Goal: Task Accomplishment & Management: Complete application form

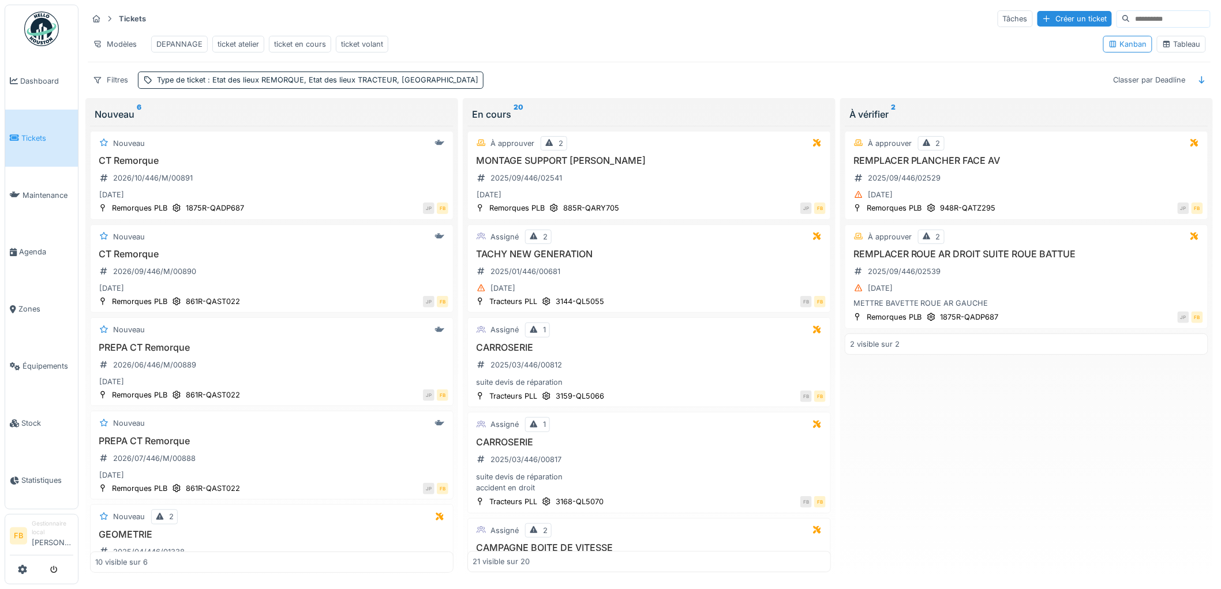
click at [36, 129] on link "Tickets" at bounding box center [41, 138] width 73 height 57
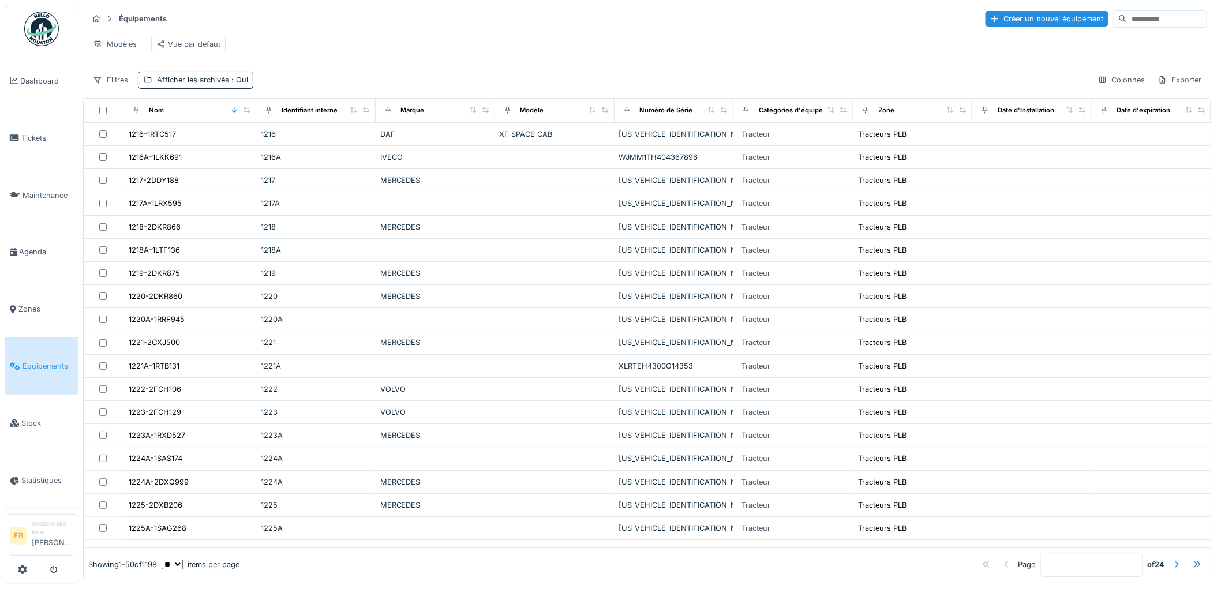
click at [1127, 21] on input at bounding box center [1167, 19] width 80 height 16
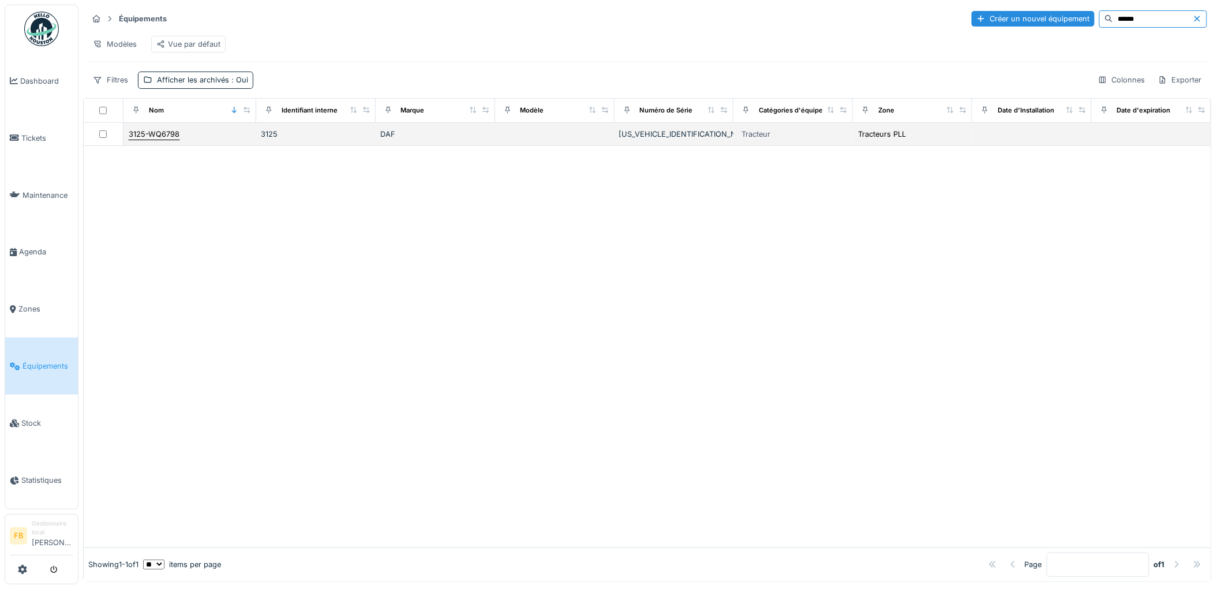
type input "******"
click at [169, 140] on div "3125-WQ6798" at bounding box center [154, 134] width 52 height 12
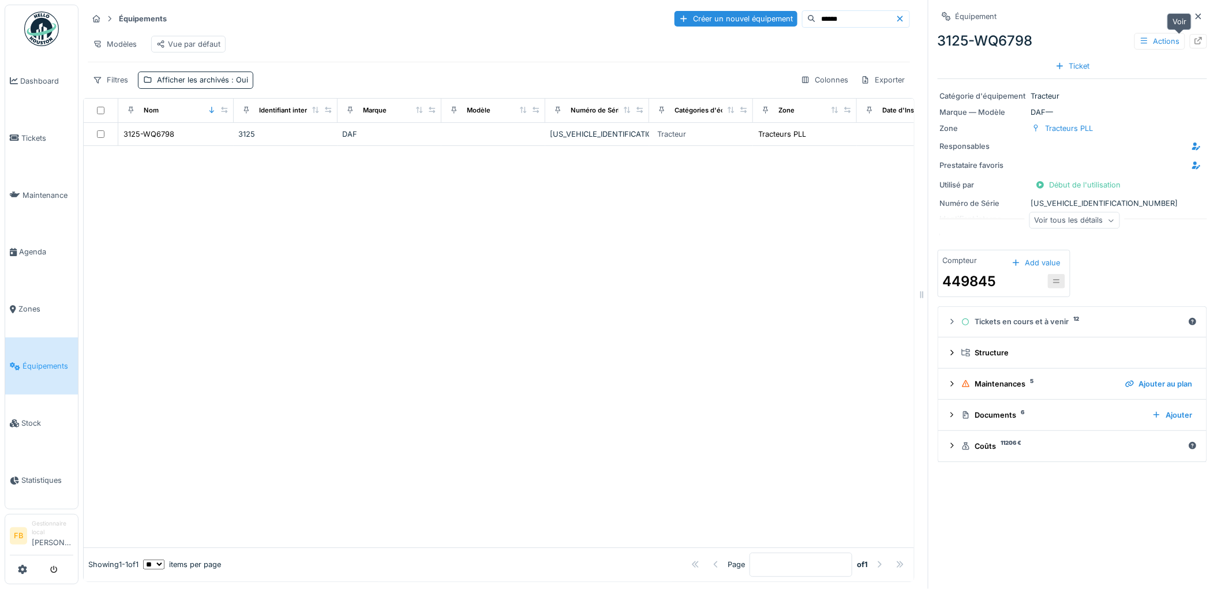
click at [1193, 38] on icon at bounding box center [1197, 40] width 9 height 7
drag, startPoint x: 25, startPoint y: 141, endPoint x: 39, endPoint y: 145, distance: 15.0
click at [25, 141] on link "Tickets" at bounding box center [41, 138] width 73 height 57
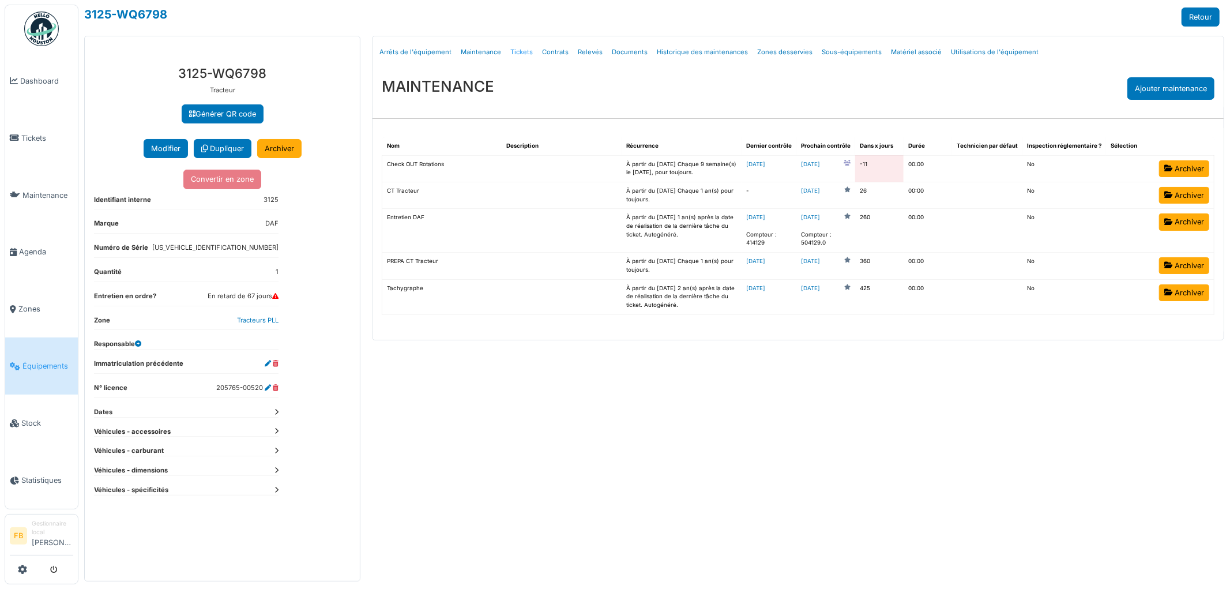
click at [520, 53] on link "Tickets" at bounding box center [522, 52] width 32 height 27
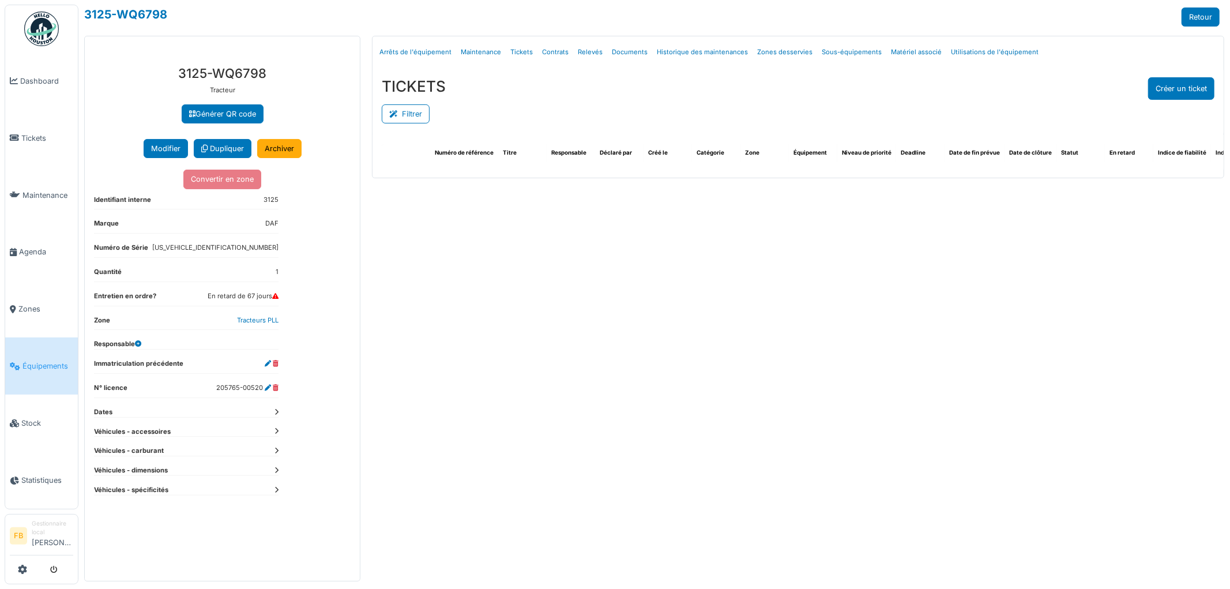
select select "***"
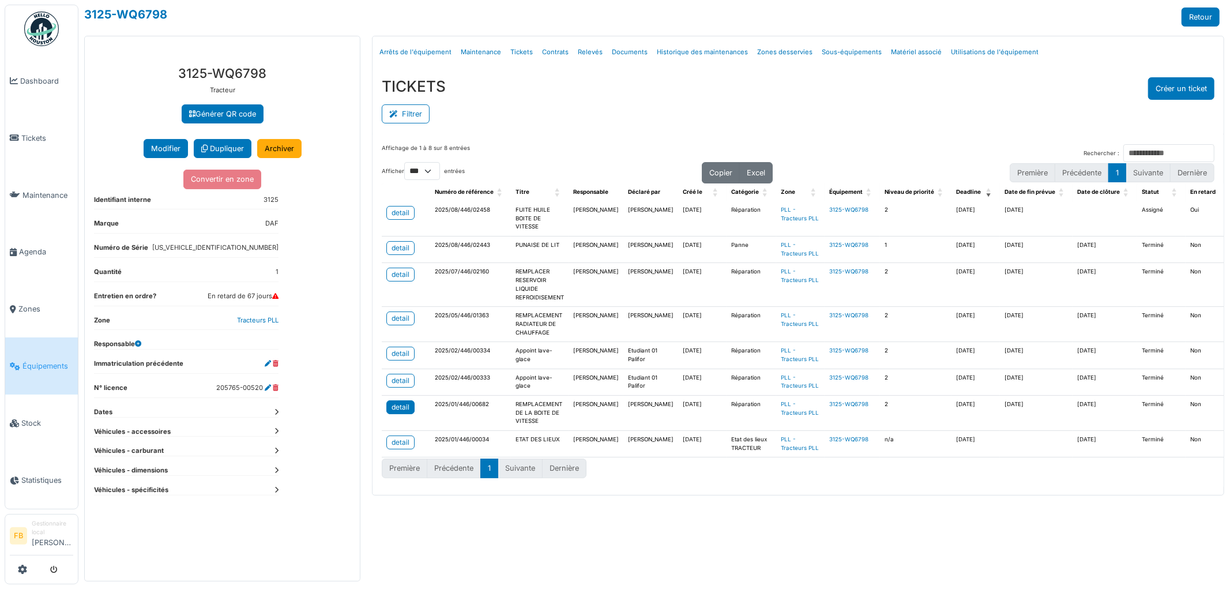
click at [404, 412] on div "detail" at bounding box center [401, 407] width 18 height 10
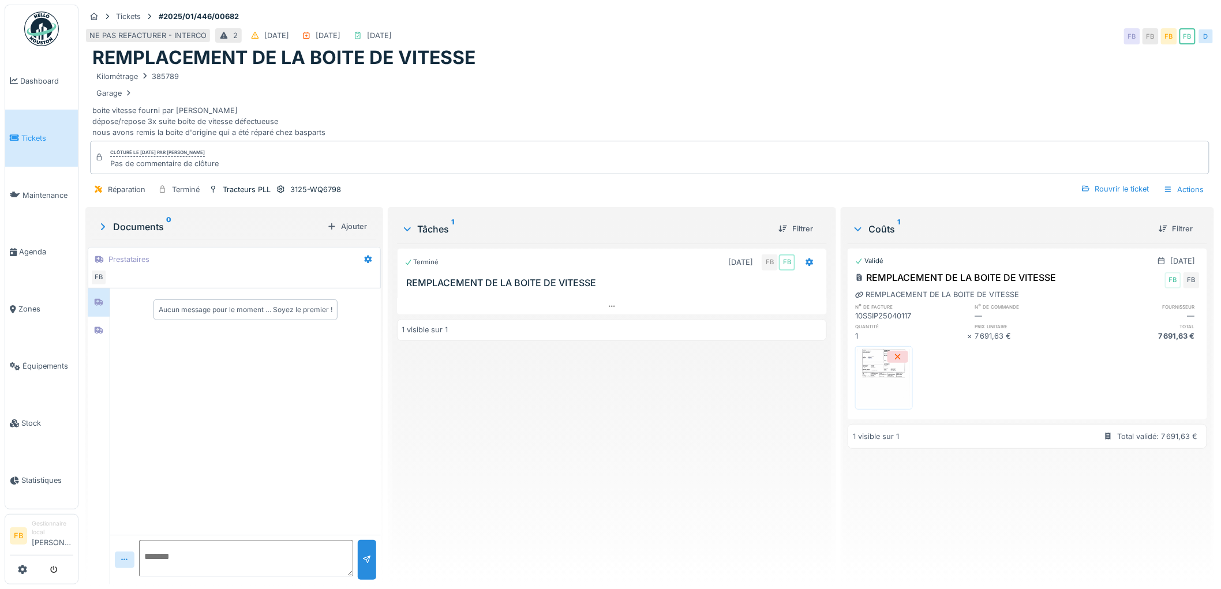
click at [877, 374] on img at bounding box center [884, 378] width 52 height 58
click at [1099, 192] on div "Rouvrir le ticket" at bounding box center [1114, 189] width 77 height 16
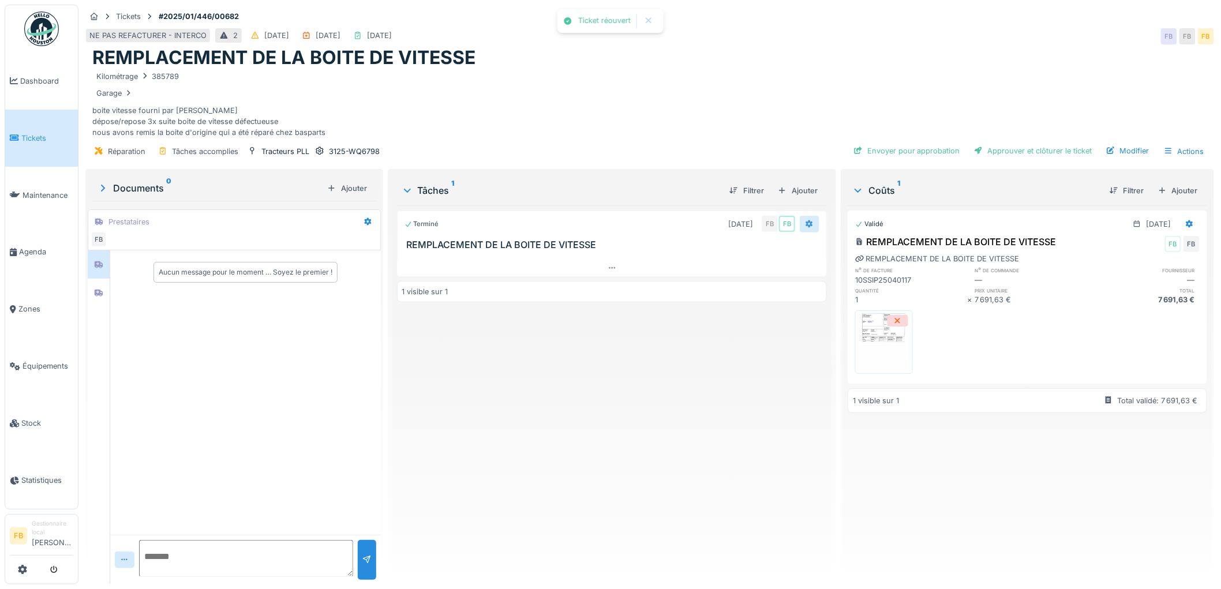
click at [806, 226] on icon at bounding box center [809, 224] width 7 height 8
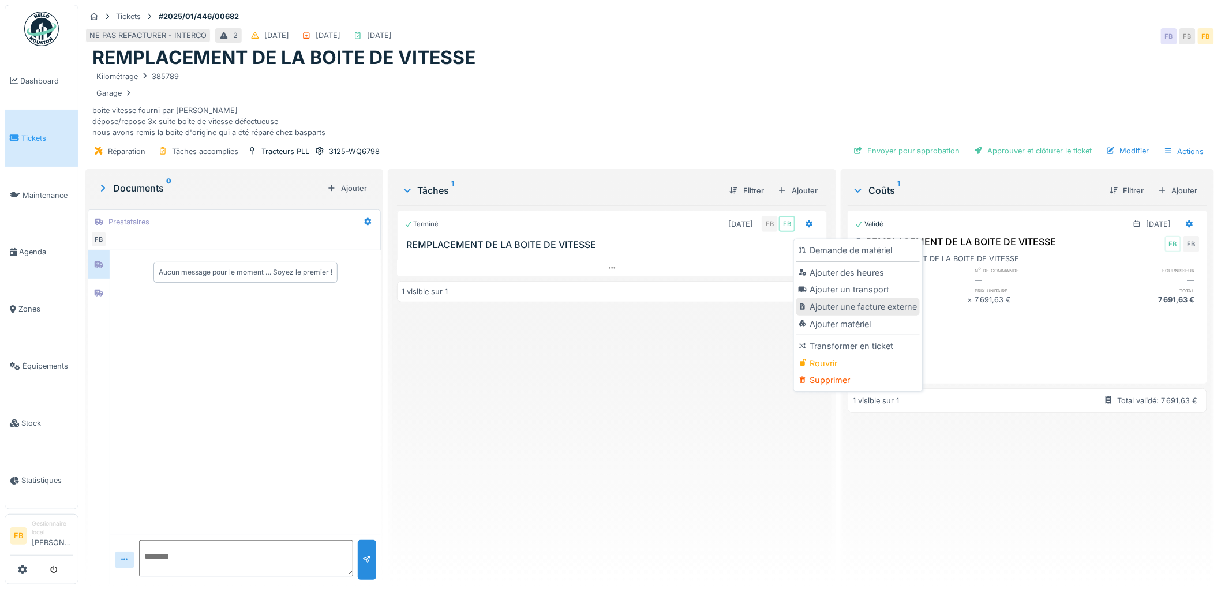
click at [857, 309] on div "Ajouter une facture externe" at bounding box center [857, 306] width 123 height 17
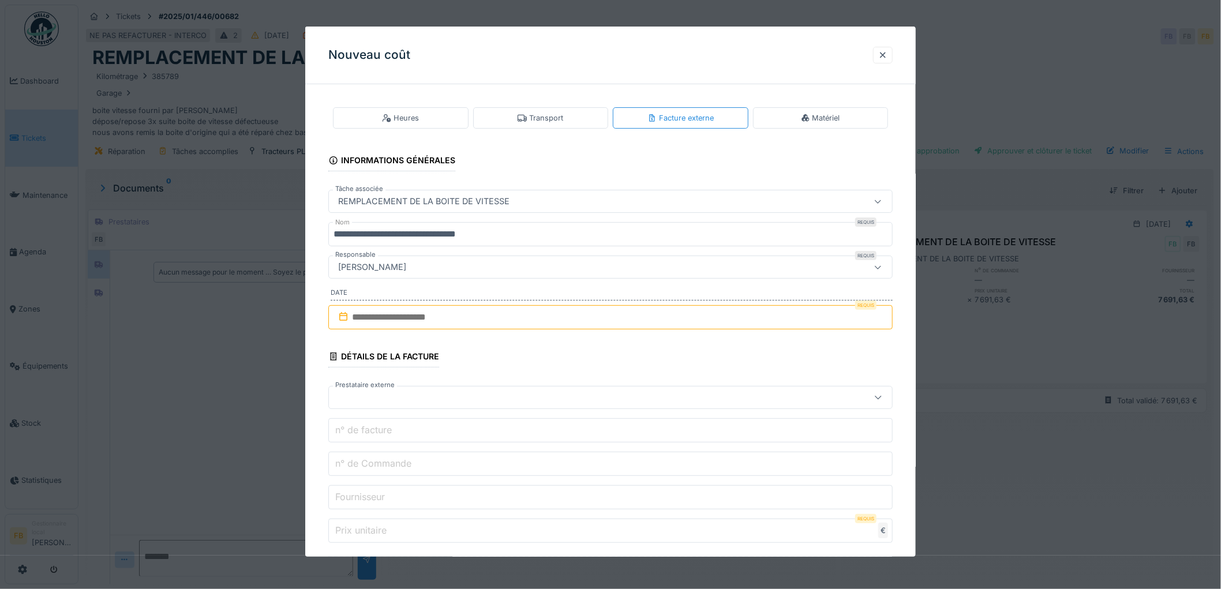
click at [382, 317] on input "text" at bounding box center [610, 317] width 564 height 24
click at [557, 348] on button "Previous Month" at bounding box center [554, 346] width 18 height 18
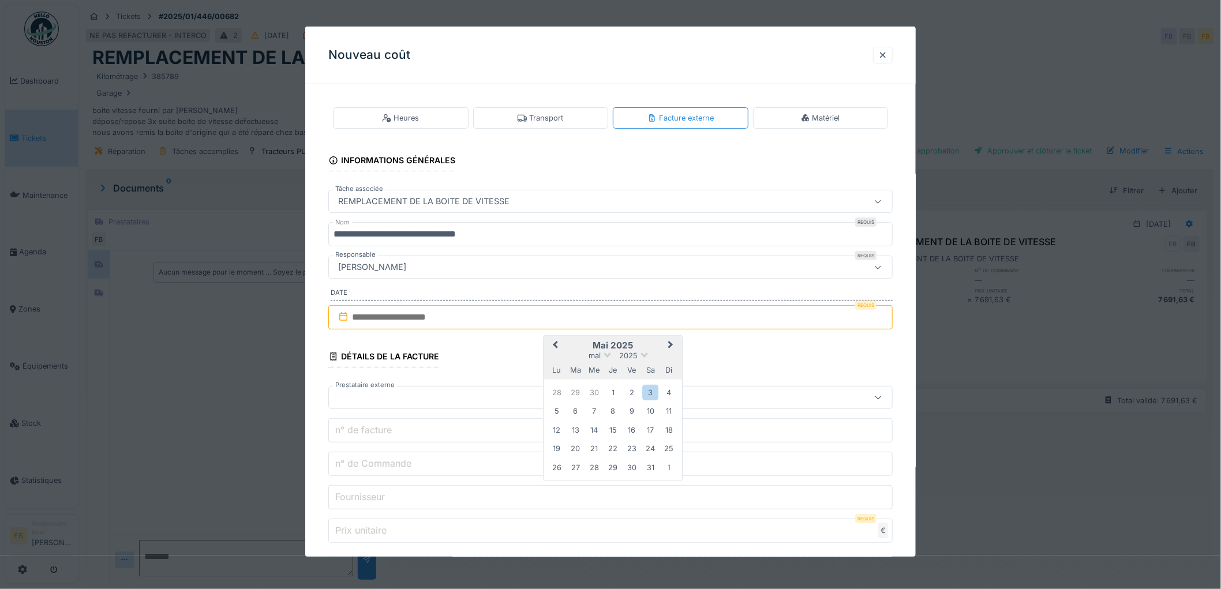
click at [557, 348] on button "Previous Month" at bounding box center [554, 346] width 18 height 18
click at [663, 392] on div "2" at bounding box center [669, 393] width 16 height 16
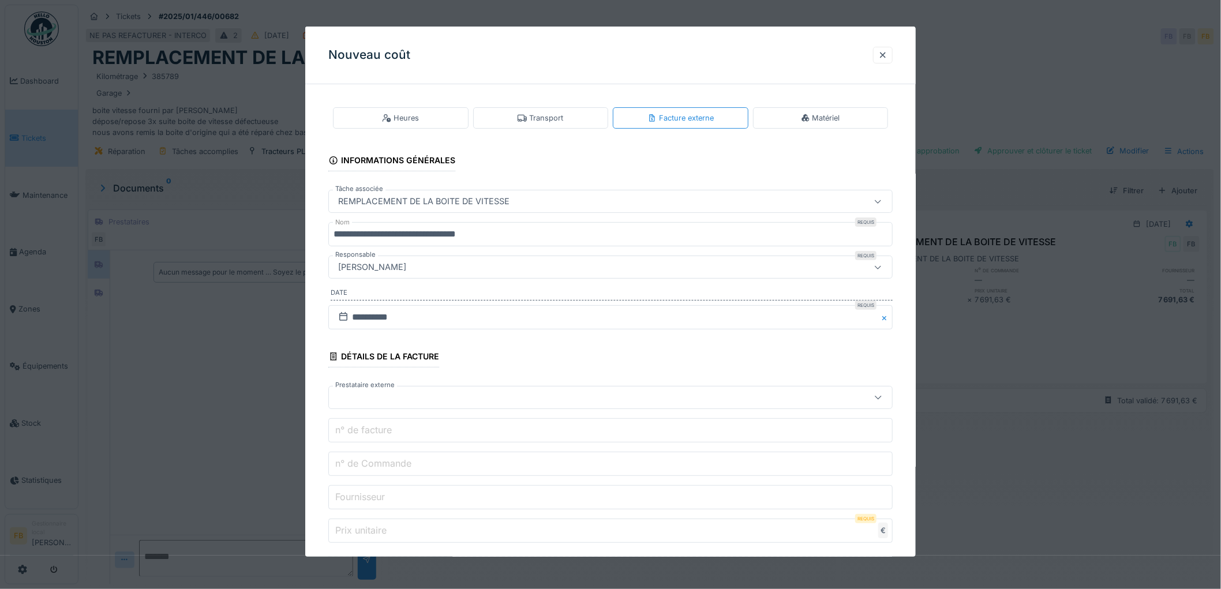
click at [663, 392] on div at bounding box center [577, 397] width 489 height 13
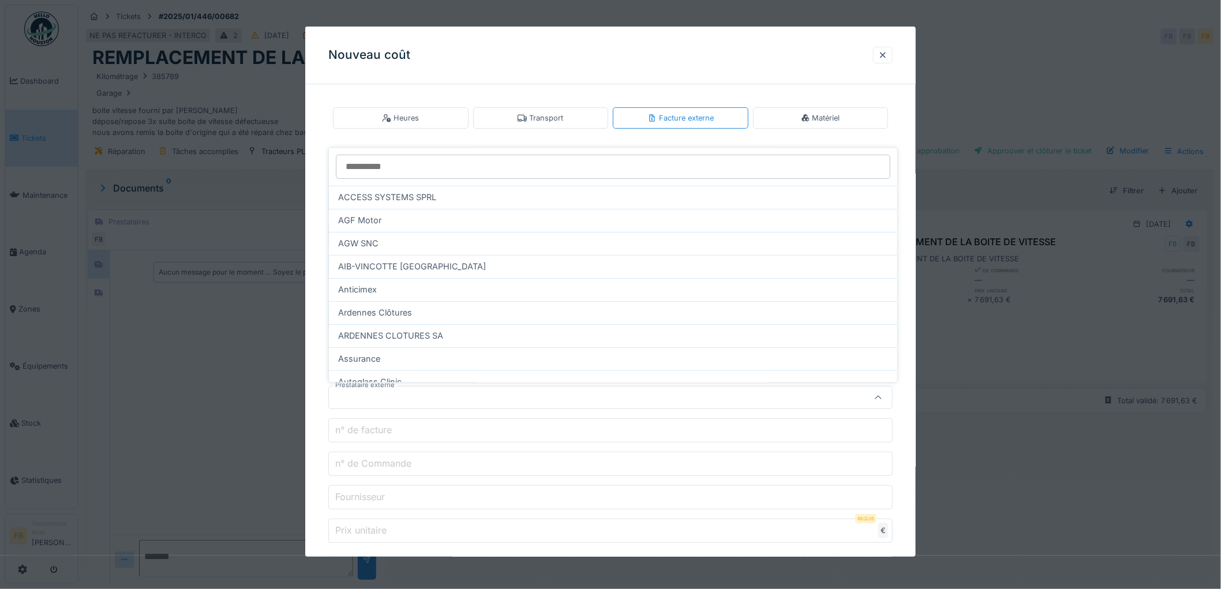
click at [393, 166] on input "Prestataire externe" at bounding box center [613, 167] width 554 height 24
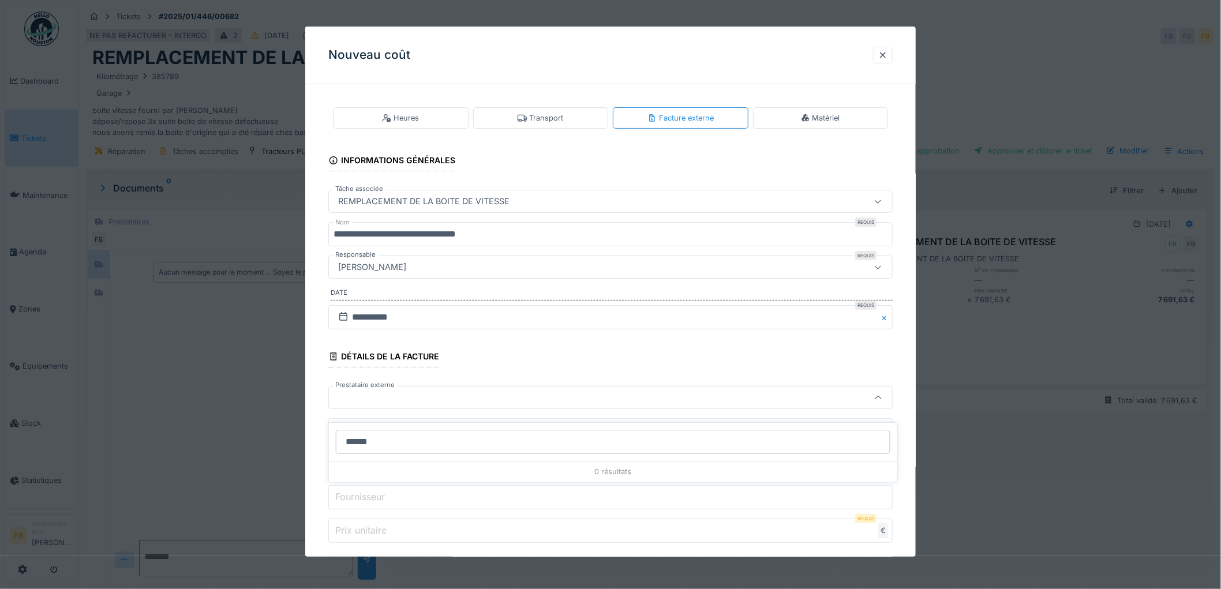
scroll to position [9, 0]
click at [388, 434] on input "******" at bounding box center [613, 442] width 554 height 24
type input "*"
click at [313, 396] on div "**********" at bounding box center [610, 448] width 610 height 711
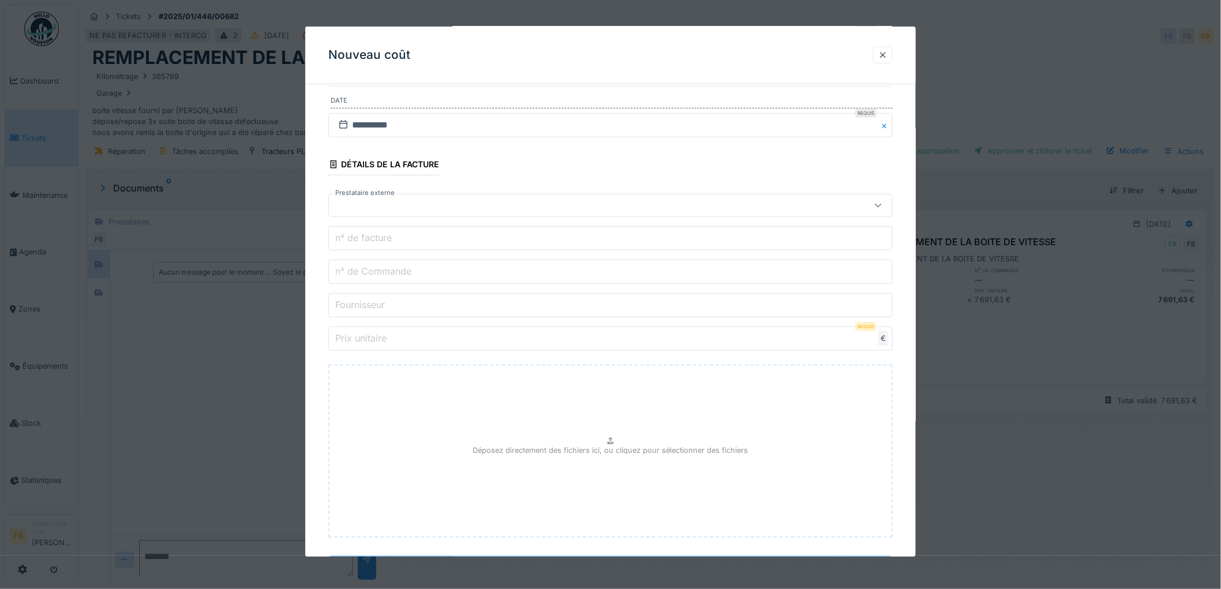
click at [371, 240] on label "n° de facture" at bounding box center [363, 238] width 61 height 14
click at [371, 240] on input "n° de facture" at bounding box center [610, 238] width 564 height 24
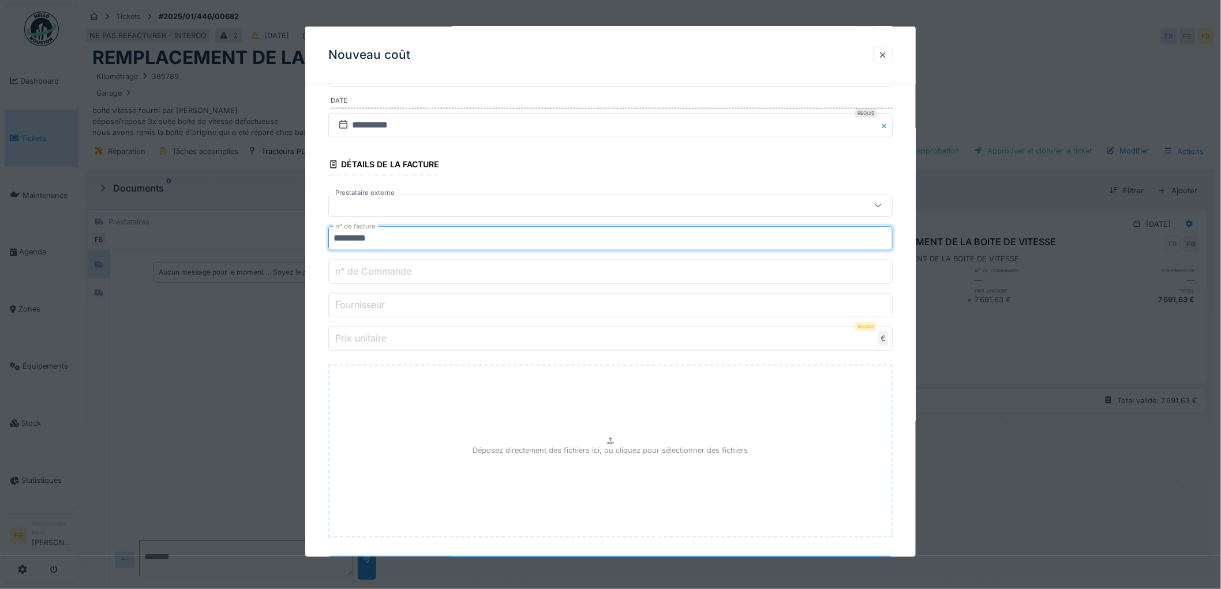
type input "*********"
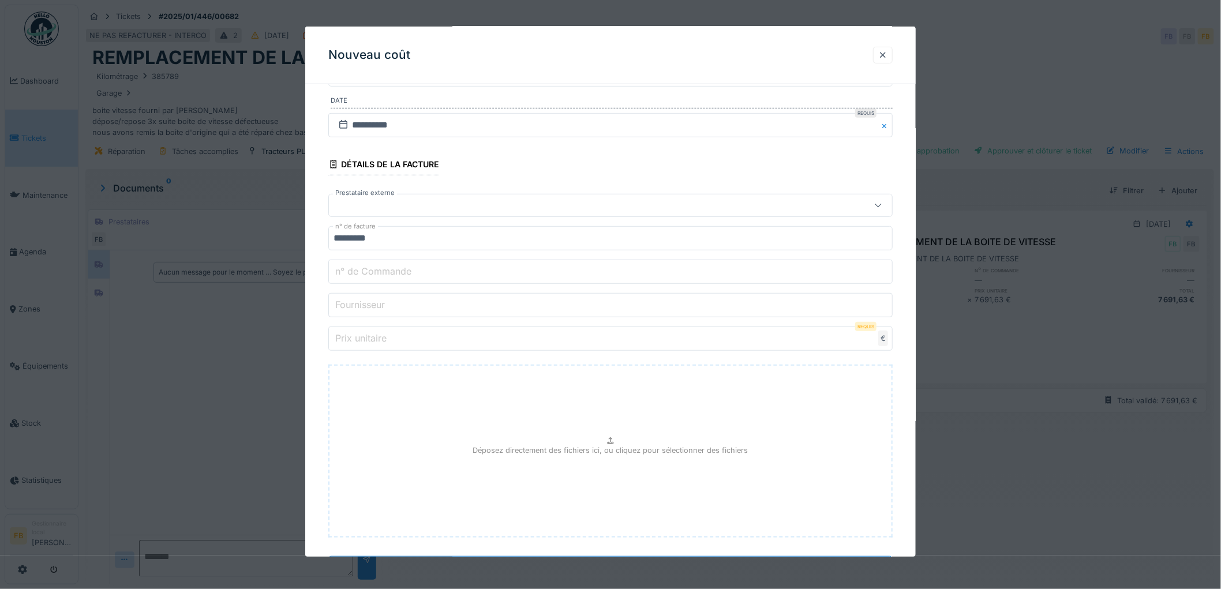
click at [316, 275] on div "**********" at bounding box center [610, 256] width 610 height 711
click at [366, 339] on label "Prix unitaire" at bounding box center [361, 338] width 56 height 14
click at [366, 339] on input "Prix unitaire" at bounding box center [610, 338] width 564 height 24
click at [365, 336] on label "Prix unitaire" at bounding box center [361, 338] width 56 height 14
click at [365, 336] on input "Prix unitaire" at bounding box center [610, 338] width 564 height 24
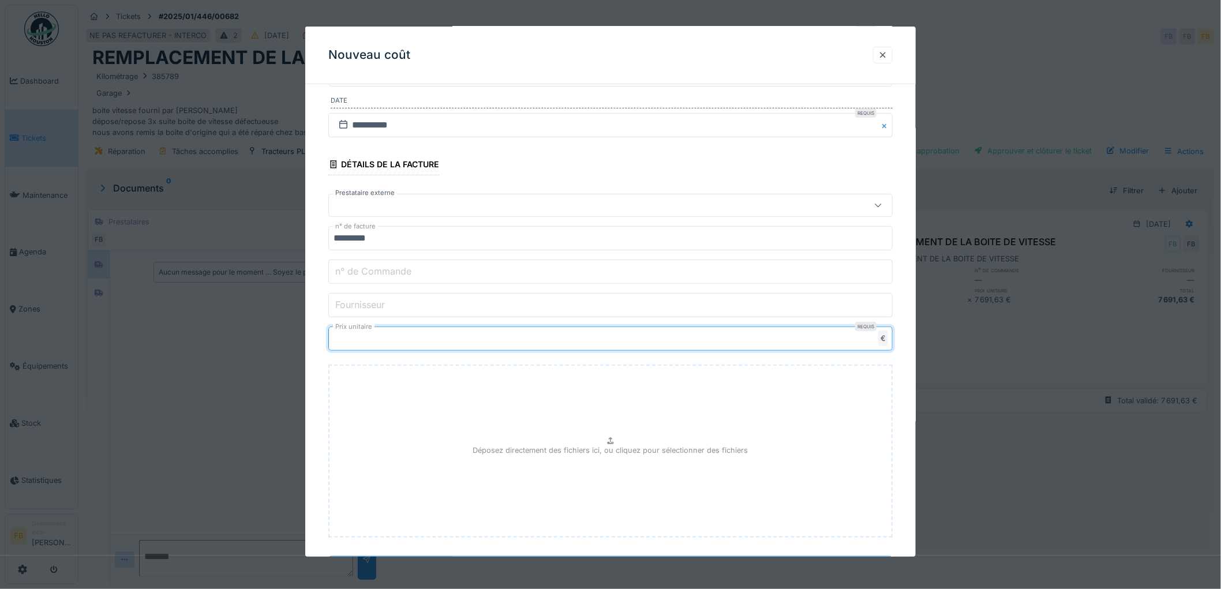
type input "****"
click at [613, 456] on p "Déposez directement des fichiers ici, ou cliquez pour sélectionner des fichiers" at bounding box center [610, 450] width 275 height 11
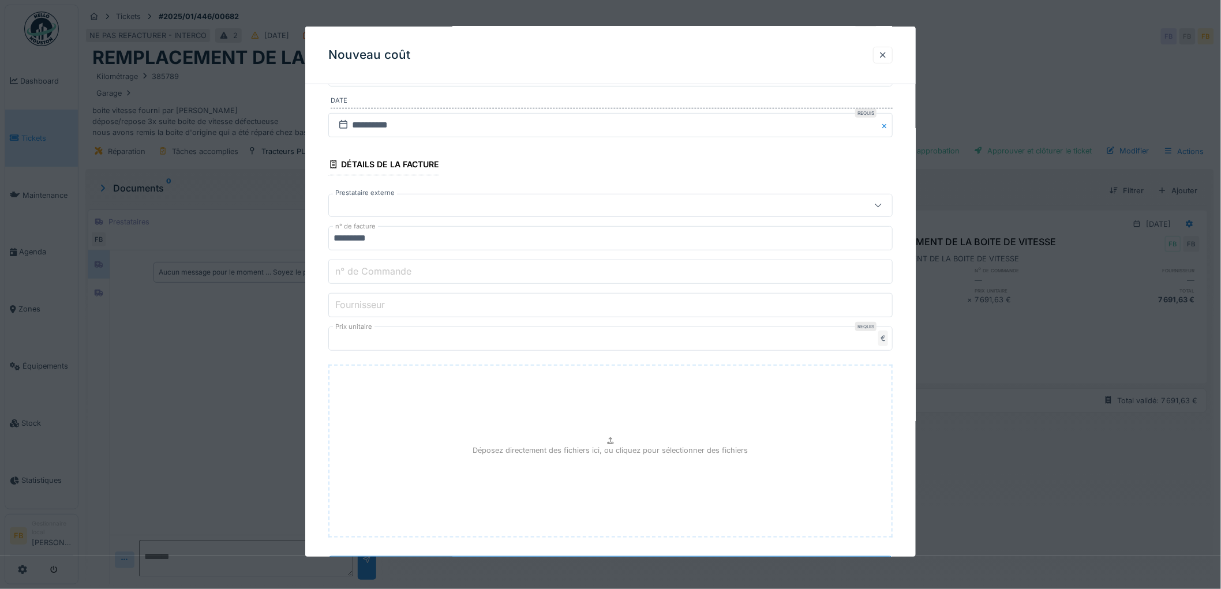
type input "**********"
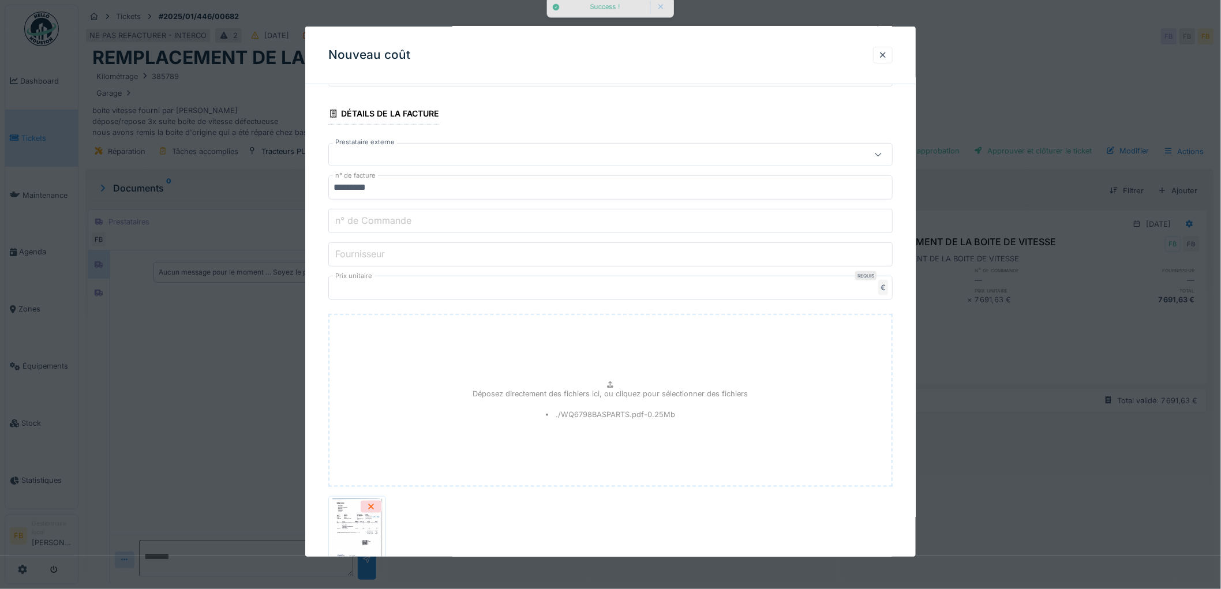
scroll to position [332, 0]
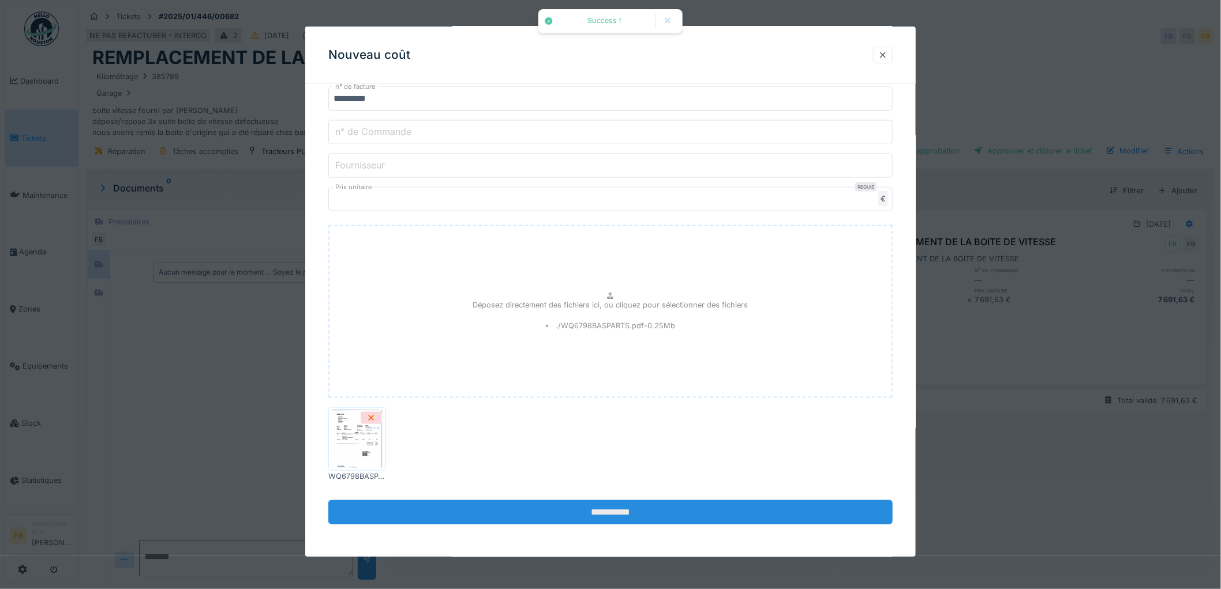
click at [609, 509] on input "**********" at bounding box center [610, 512] width 564 height 24
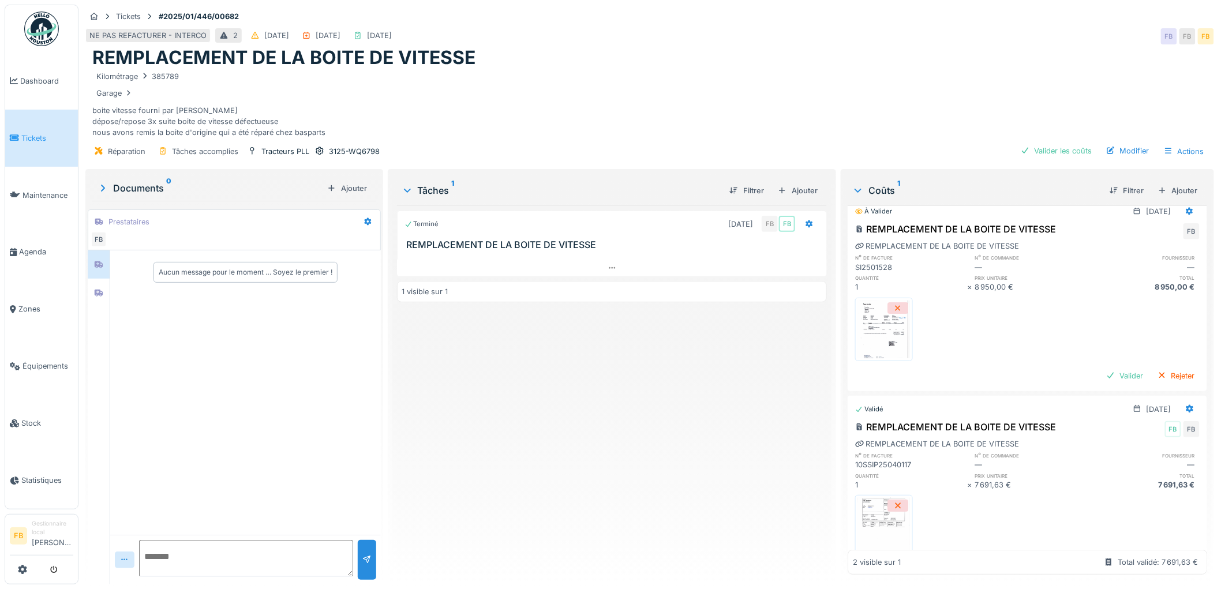
scroll to position [0, 0]
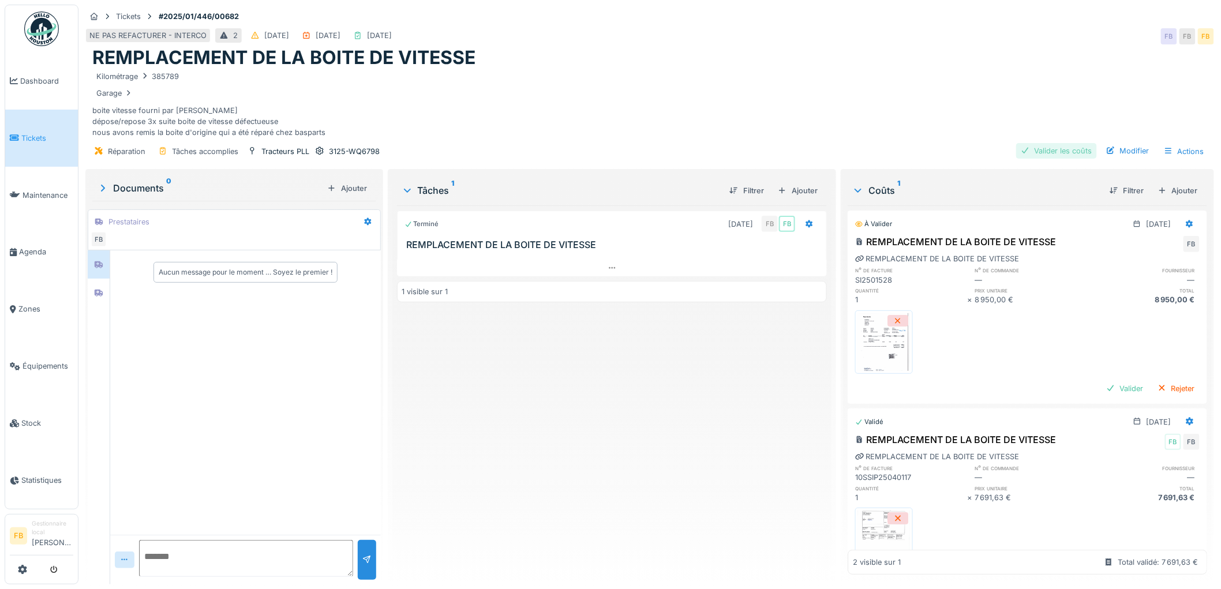
click at [1037, 143] on div "Valider les coûts" at bounding box center [1056, 151] width 81 height 16
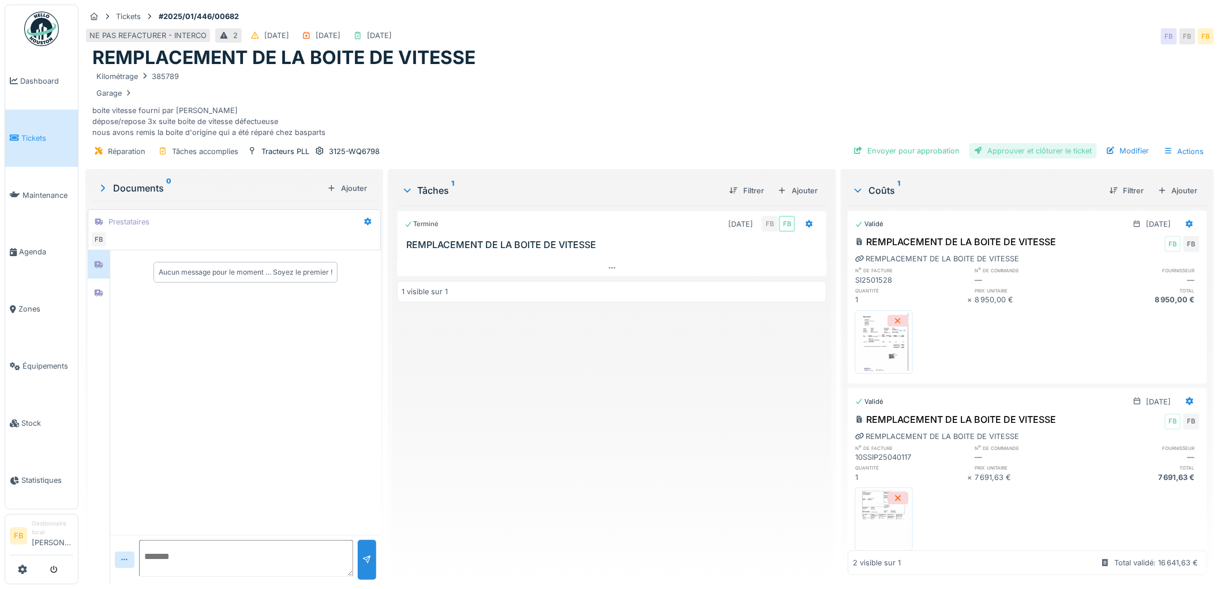
click at [1005, 144] on div "Approuver et clôturer le ticket" at bounding box center [1032, 151] width 127 height 16
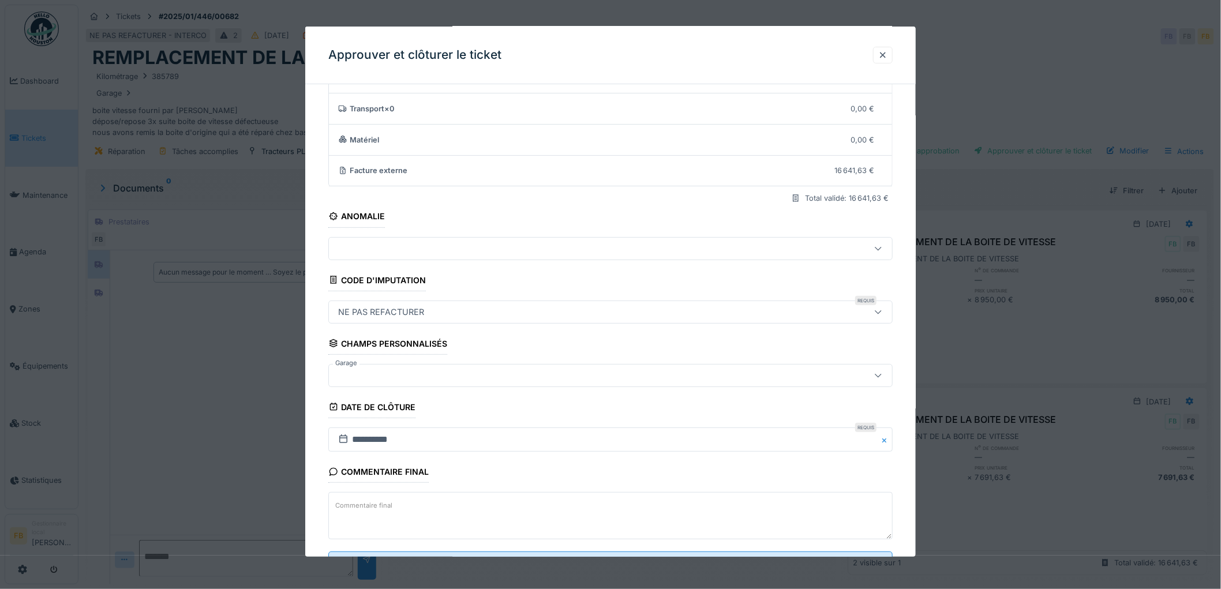
scroll to position [111, 0]
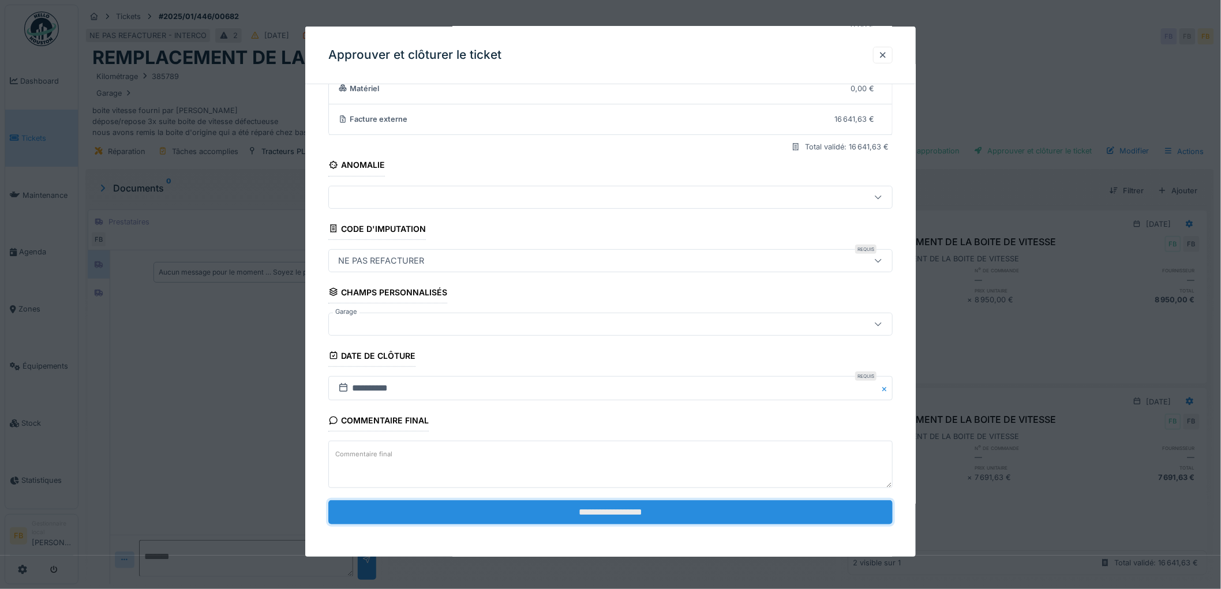
click at [602, 508] on input "**********" at bounding box center [610, 512] width 564 height 24
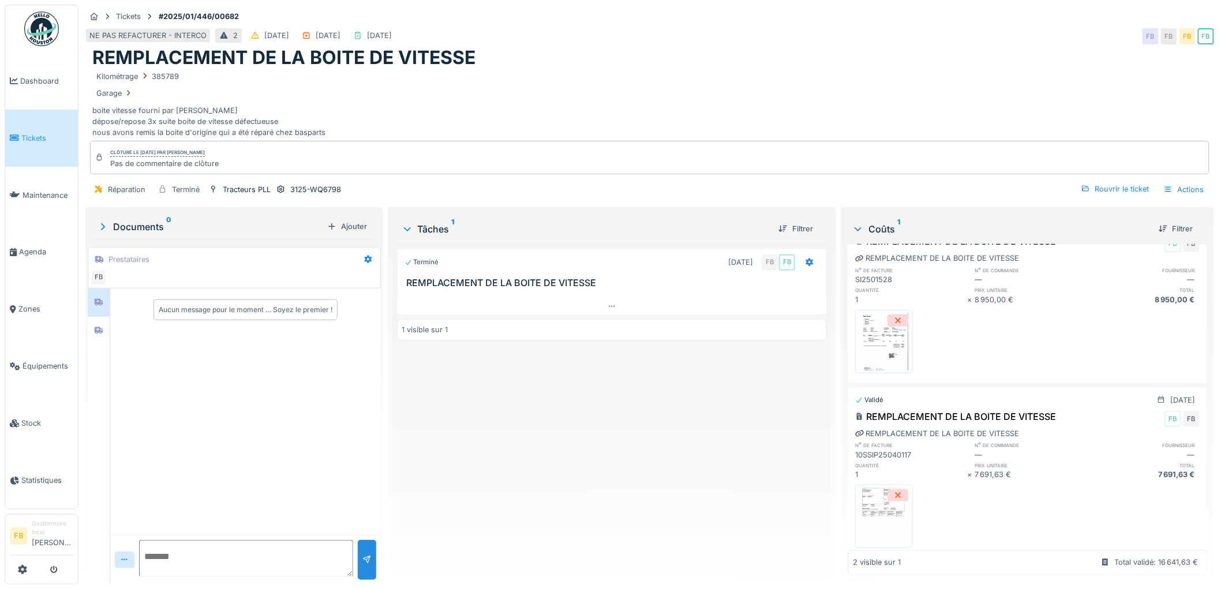
scroll to position [70, 0]
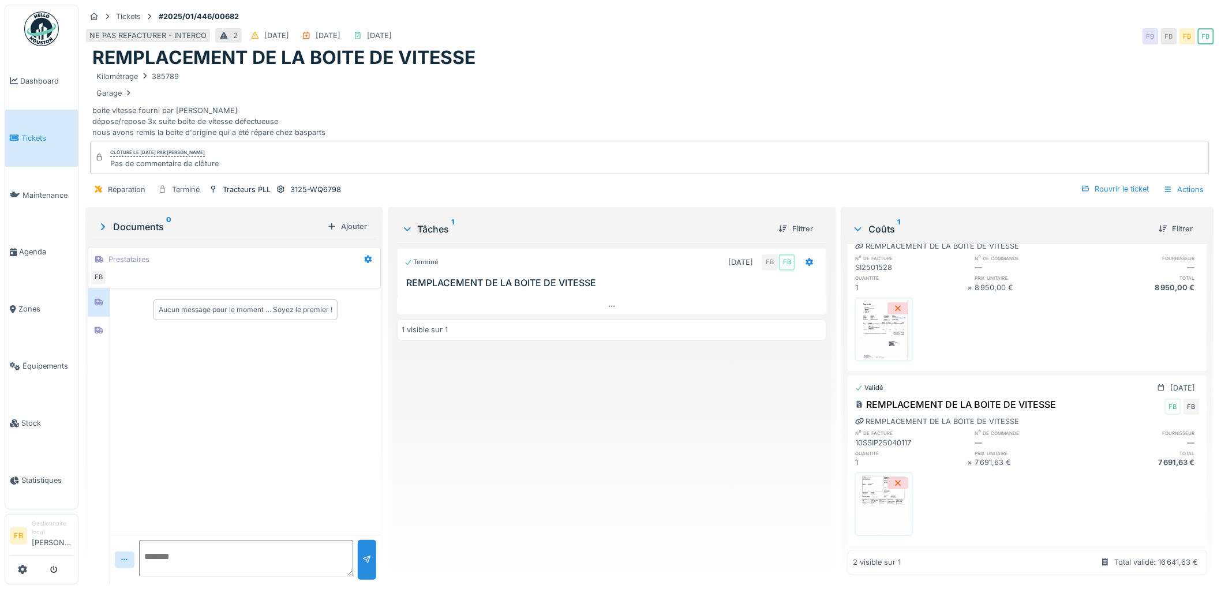
click at [46, 140] on span "Tickets" at bounding box center [47, 138] width 52 height 11
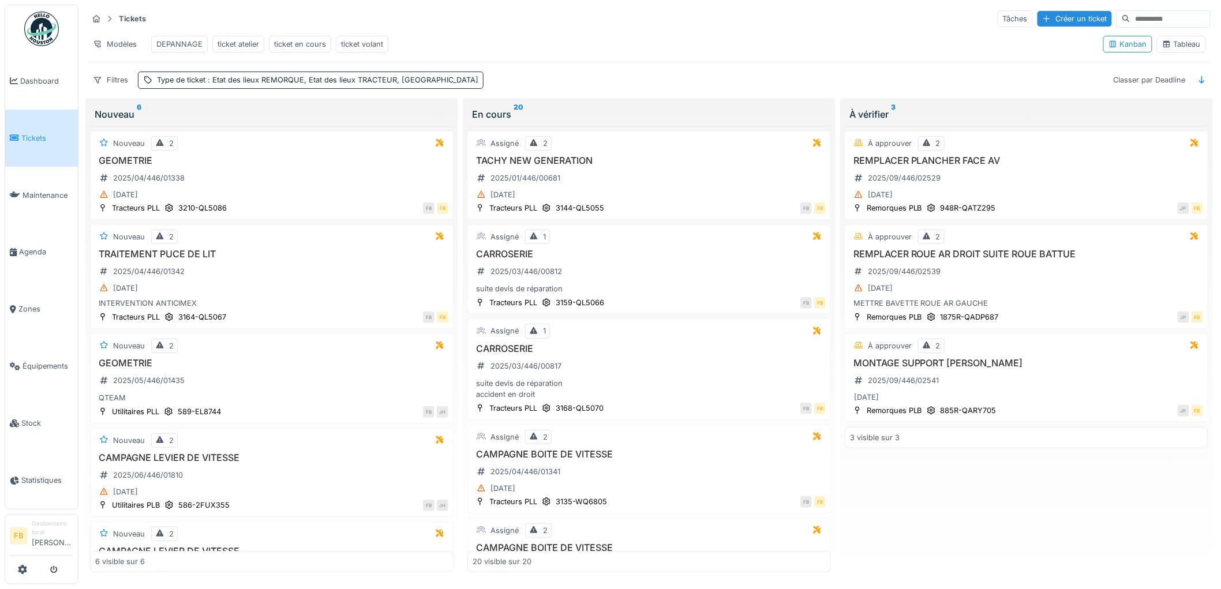
click at [43, 142] on link "Tickets" at bounding box center [41, 138] width 73 height 57
click at [1056, 198] on div "[DATE]" at bounding box center [1026, 194] width 353 height 14
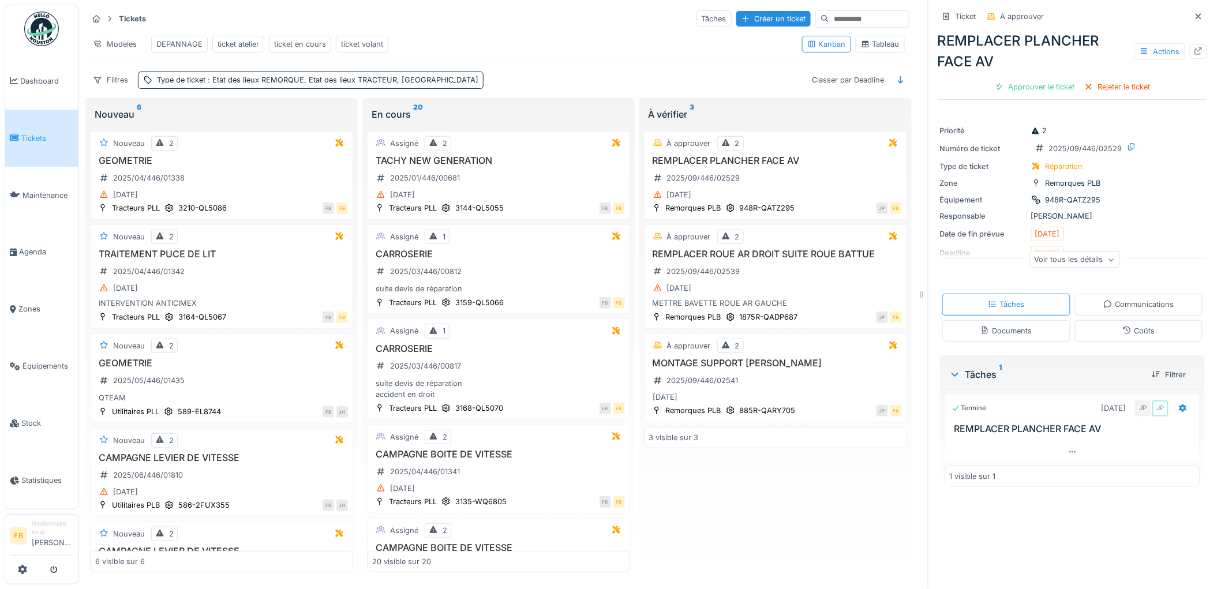
click at [1122, 332] on icon at bounding box center [1126, 329] width 9 height 7
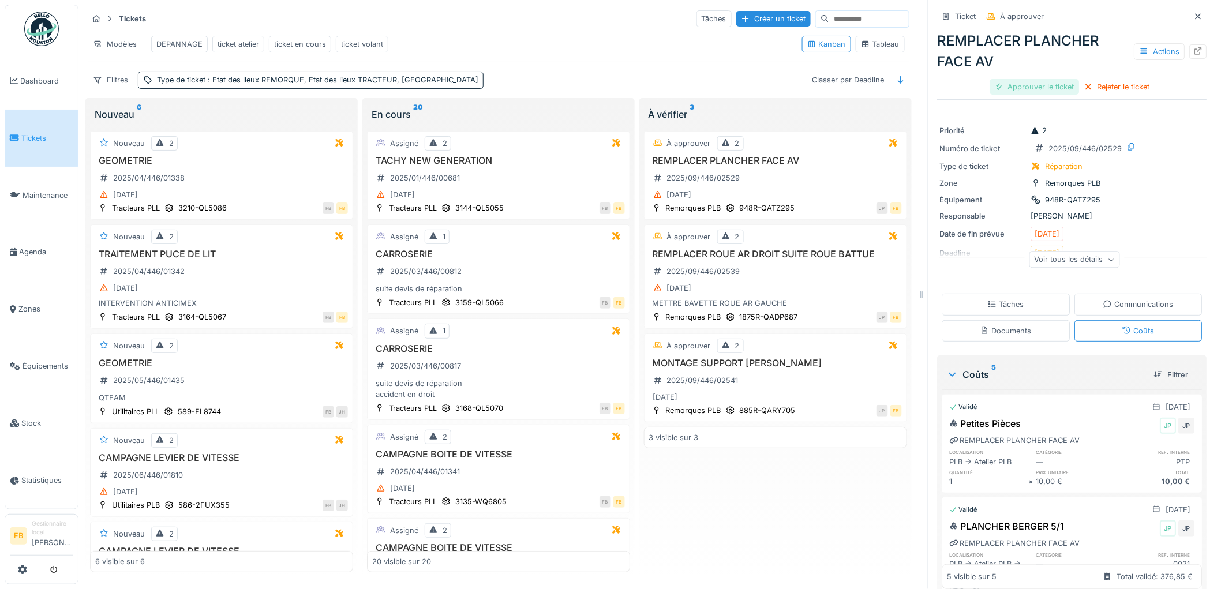
click at [1040, 81] on div "Approuver le ticket" at bounding box center [1034, 87] width 89 height 16
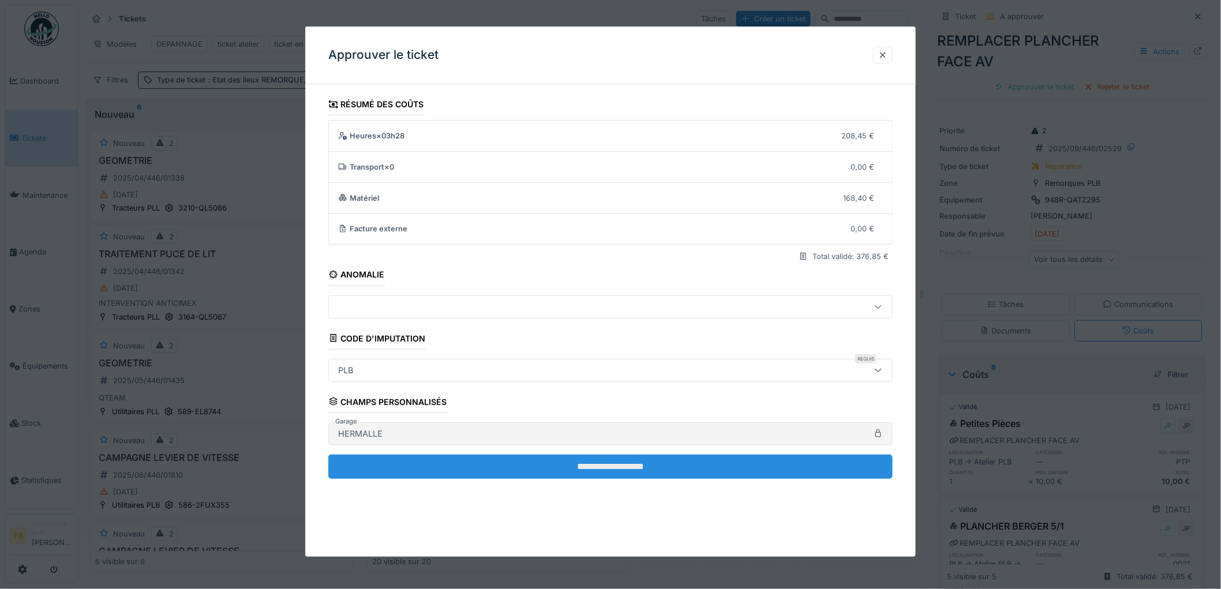
click at [568, 458] on input "**********" at bounding box center [610, 467] width 564 height 24
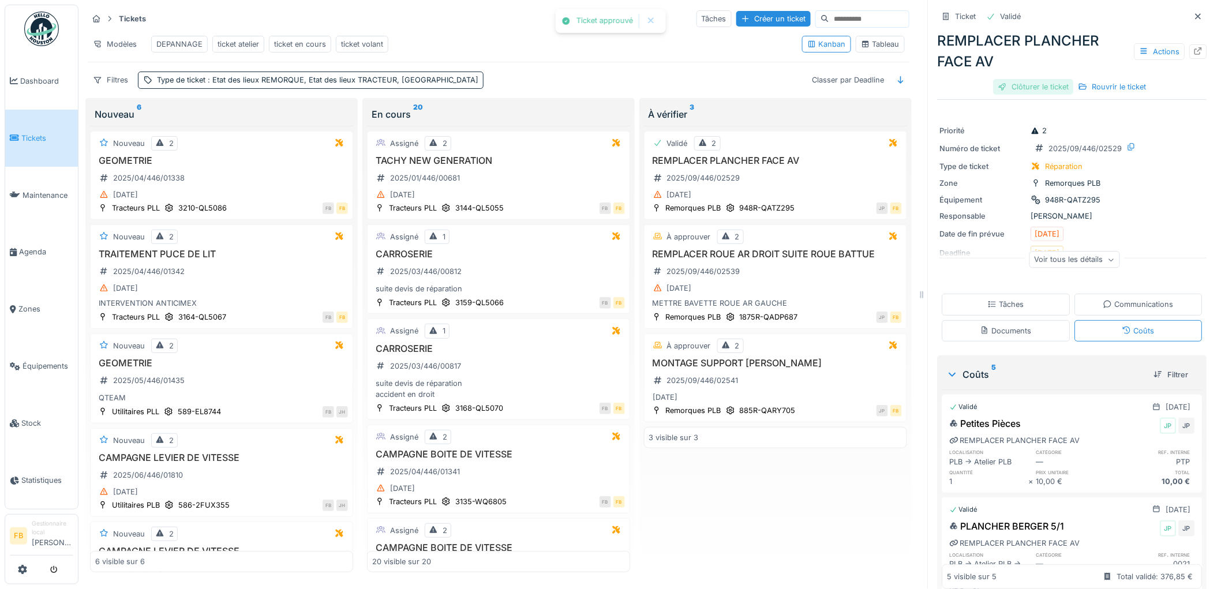
click at [1022, 79] on div "Clôturer le ticket" at bounding box center [1033, 87] width 80 height 16
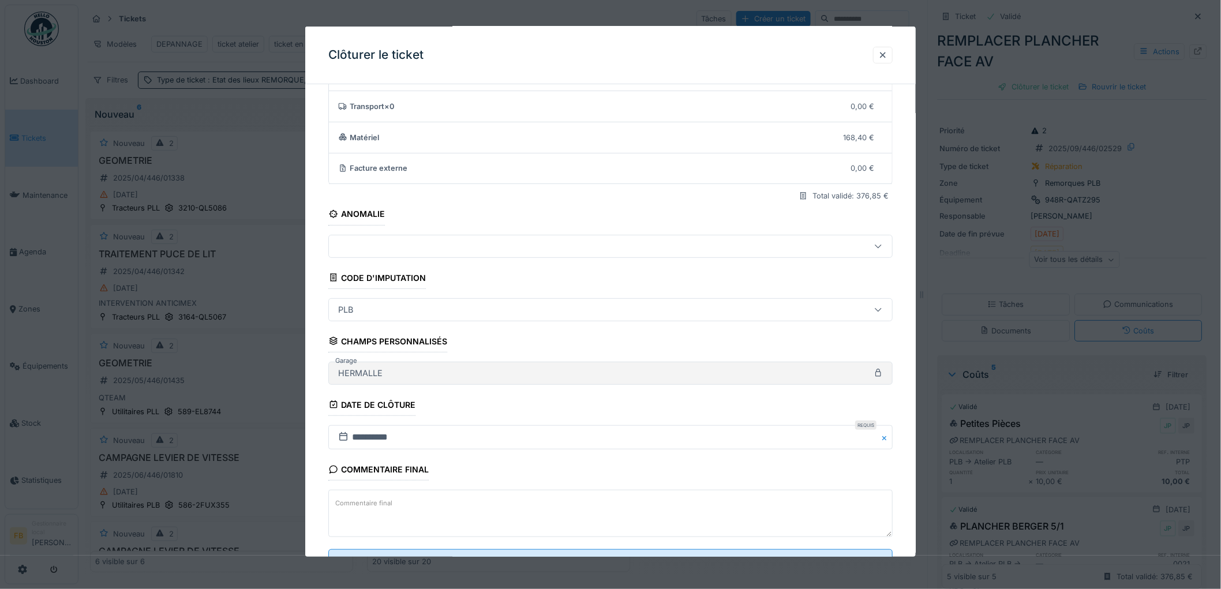
scroll to position [111, 0]
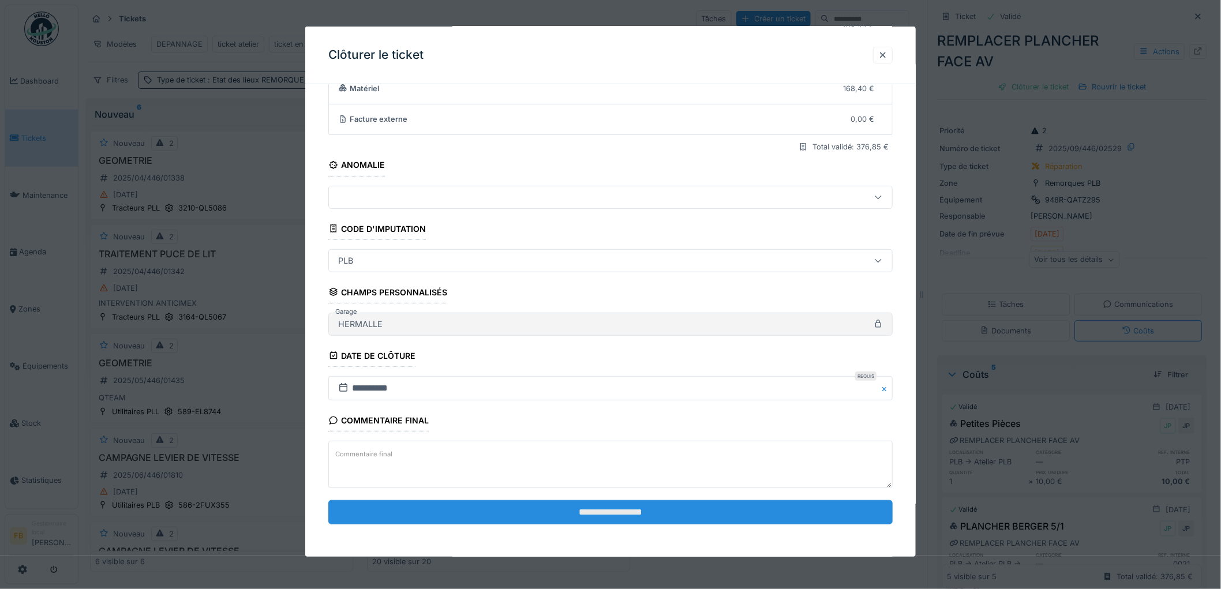
click at [569, 513] on input "**********" at bounding box center [610, 512] width 564 height 24
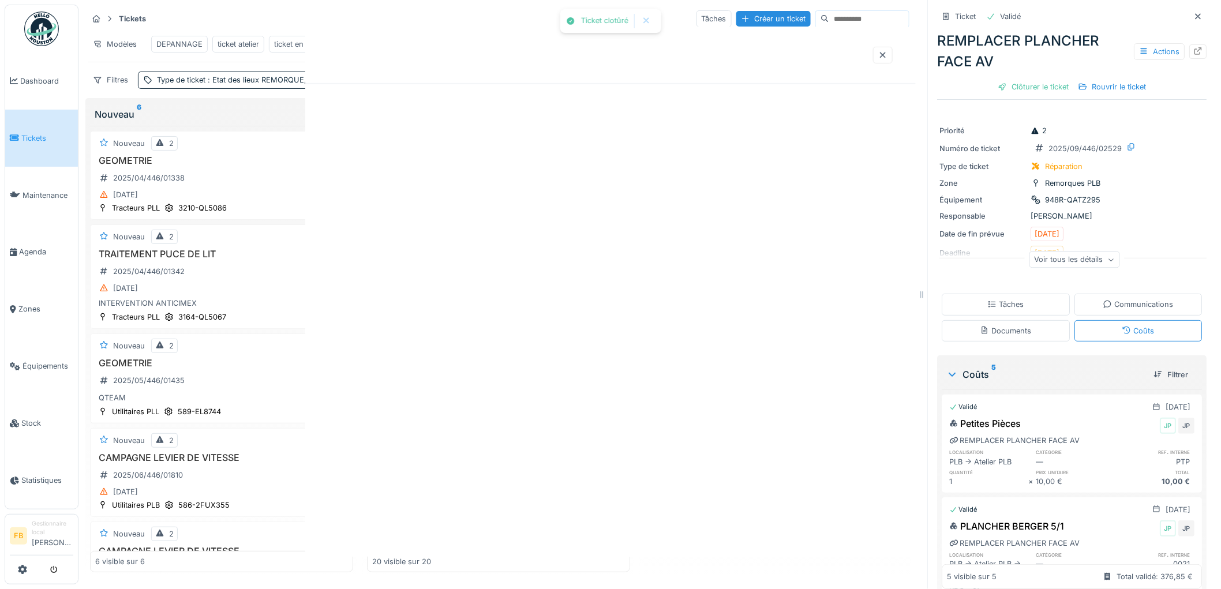
scroll to position [0, 0]
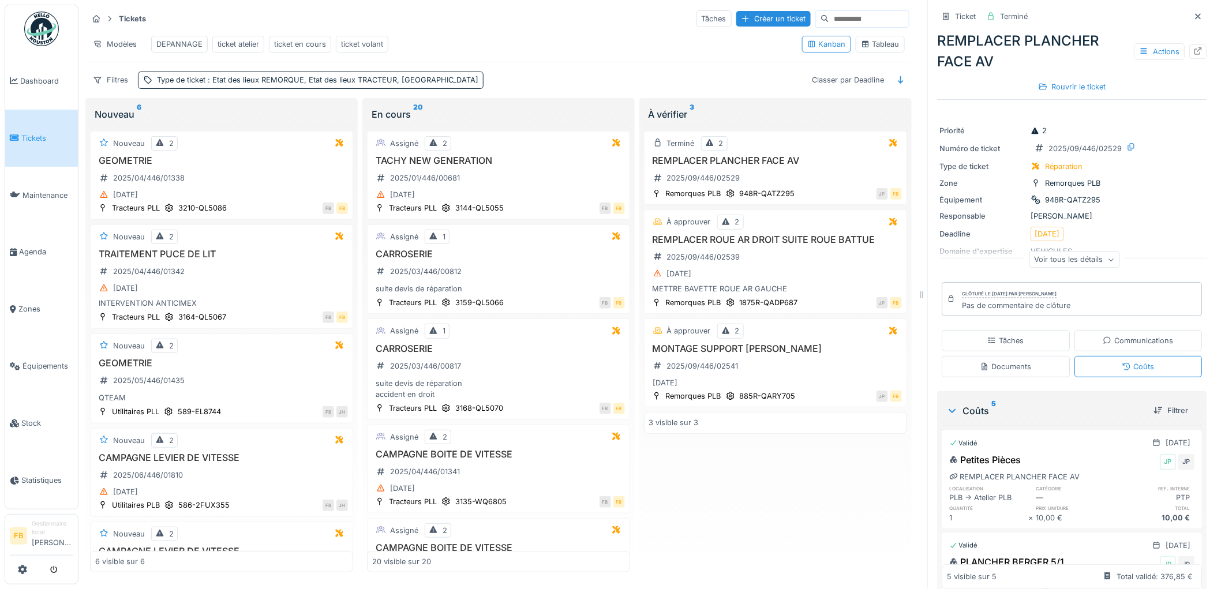
click at [24, 134] on span "Tickets" at bounding box center [47, 138] width 52 height 11
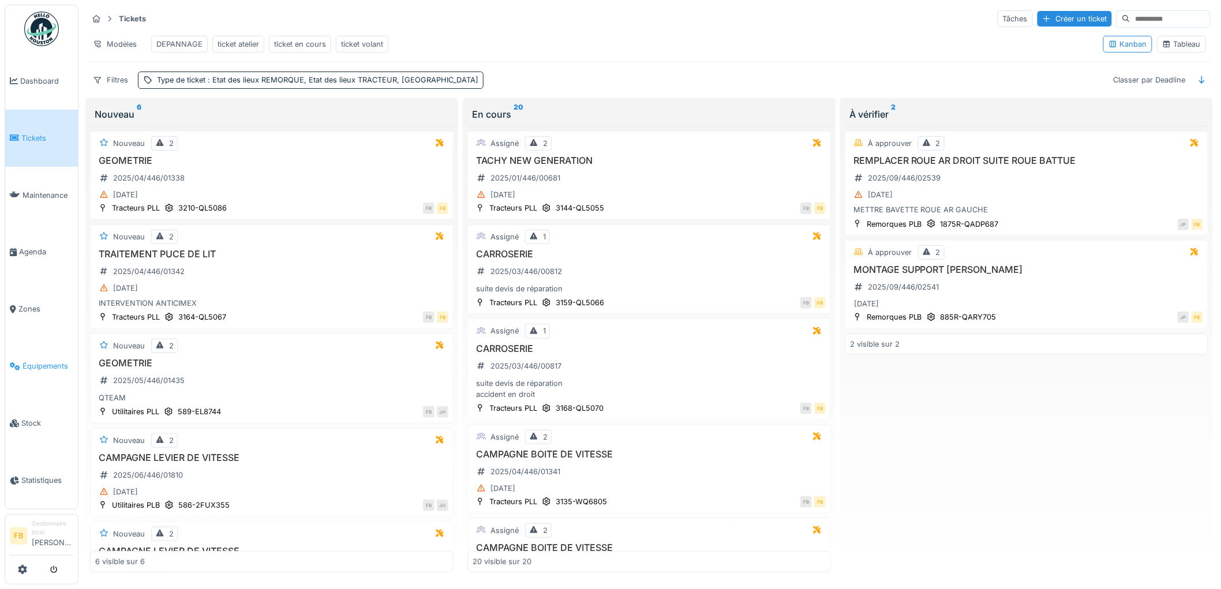
click at [27, 361] on span "Équipements" at bounding box center [47, 366] width 51 height 11
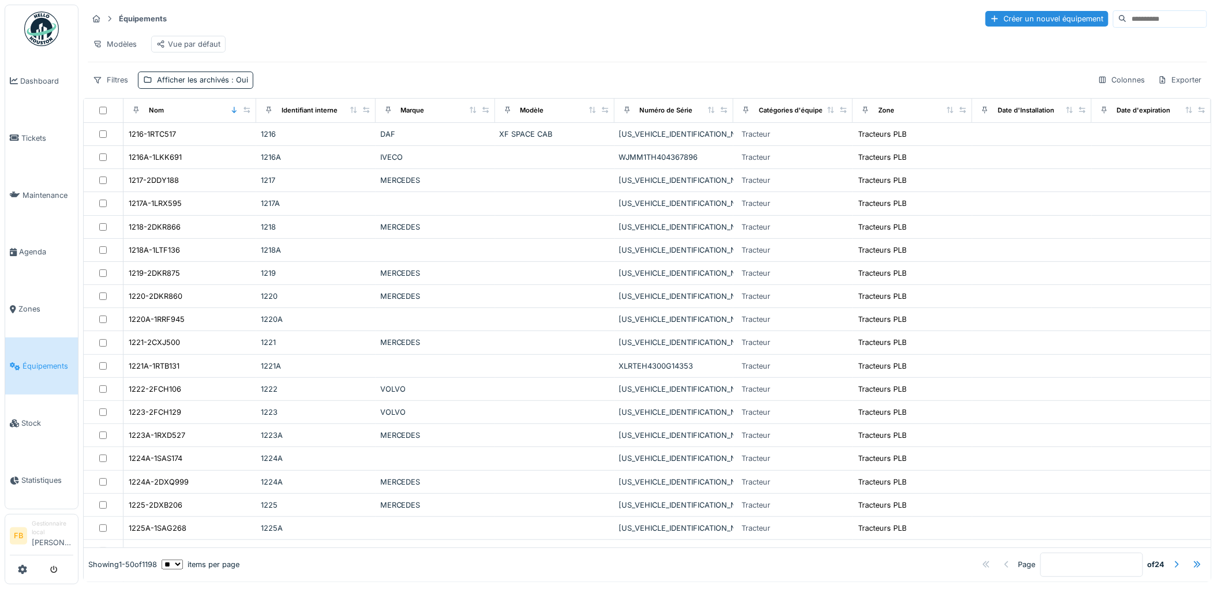
click at [1127, 21] on input at bounding box center [1167, 19] width 80 height 16
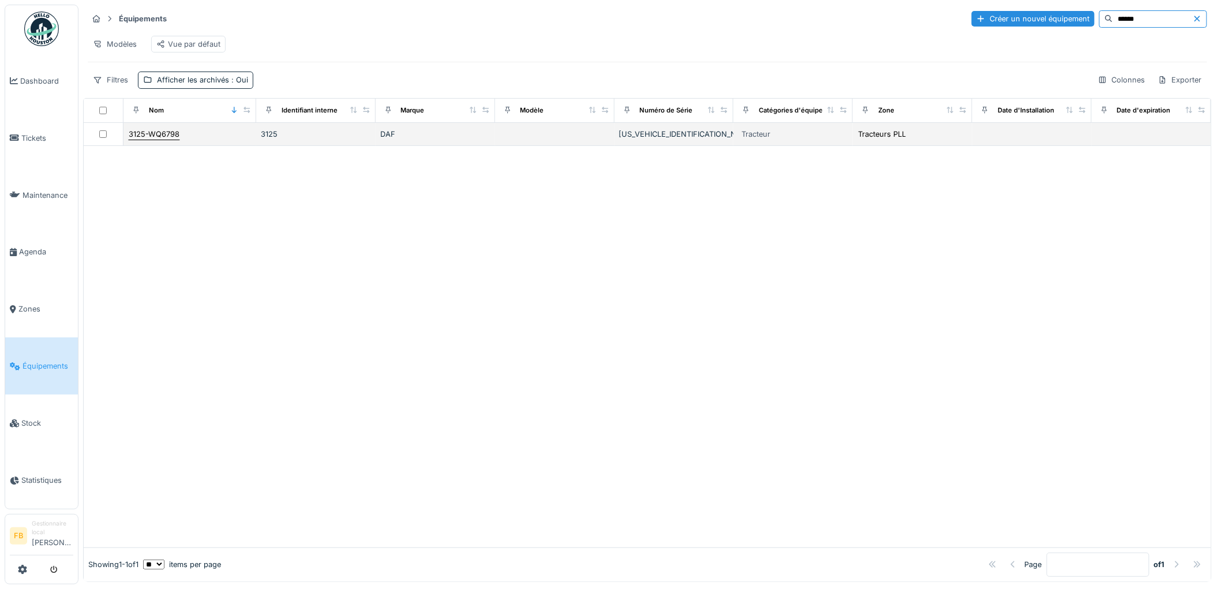
type input "******"
click at [162, 140] on div "3125-WQ6798" at bounding box center [154, 134] width 51 height 11
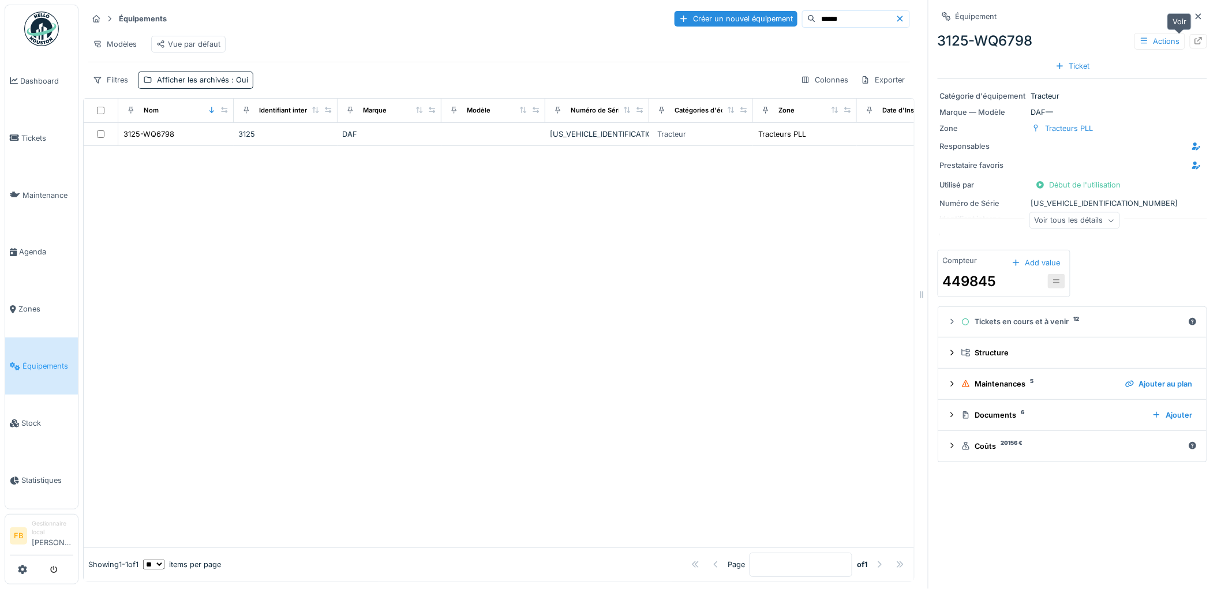
click at [1195, 41] on icon at bounding box center [1198, 40] width 7 height 7
click at [39, 135] on span "Tickets" at bounding box center [47, 138] width 52 height 11
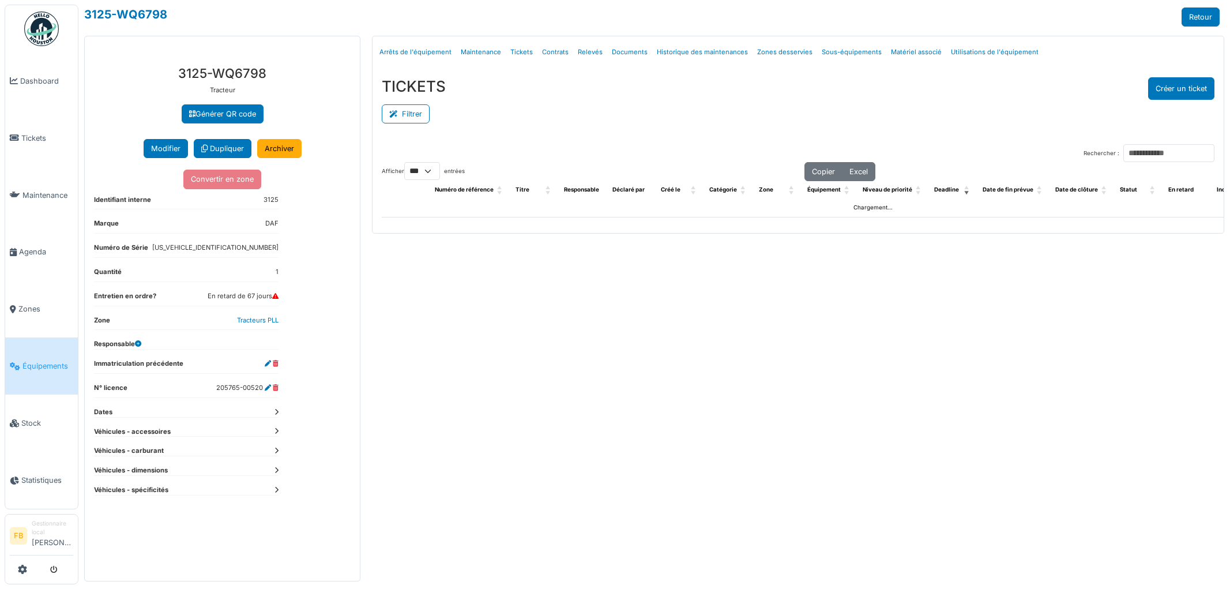
select select "***"
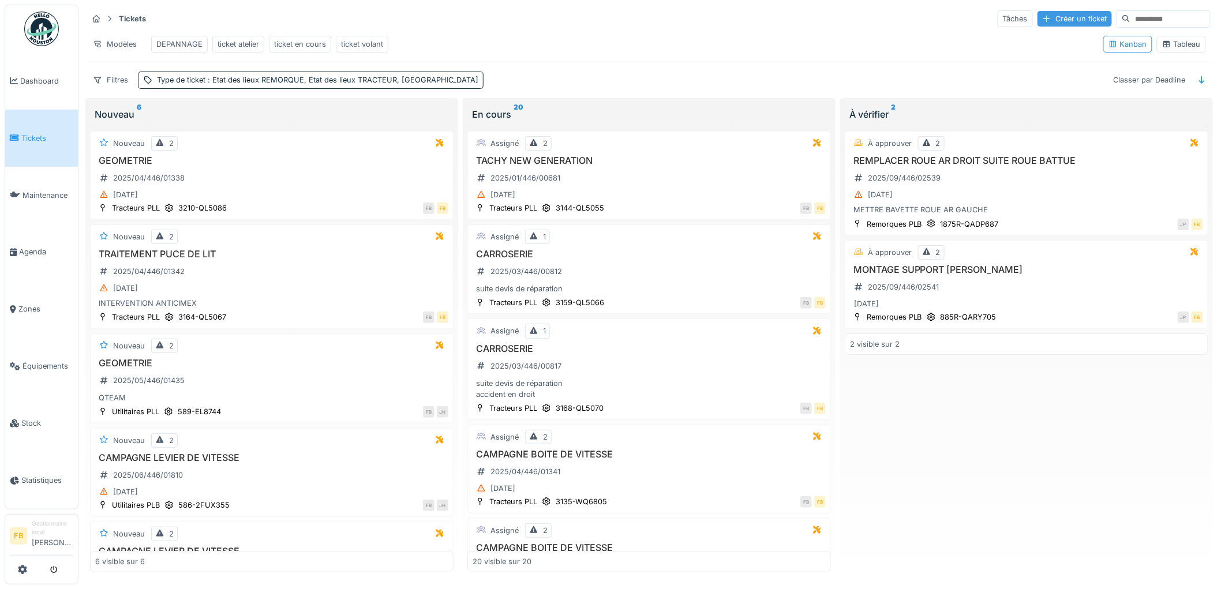
click at [1059, 17] on div "Créer un ticket" at bounding box center [1074, 19] width 74 height 16
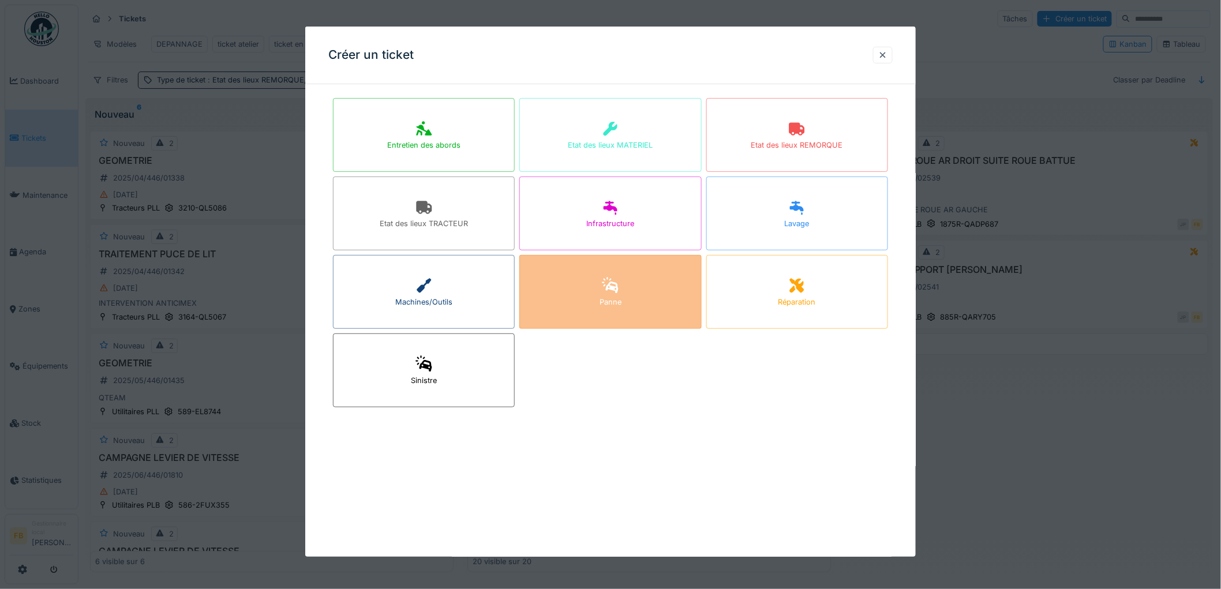
click at [617, 284] on icon at bounding box center [610, 285] width 16 height 16
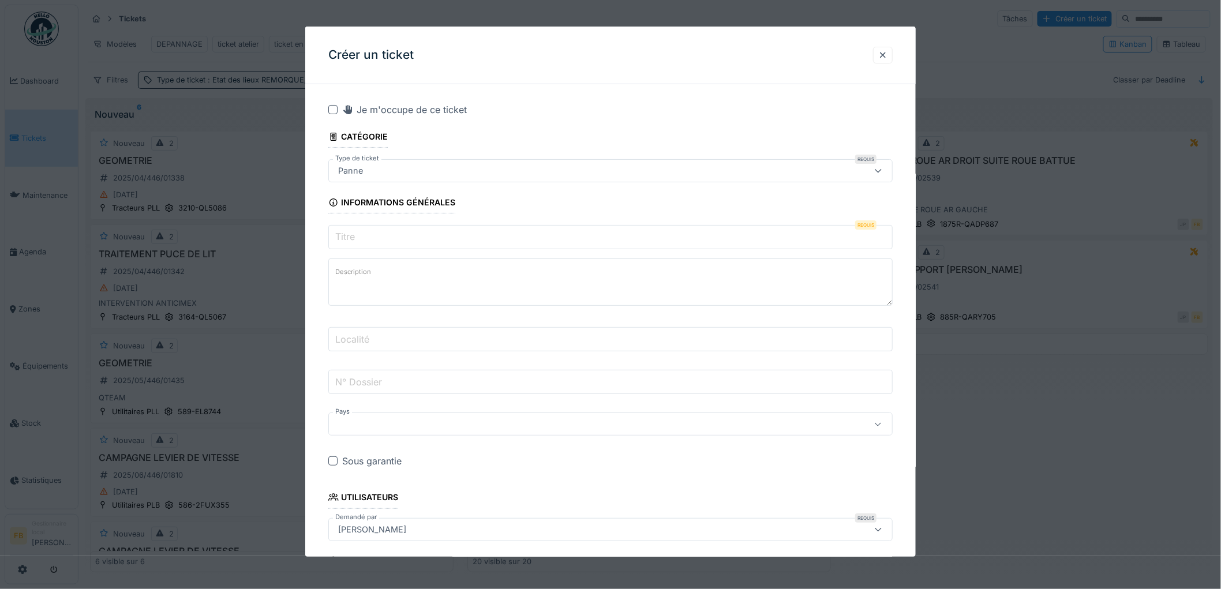
click at [347, 237] on label "Titre" at bounding box center [345, 237] width 24 height 14
click at [347, 237] on input "Titre" at bounding box center [610, 237] width 564 height 24
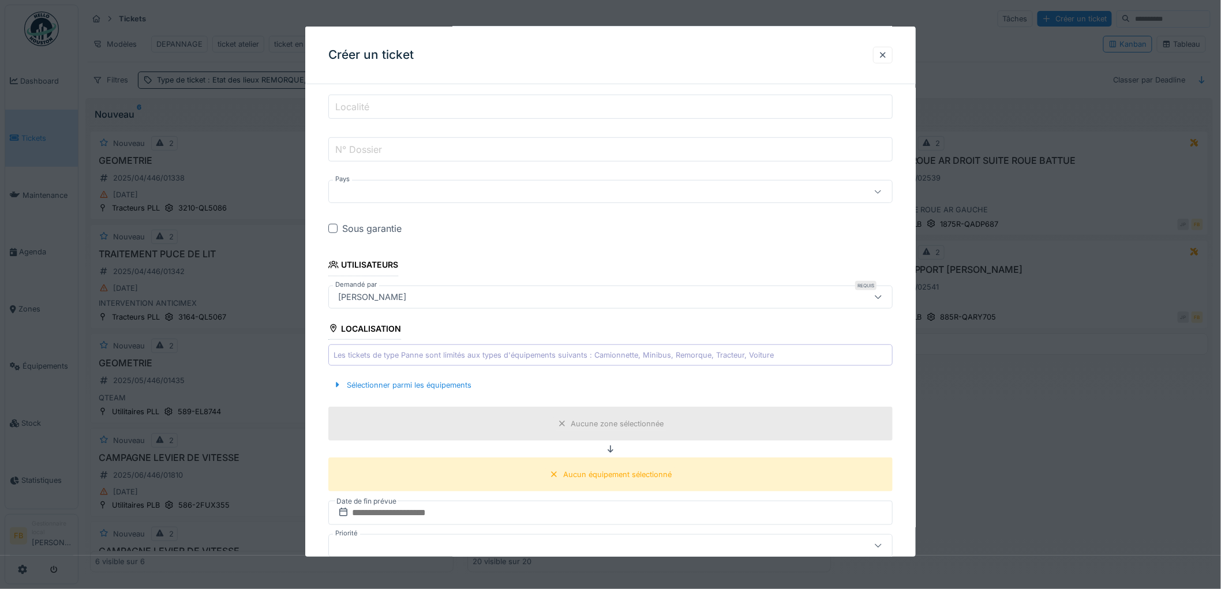
scroll to position [256, 0]
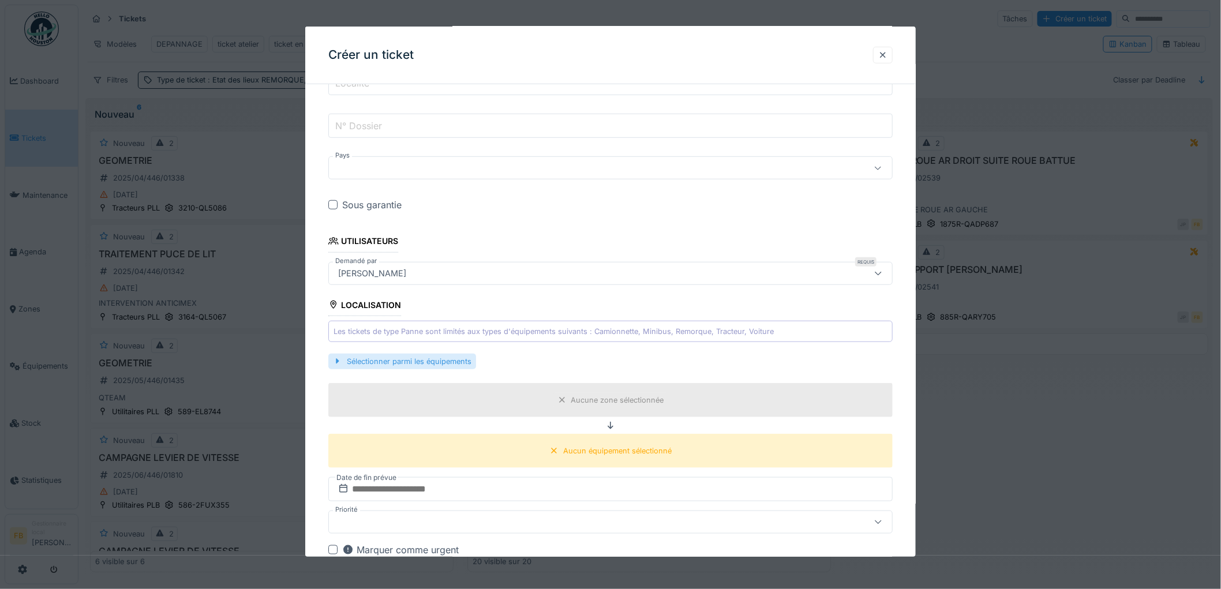
type input "**********"
click at [401, 362] on div "Sélectionner parmi les équipements" at bounding box center [402, 362] width 148 height 16
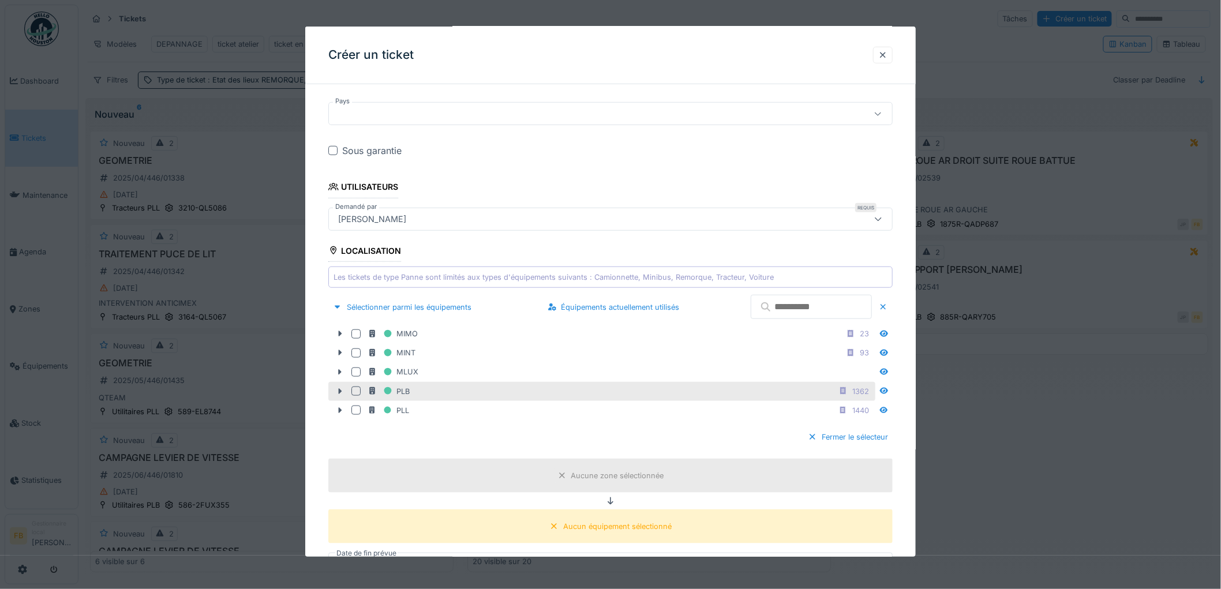
scroll to position [320, 0]
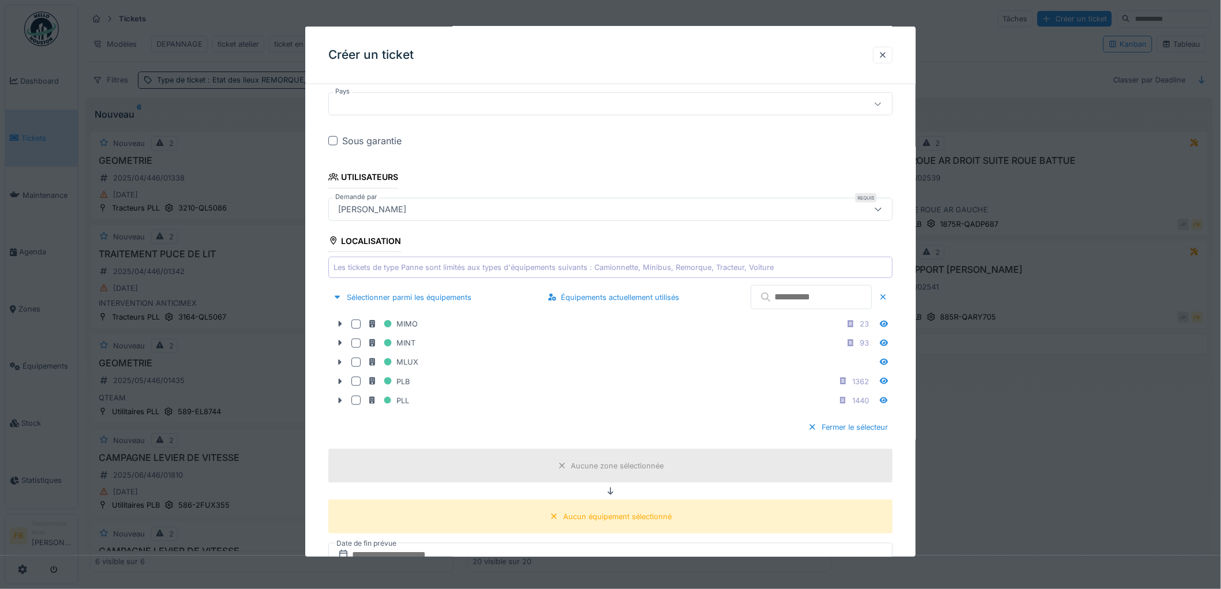
click at [768, 297] on input "text" at bounding box center [810, 297] width 121 height 24
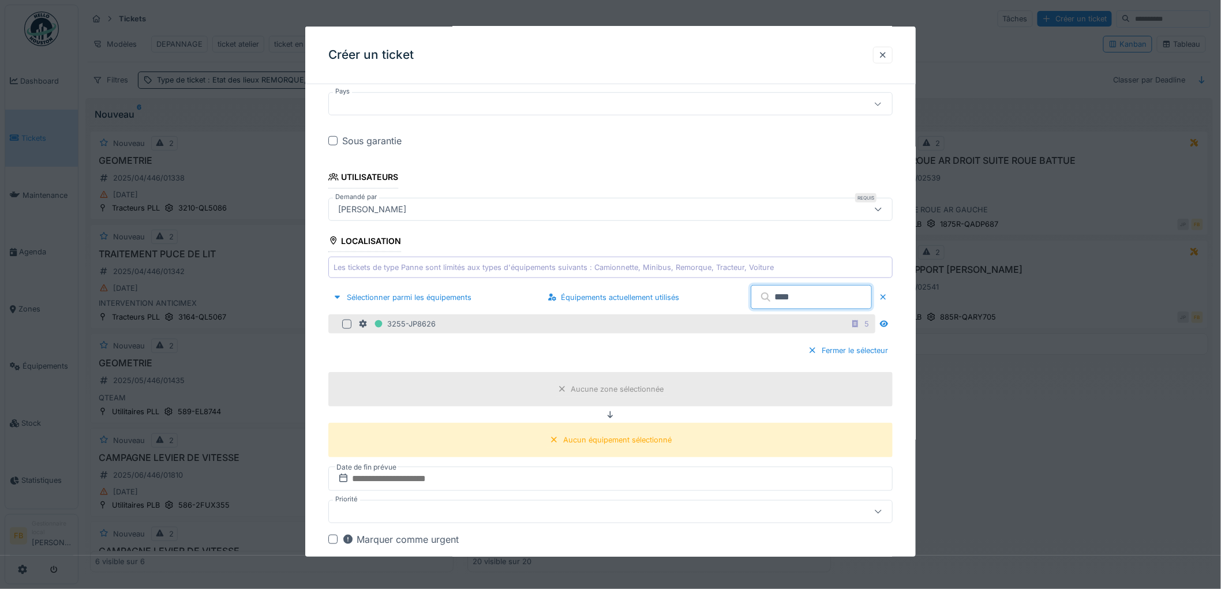
type input "****"
click at [351, 329] on div at bounding box center [349, 324] width 14 height 9
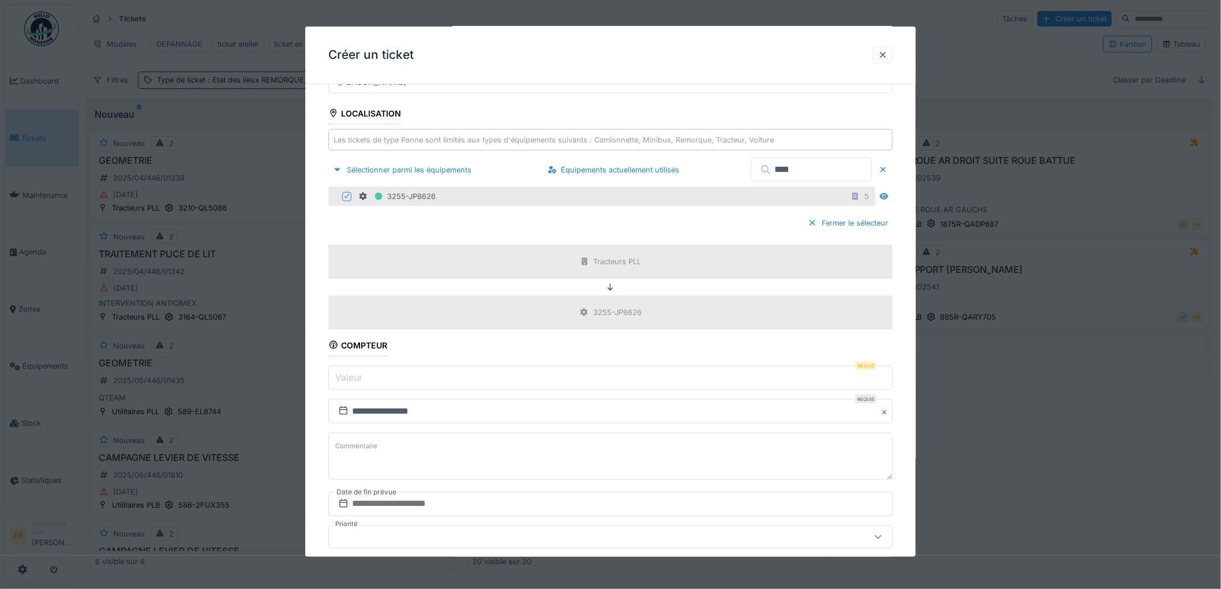
scroll to position [448, 0]
click at [371, 382] on input "Valeur" at bounding box center [610, 377] width 564 height 24
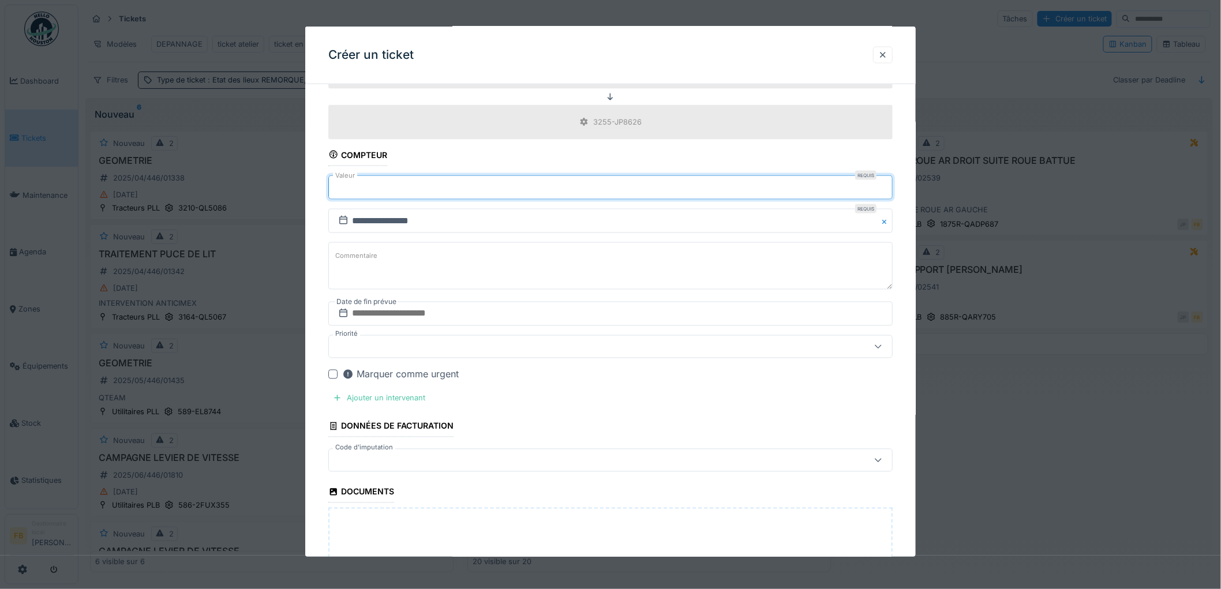
scroll to position [641, 0]
type input "*"
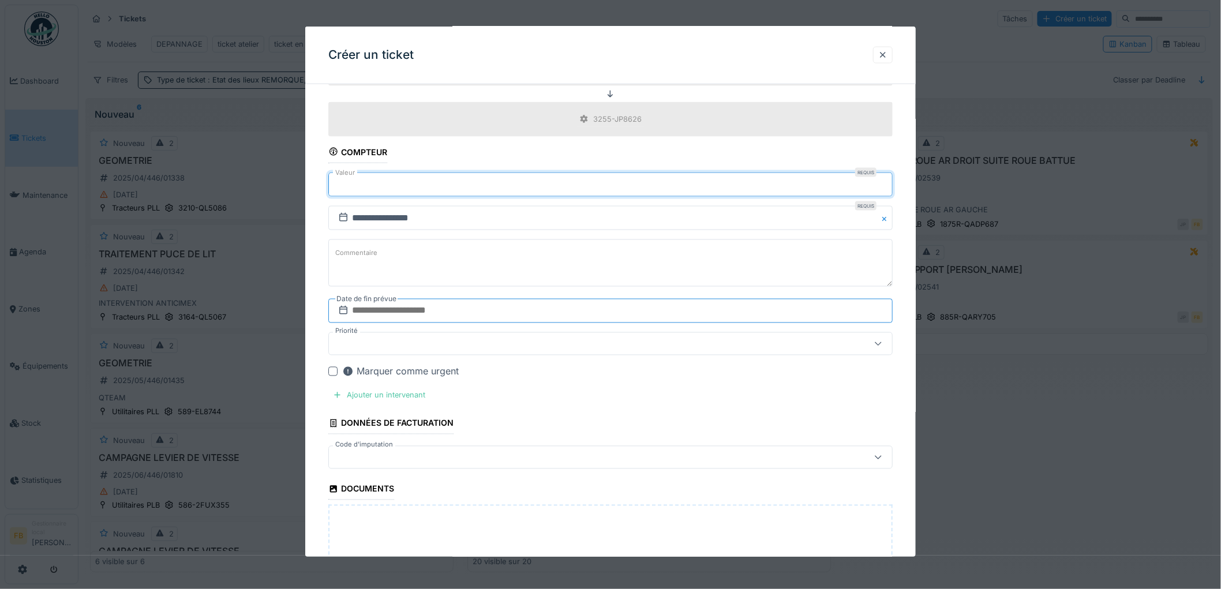
click at [383, 316] on input "text" at bounding box center [610, 311] width 564 height 24
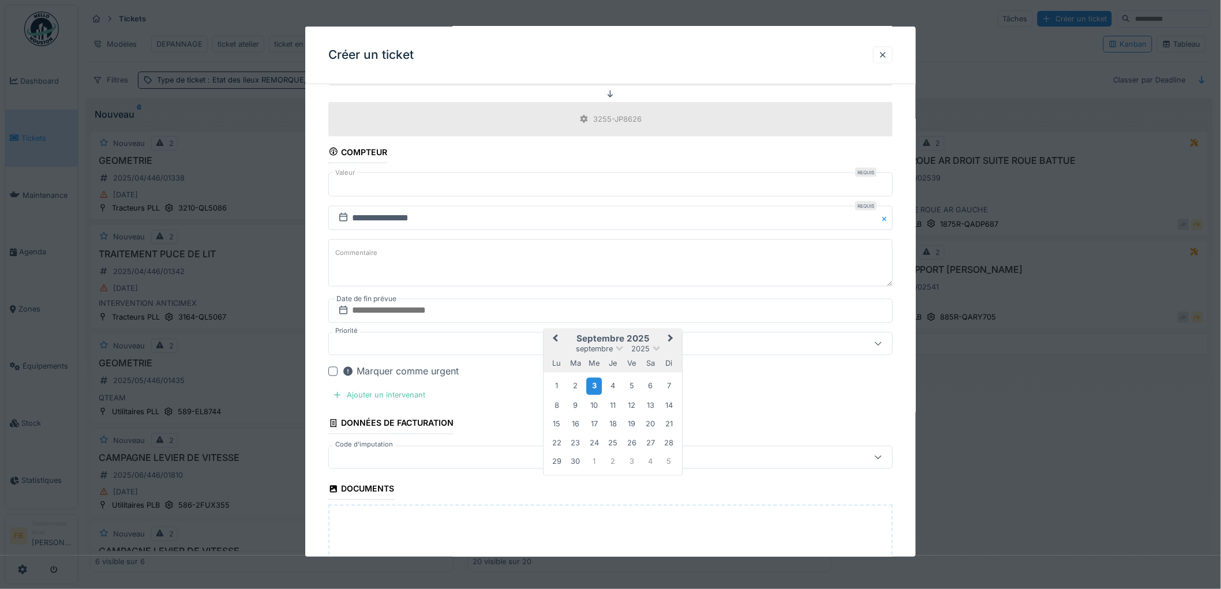
click at [591, 393] on div "3" at bounding box center [594, 386] width 16 height 17
click at [591, 393] on fieldset "**********" at bounding box center [610, 91] width 564 height 1277
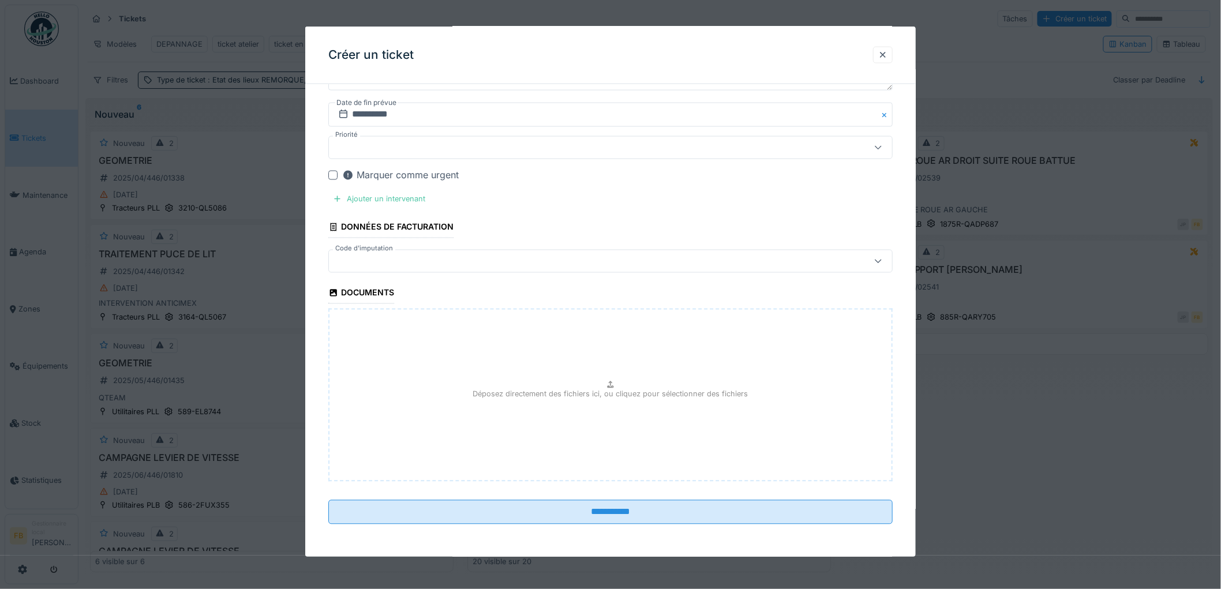
click at [382, 260] on div at bounding box center [577, 261] width 489 height 13
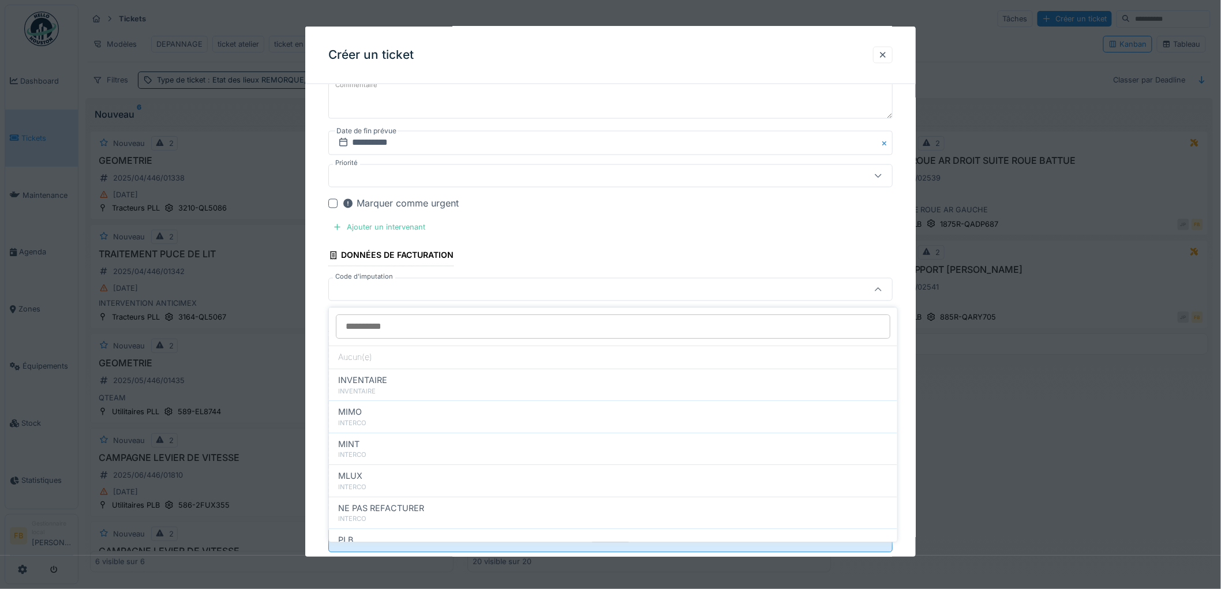
click at [382, 506] on span "NE PAS REFACTURER" at bounding box center [381, 508] width 86 height 13
type input "****"
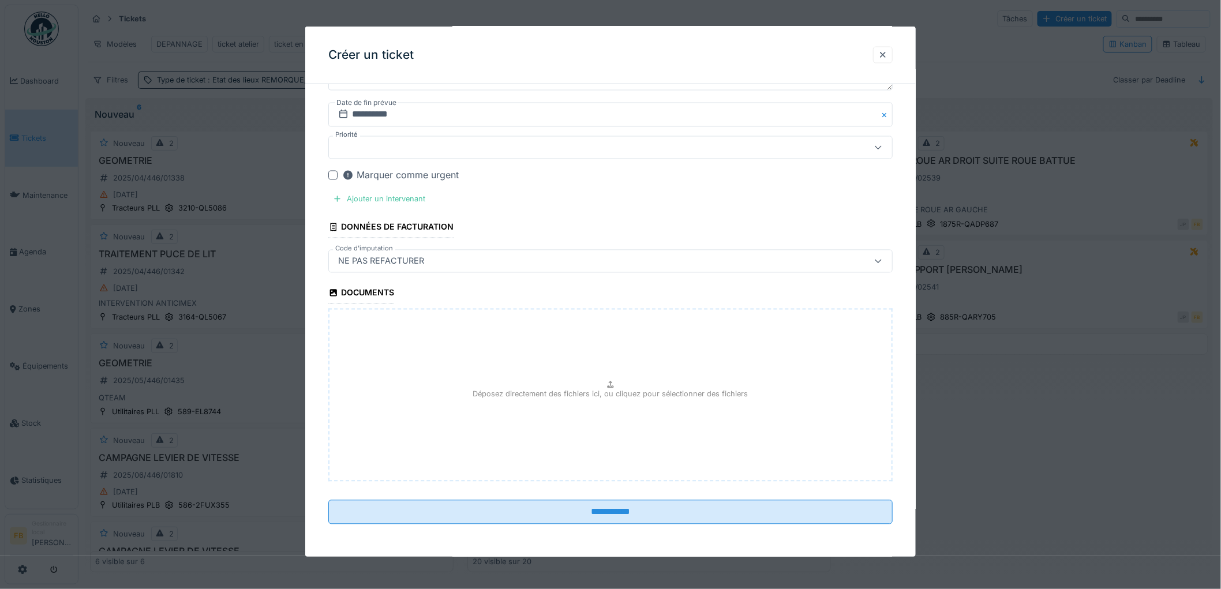
scroll to position [7, 0]
click at [587, 381] on div "Déposez directement des fichiers ici, ou cliquez pour sélectionner des fichiers" at bounding box center [610, 395] width 564 height 173
type input "**********"
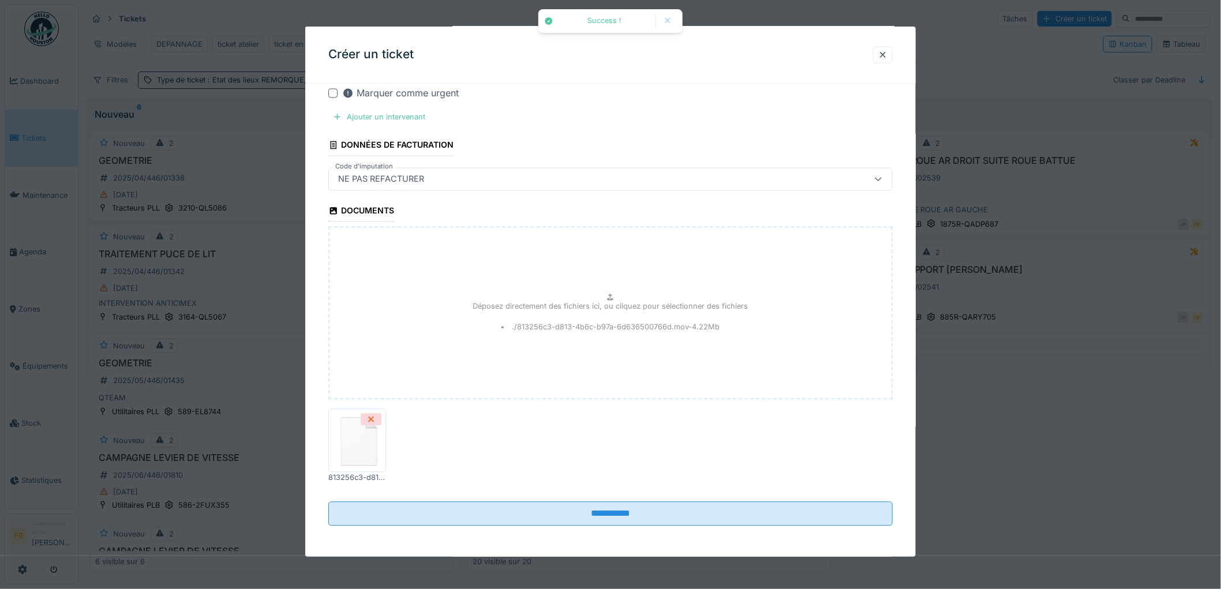
scroll to position [923, 0]
click at [363, 441] on img at bounding box center [357, 439] width 52 height 58
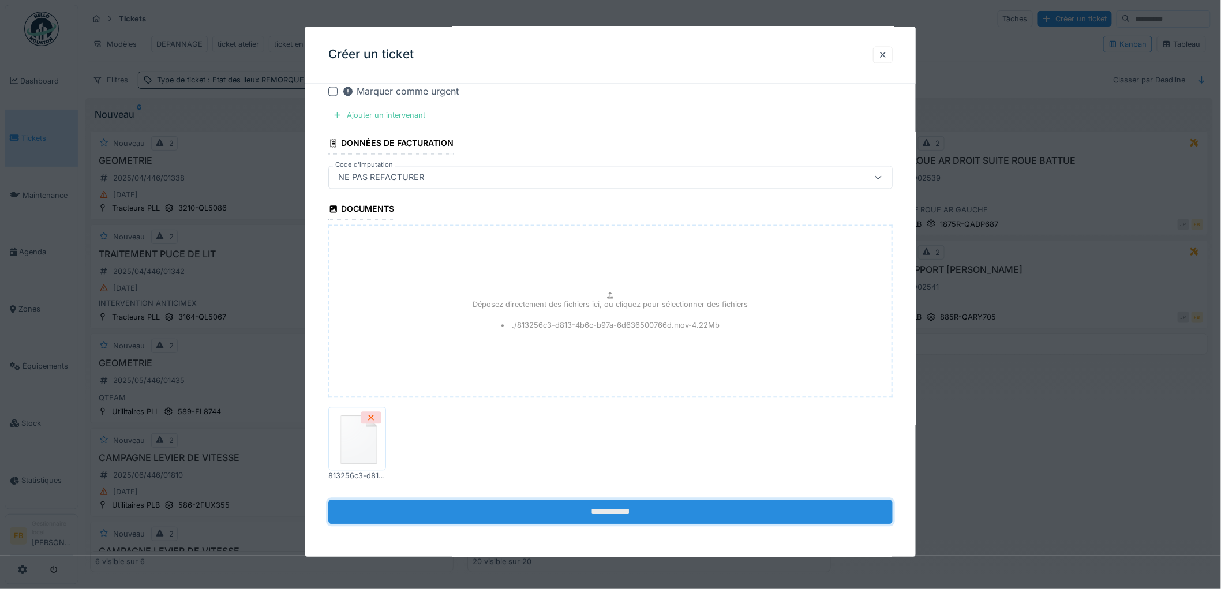
click at [614, 508] on input "**********" at bounding box center [610, 512] width 564 height 24
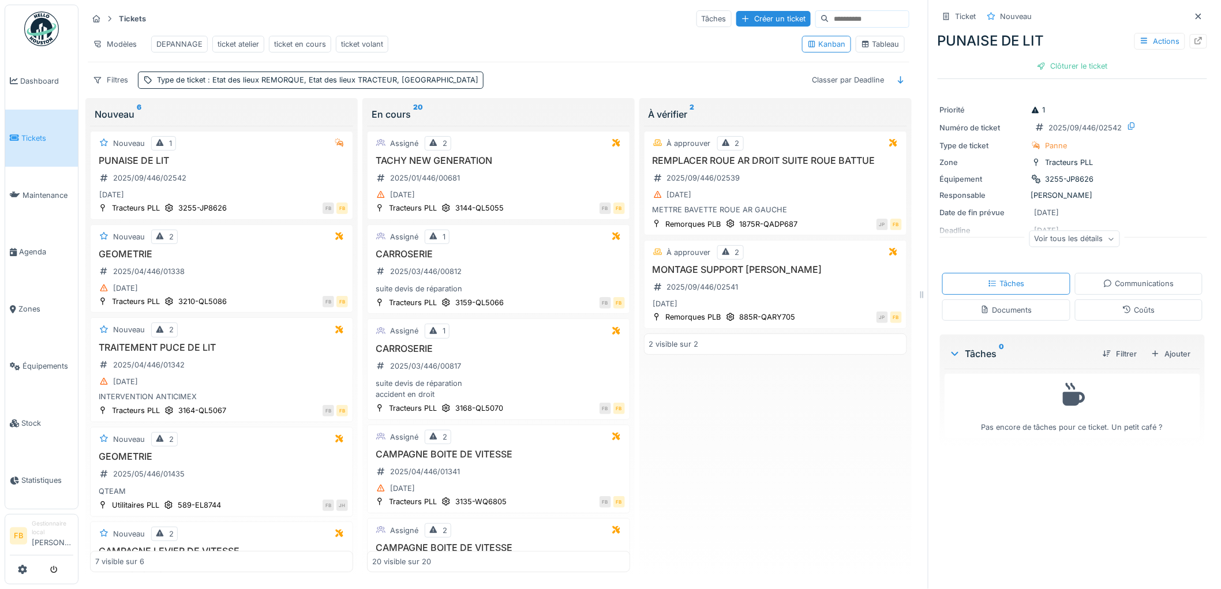
click at [44, 137] on span "Tickets" at bounding box center [47, 138] width 52 height 11
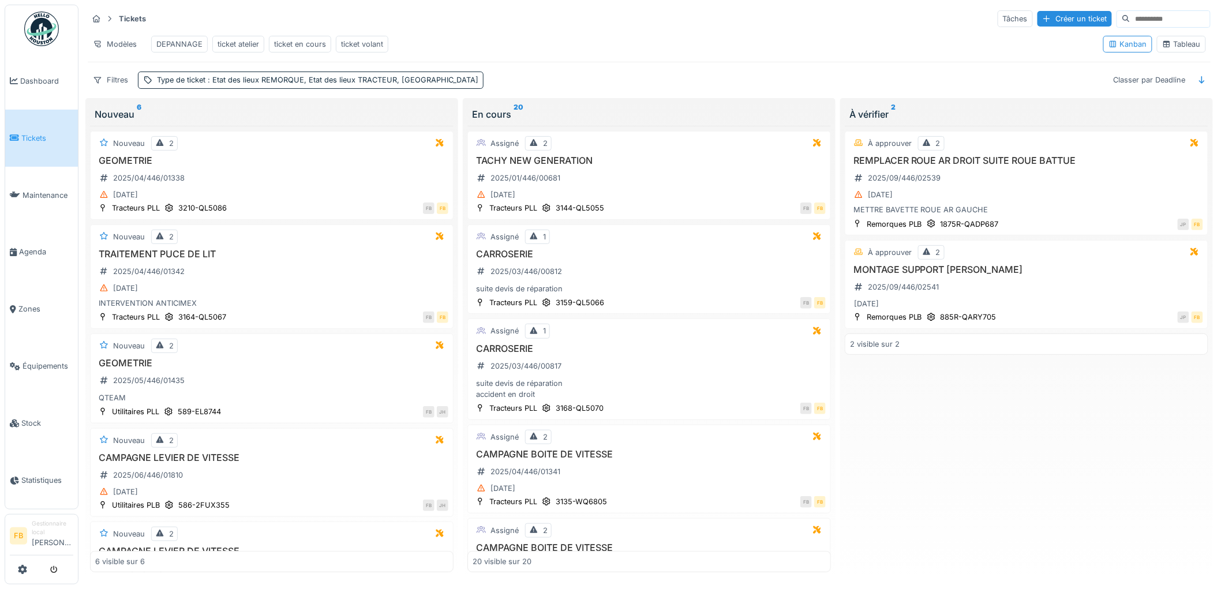
click at [50, 151] on link "Tickets" at bounding box center [41, 138] width 73 height 57
click at [1013, 194] on div "REMPLACER ROUE AR DROIT SUITE ROUE BATTUE 2025/09/446/02539 [DATE] METTRE BAVET…" at bounding box center [1026, 185] width 353 height 61
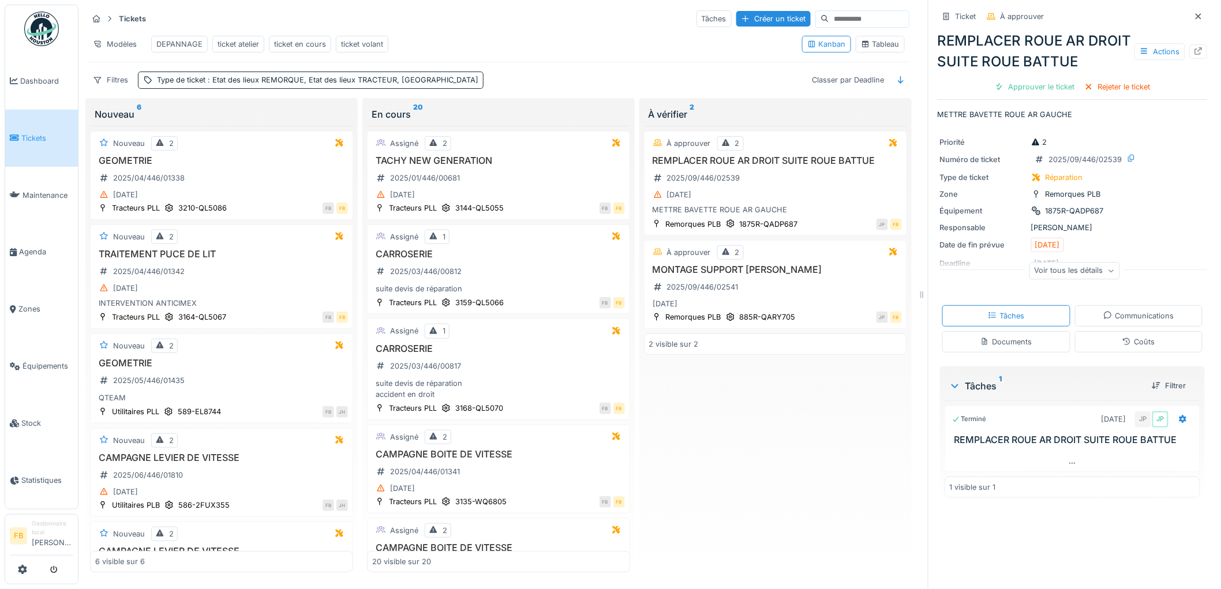
click at [1098, 352] on div "Coûts" at bounding box center [1139, 341] width 128 height 21
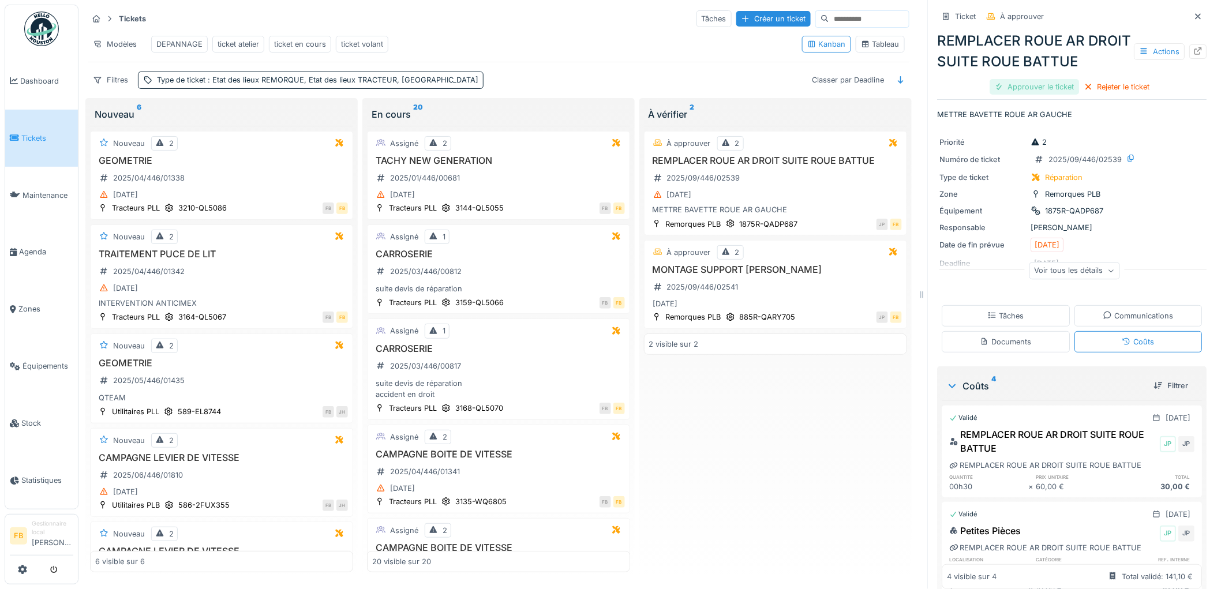
click at [1038, 93] on div "Approuver le ticket" at bounding box center [1034, 87] width 89 height 16
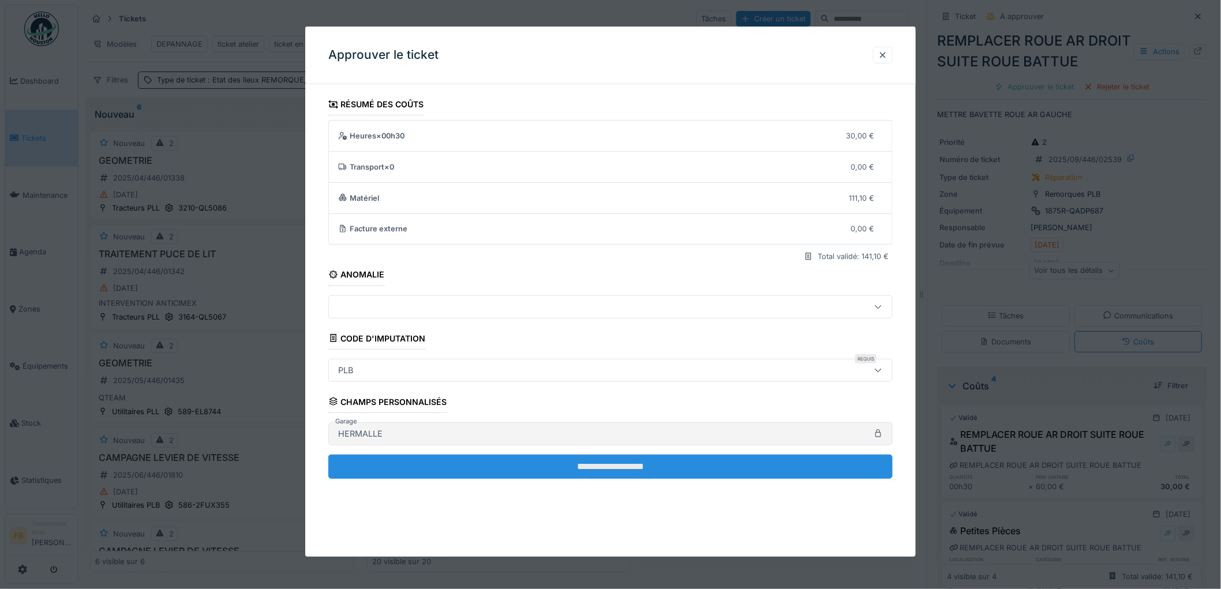
click at [586, 468] on input "**********" at bounding box center [610, 467] width 564 height 24
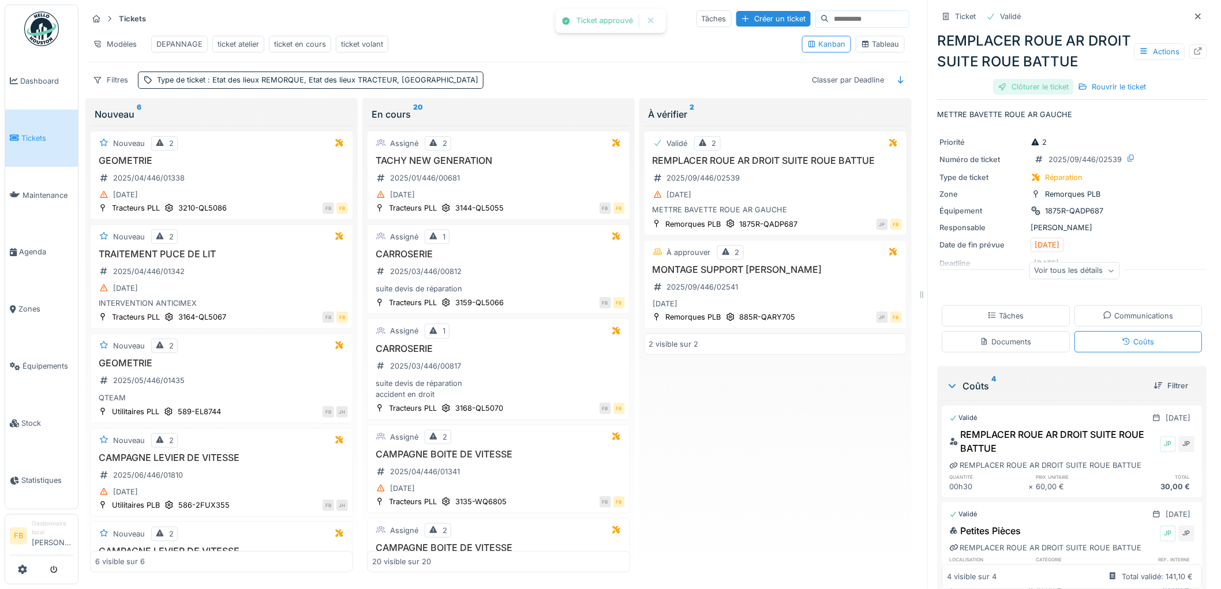
click at [1027, 95] on div "Clôturer le ticket" at bounding box center [1033, 87] width 80 height 16
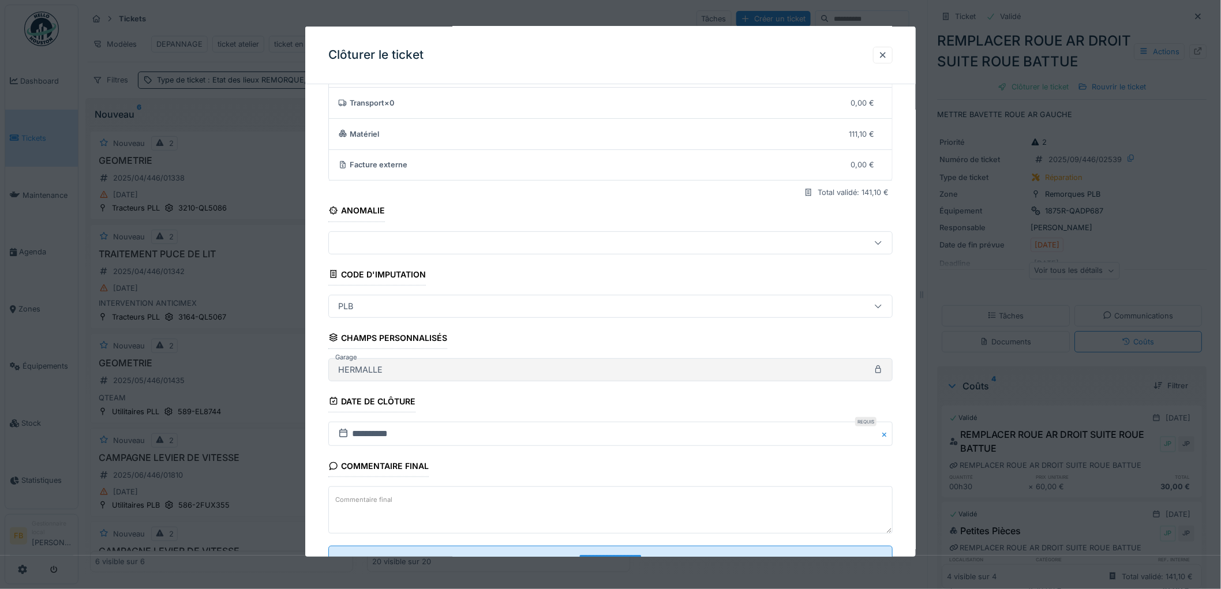
scroll to position [111, 0]
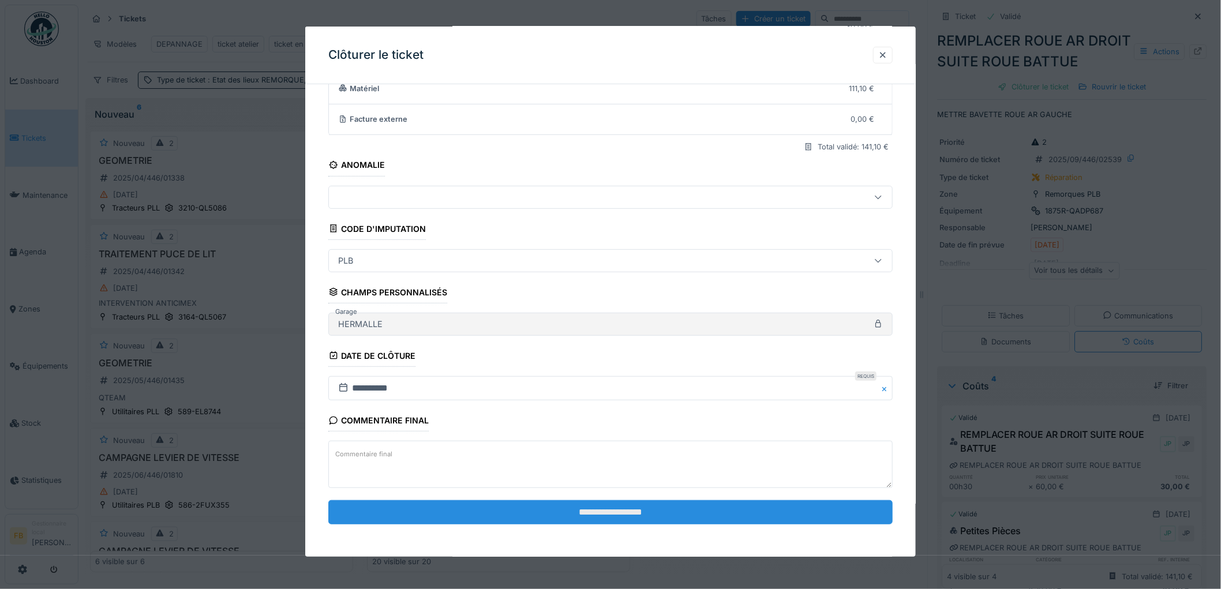
click at [555, 510] on input "**********" at bounding box center [610, 512] width 564 height 24
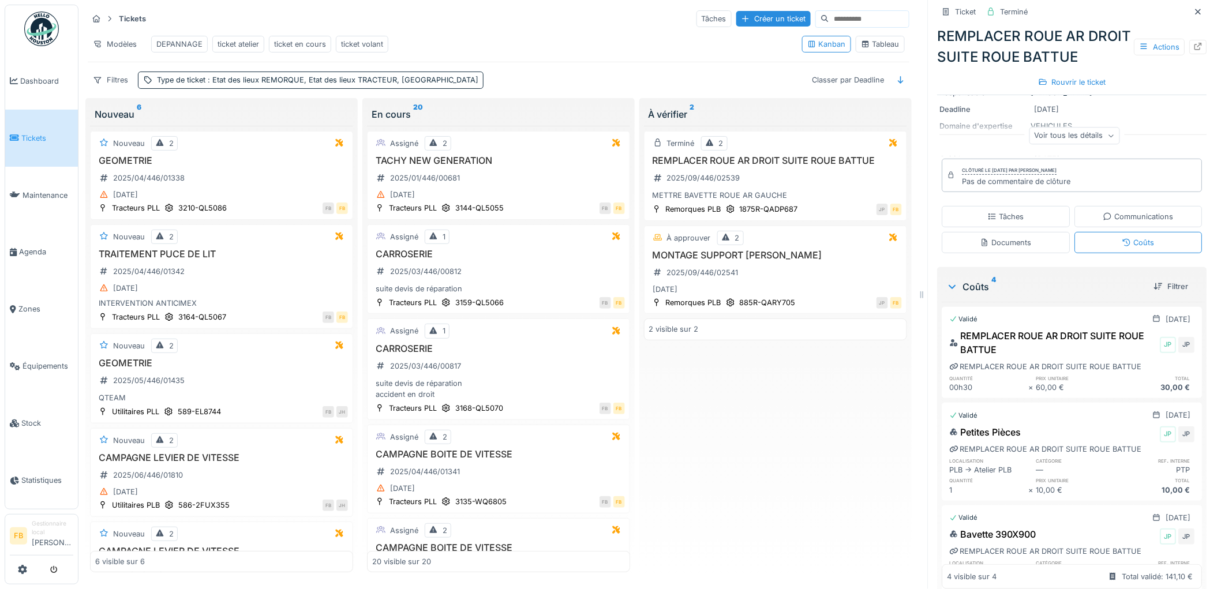
scroll to position [0, 0]
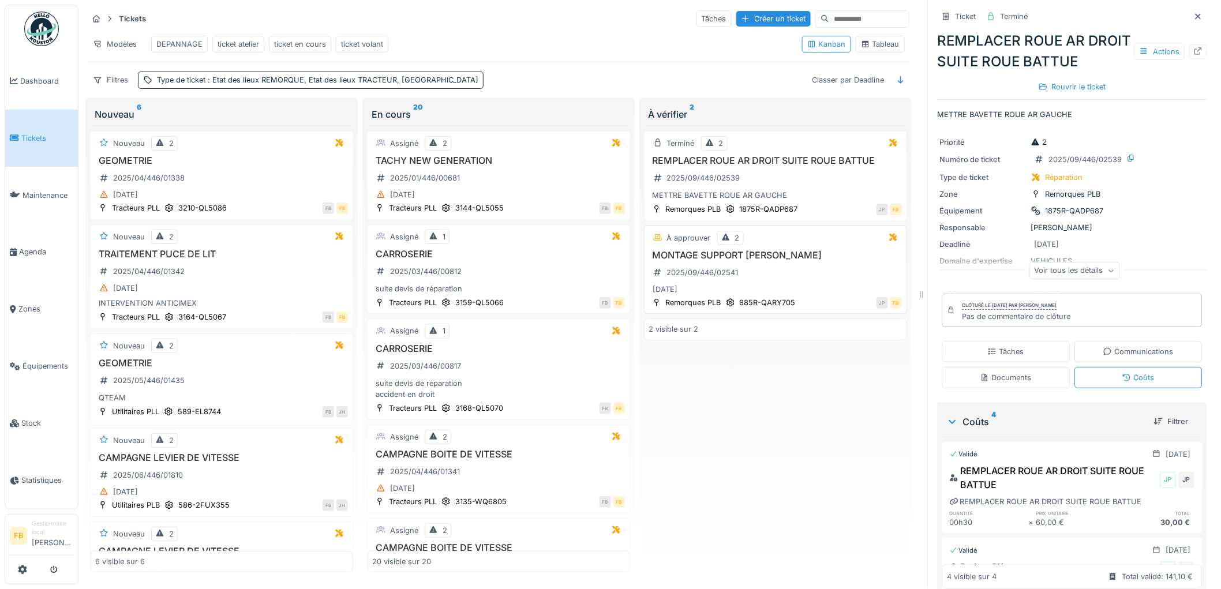
click at [802, 281] on div "MONTAGE SUPPORT CORDON TIR 2025/09/446/02541 03/09/2025" at bounding box center [775, 273] width 253 height 47
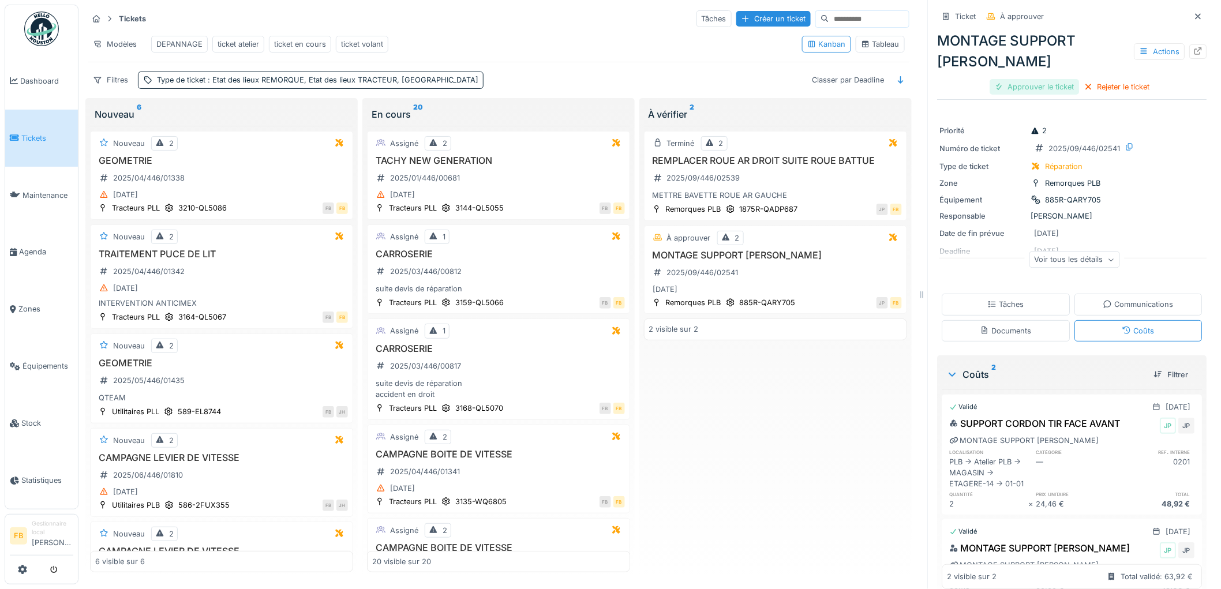
click at [1037, 79] on div "Approuver le ticket" at bounding box center [1034, 87] width 89 height 16
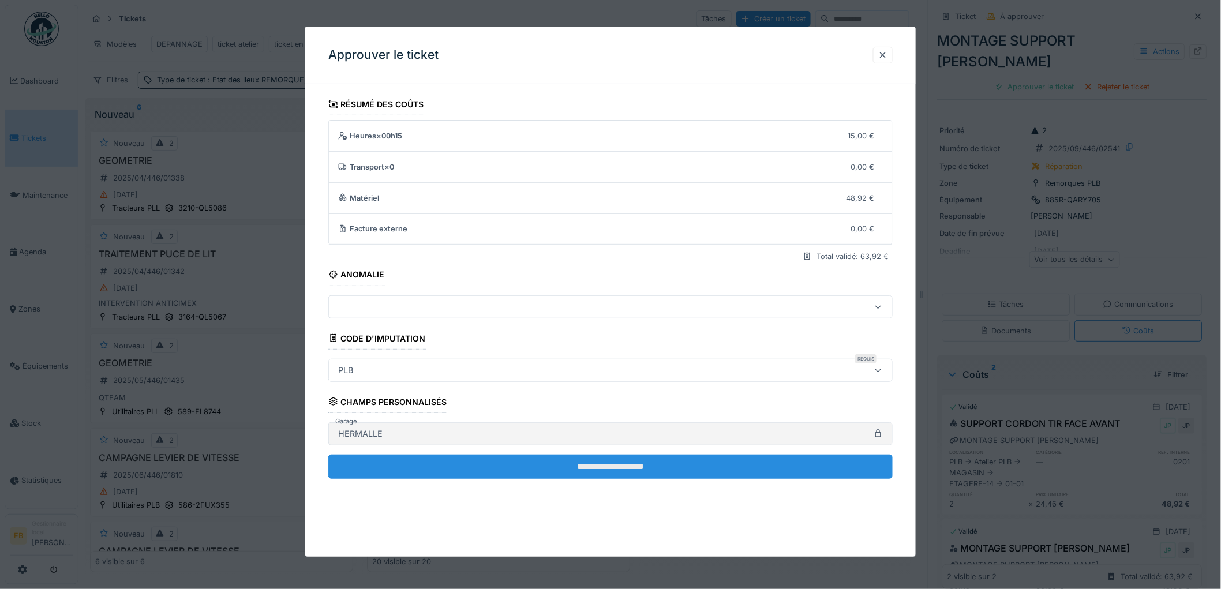
click at [581, 460] on input "**********" at bounding box center [610, 467] width 564 height 24
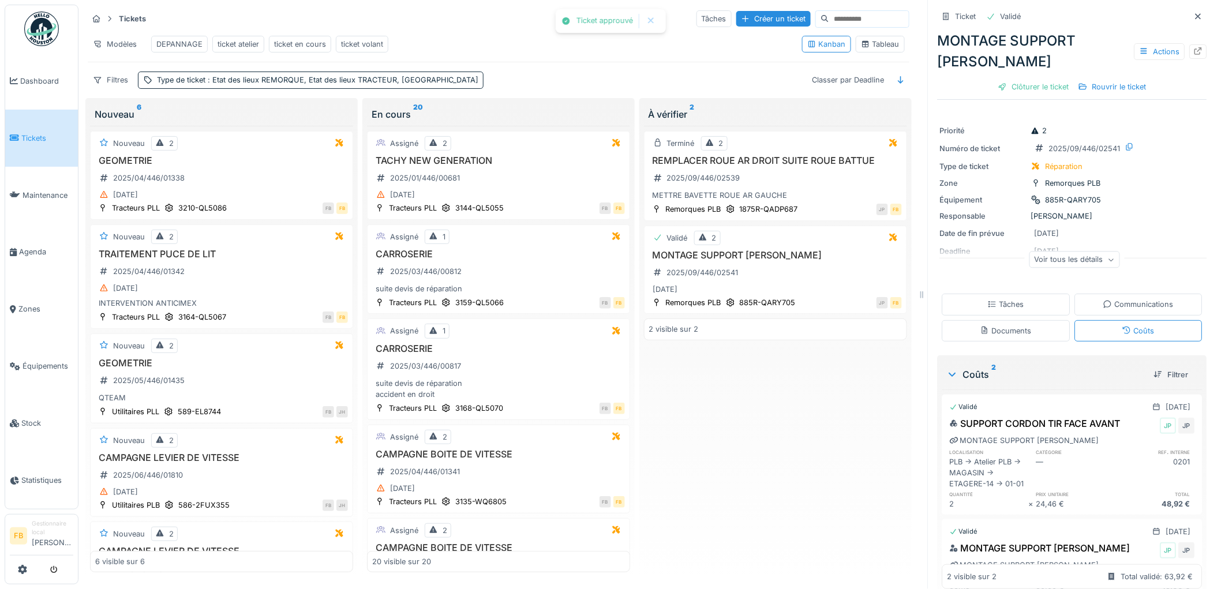
click at [1002, 299] on div "Tâches" at bounding box center [1005, 304] width 36 height 11
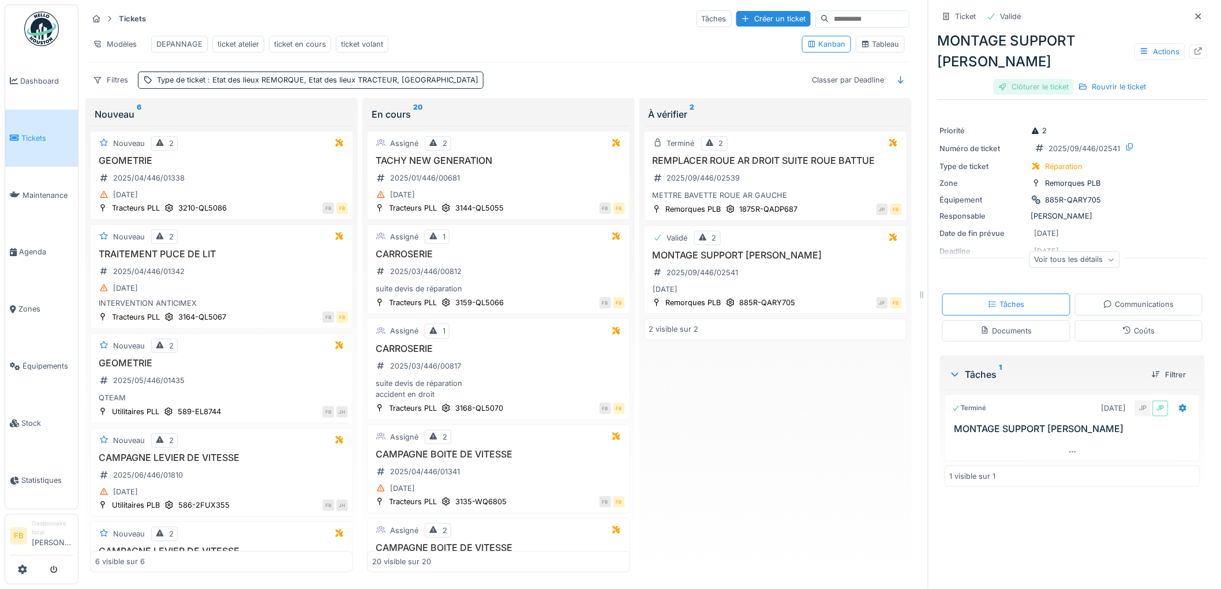
click at [1020, 79] on div "Clôturer le ticket" at bounding box center [1033, 87] width 80 height 16
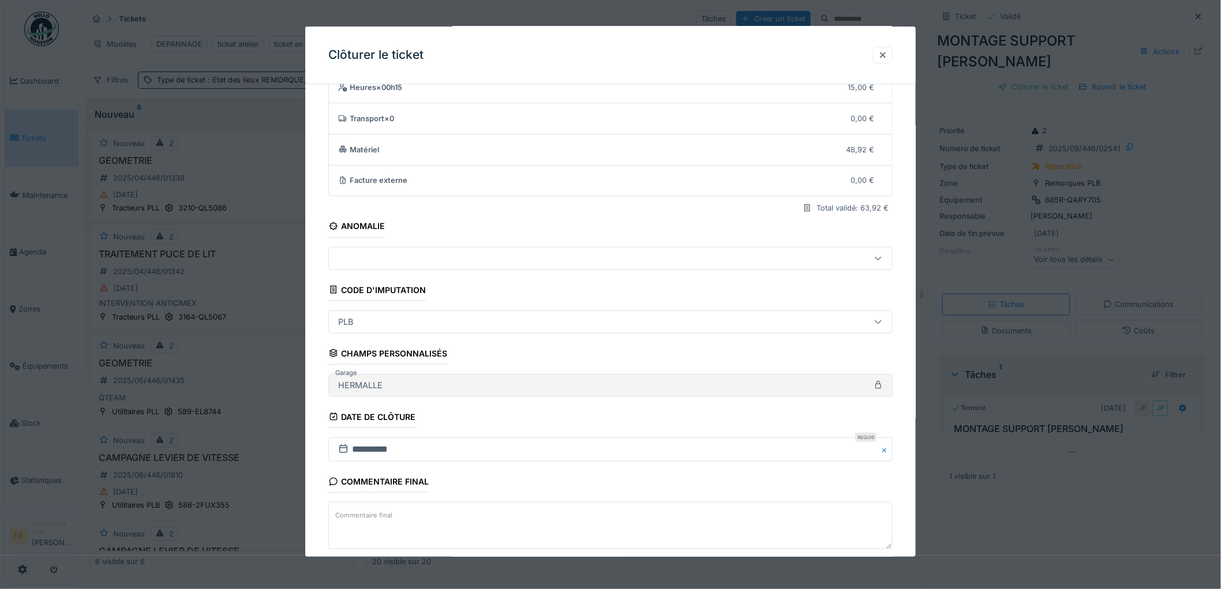
scroll to position [111, 0]
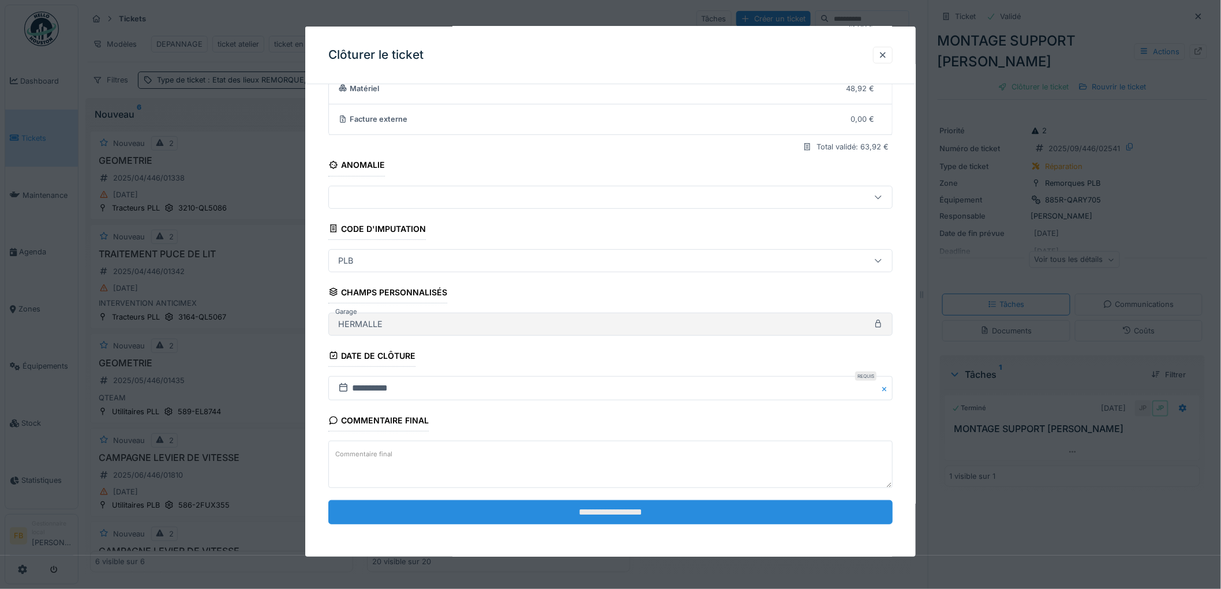
click at [569, 512] on input "**********" at bounding box center [610, 512] width 564 height 24
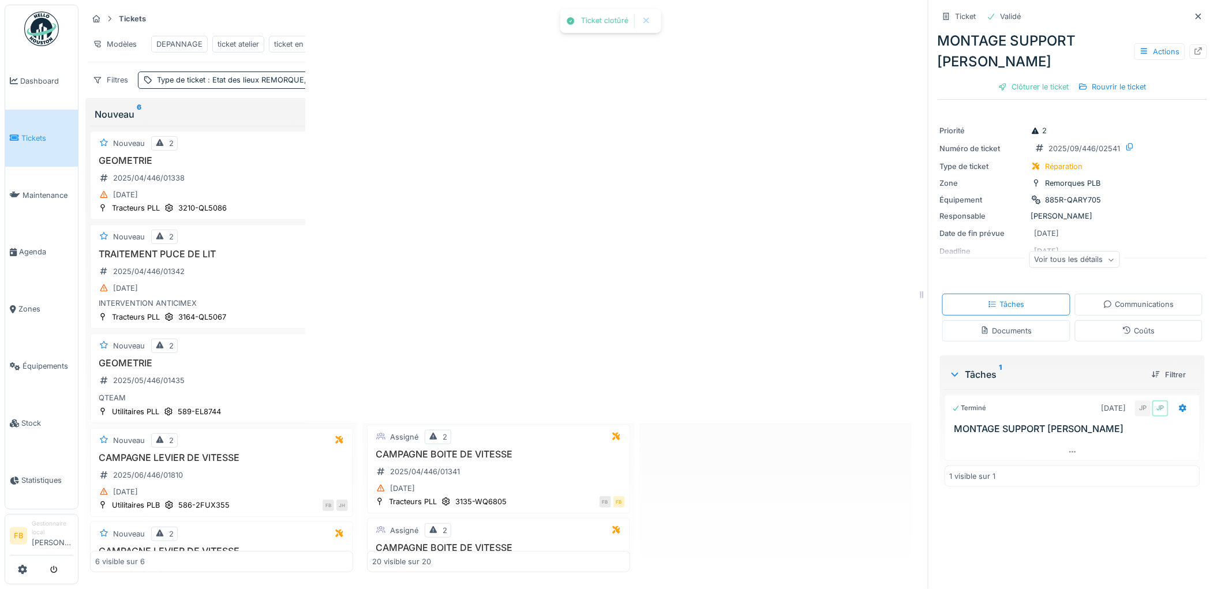
scroll to position [0, 0]
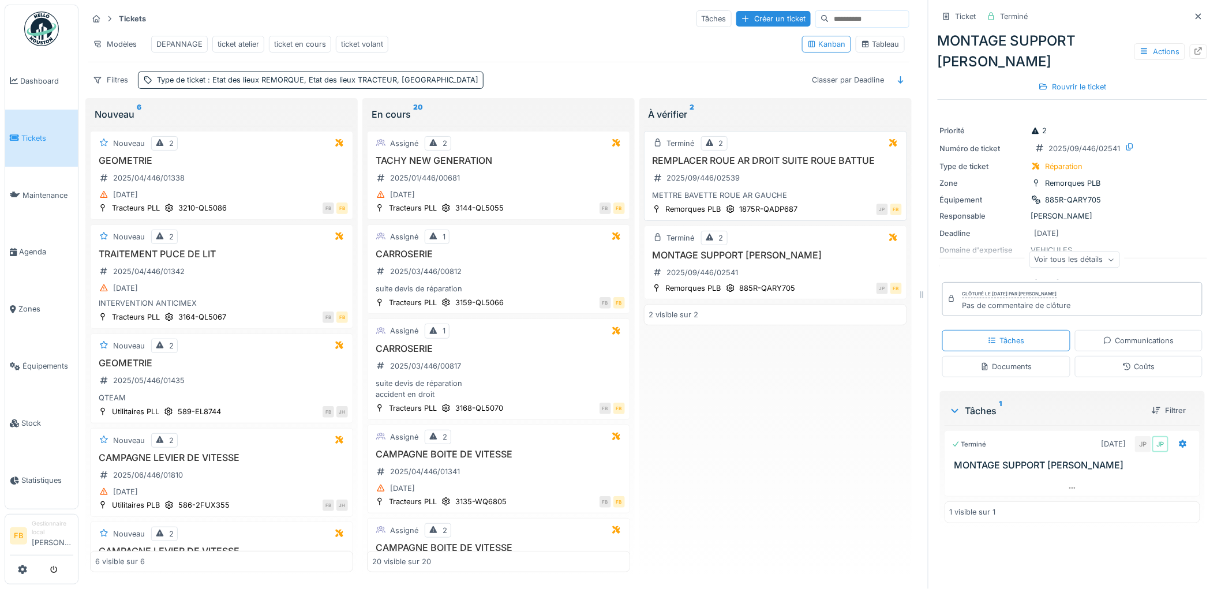
click at [801, 185] on div "REMPLACER ROUE AR DROIT SUITE ROUE BATTUE 2025/09/446/02539 METTRE BAVETTE ROUE…" at bounding box center [775, 178] width 253 height 46
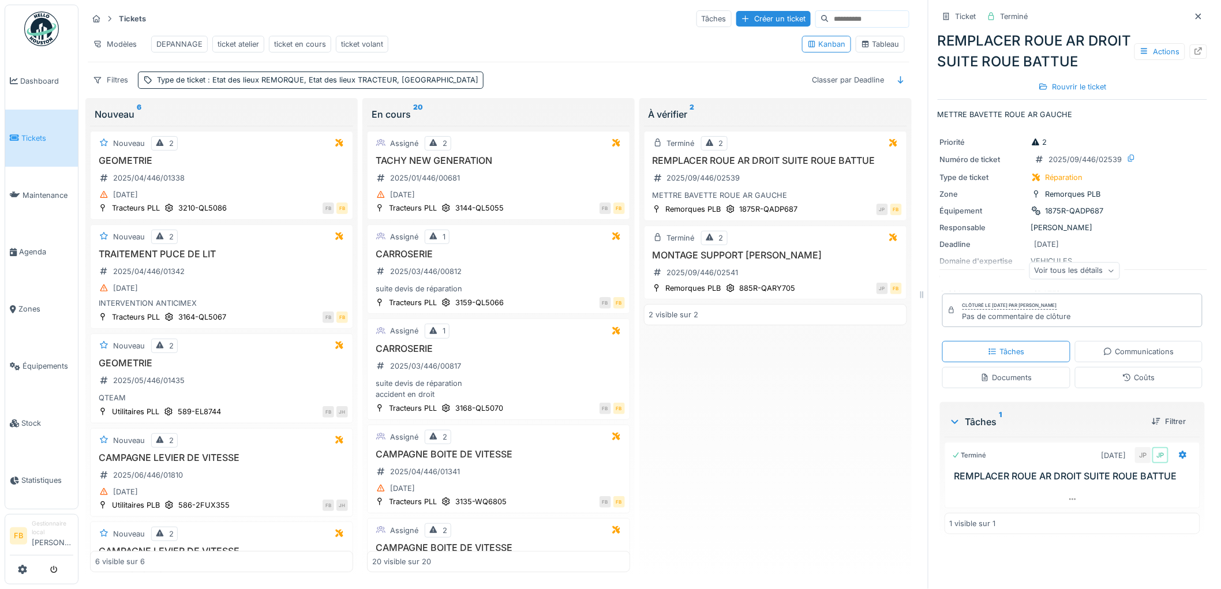
click at [55, 126] on link "Tickets" at bounding box center [41, 138] width 73 height 57
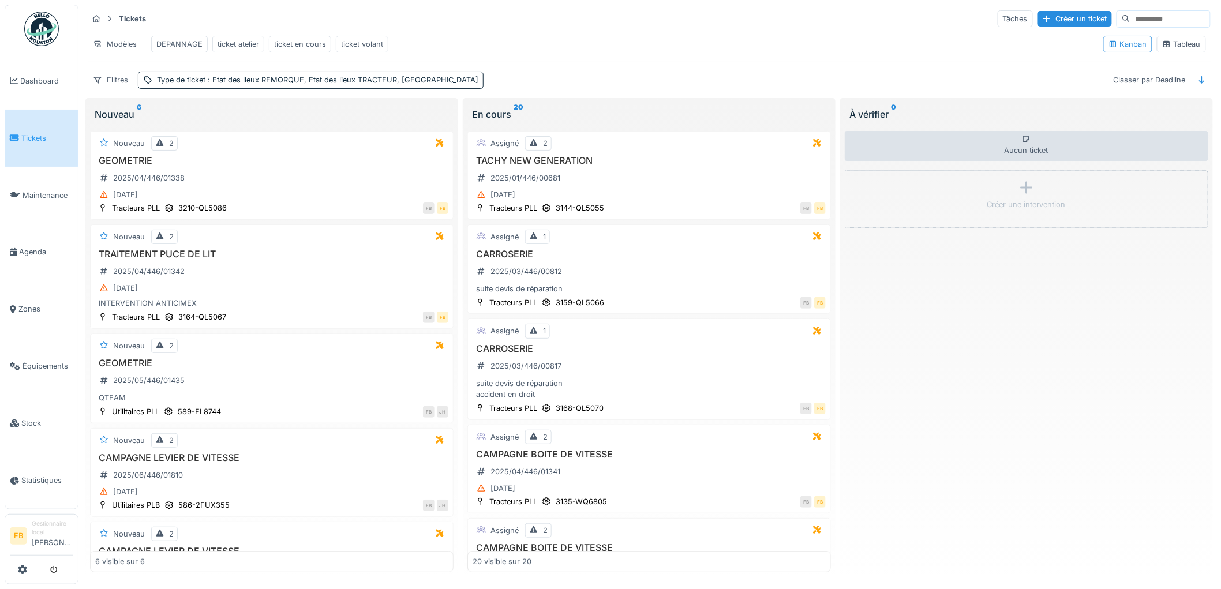
click at [313, 40] on div "ticket en cours" at bounding box center [300, 44] width 52 height 11
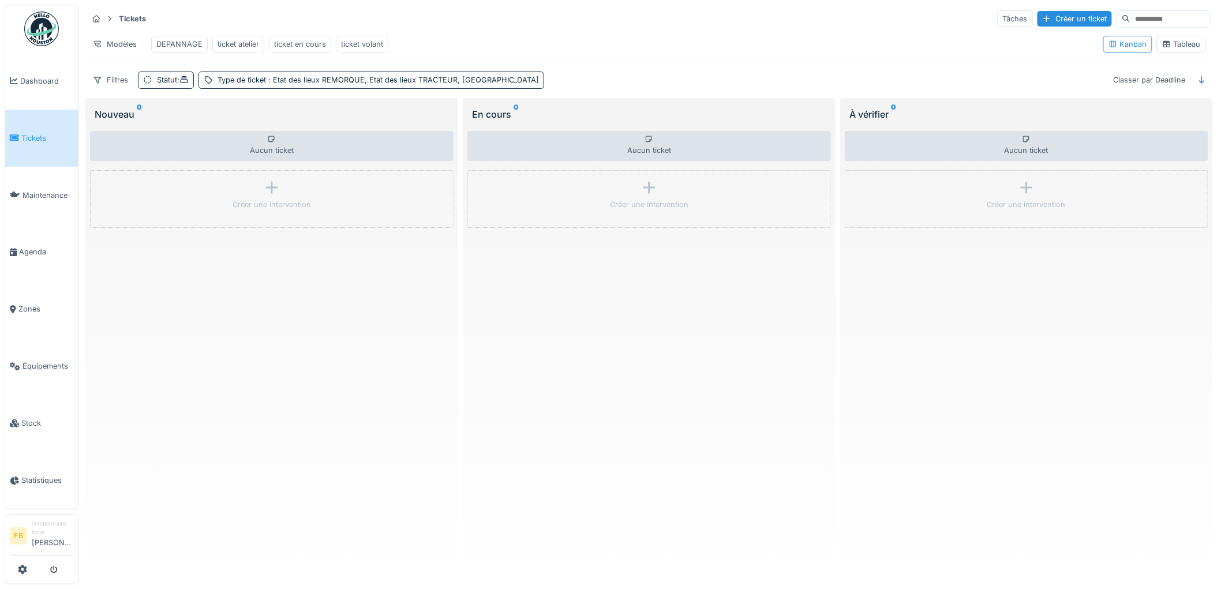
click at [63, 134] on span "Tickets" at bounding box center [47, 138] width 52 height 11
click at [46, 140] on span "Tickets" at bounding box center [47, 138] width 52 height 11
click at [240, 39] on div "ticket atelier" at bounding box center [238, 44] width 42 height 11
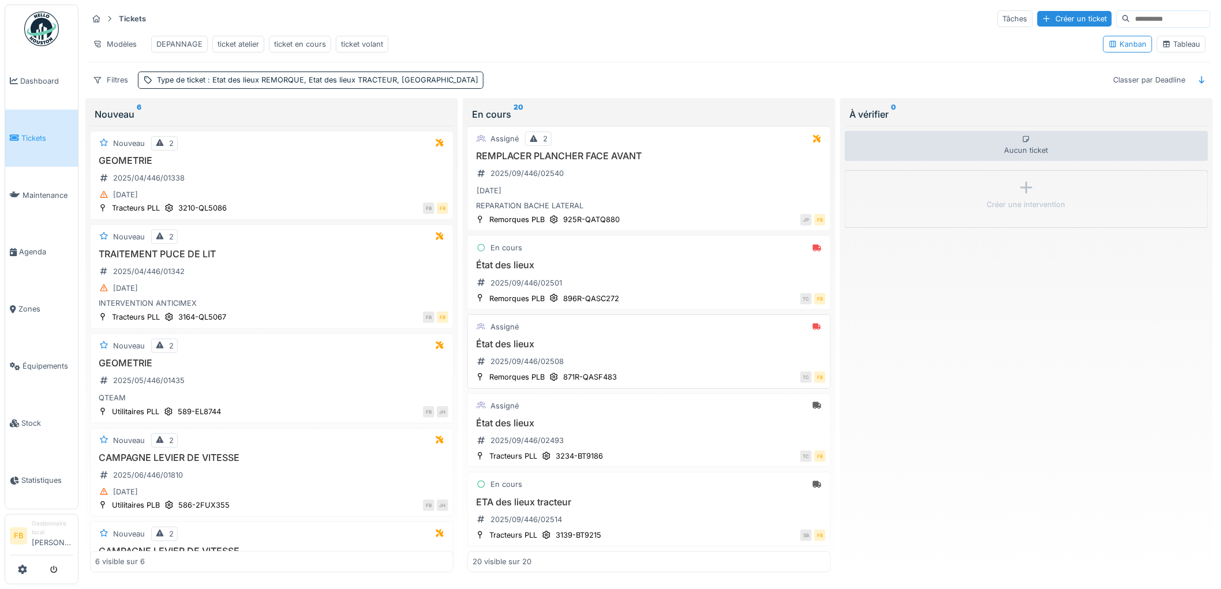
scroll to position [7, 0]
click at [611, 266] on div "État des lieux 2025/09/446/02501" at bounding box center [648, 276] width 353 height 32
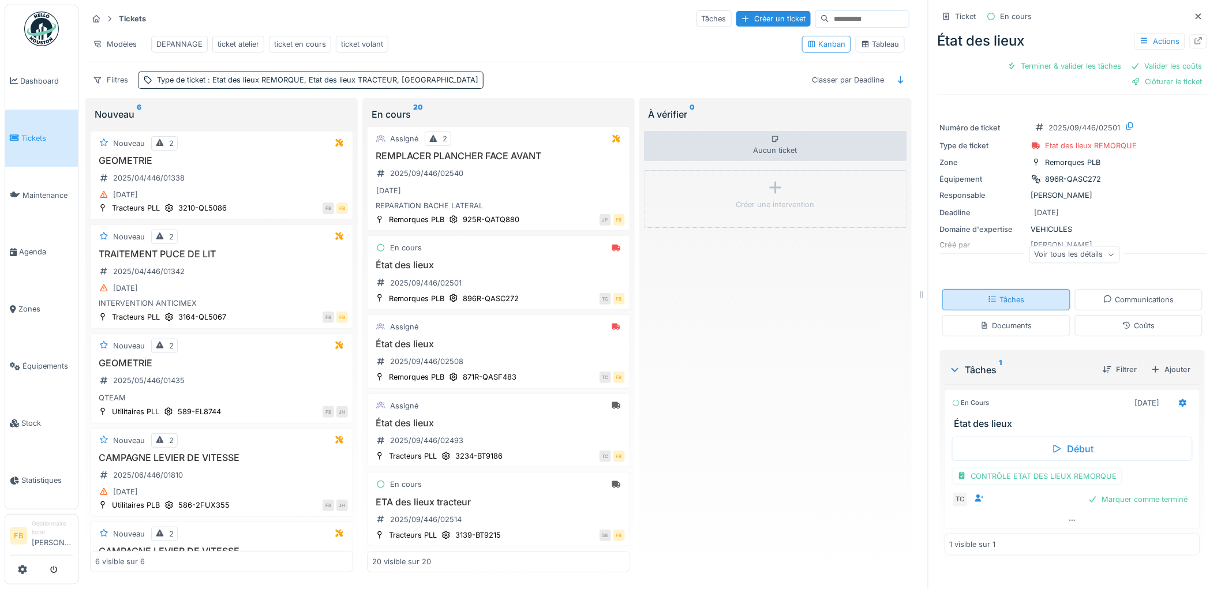
click at [1019, 300] on div "Tâches" at bounding box center [1006, 299] width 128 height 21
click at [1005, 471] on div "CONTRÔLE ETAT DES LIEUX REMORQUE" at bounding box center [1037, 476] width 170 height 17
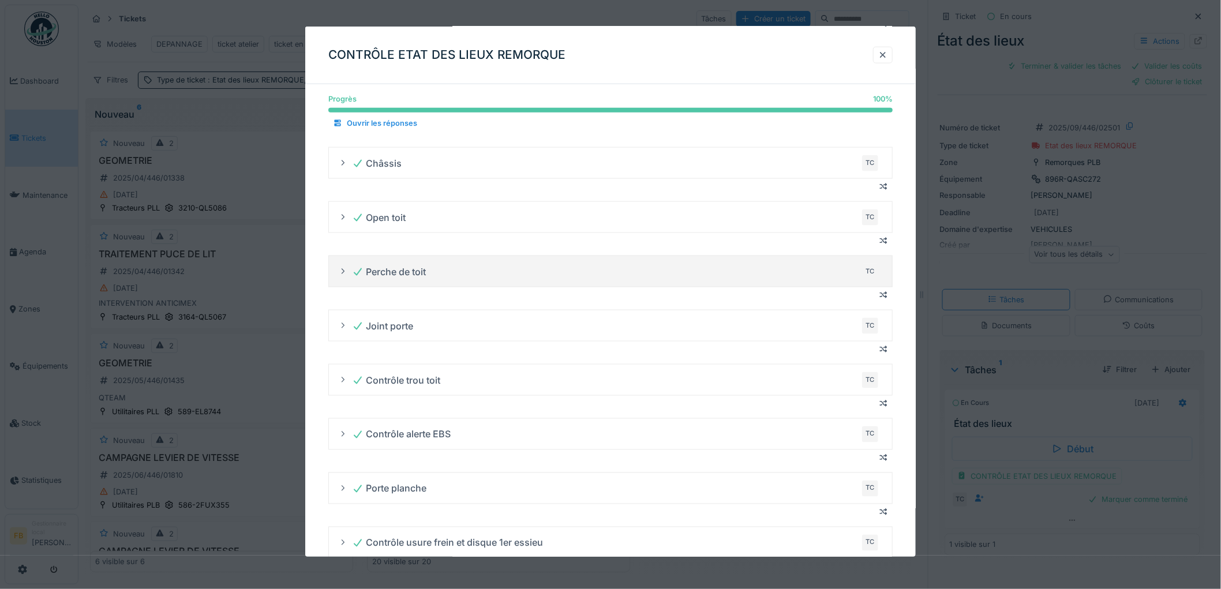
scroll to position [809, 0]
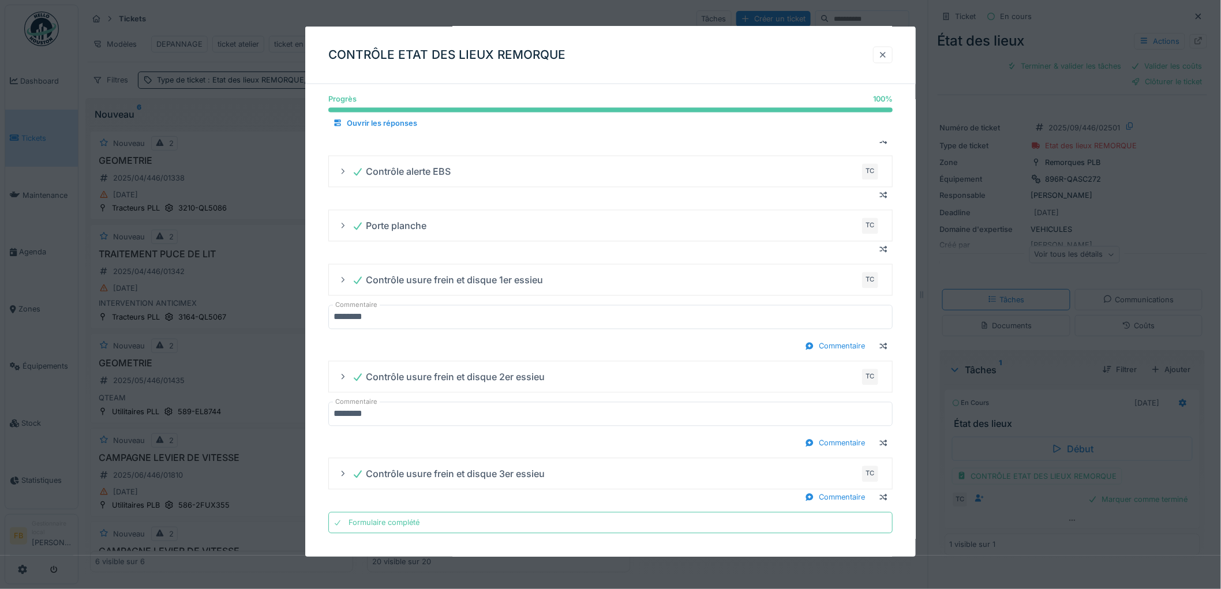
click at [887, 50] on div at bounding box center [882, 55] width 9 height 11
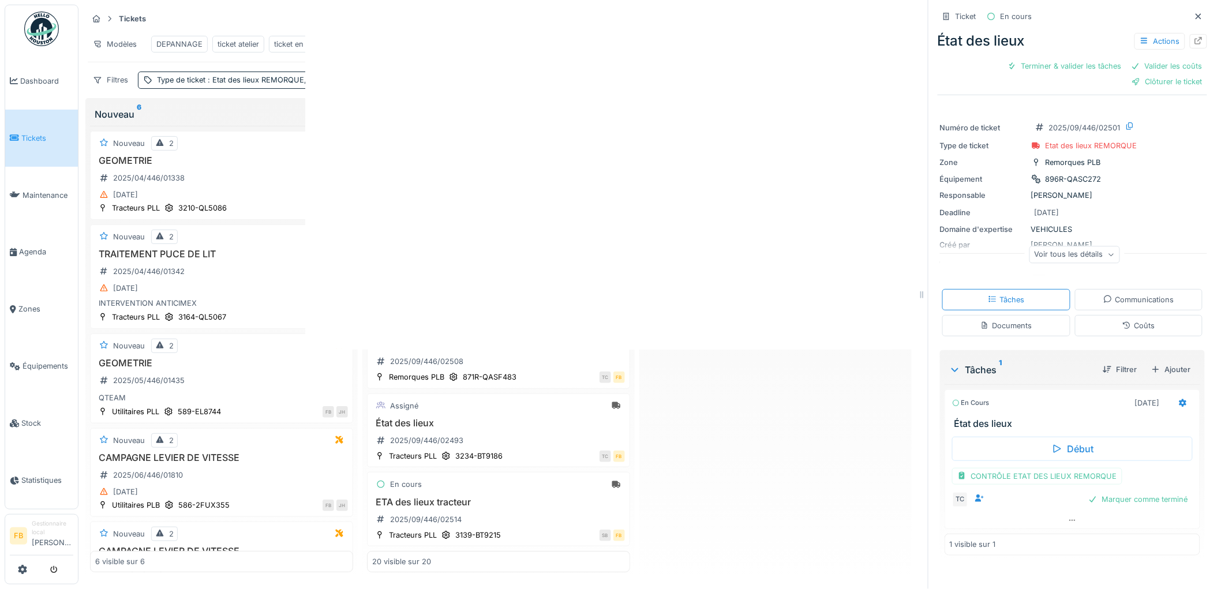
scroll to position [0, 0]
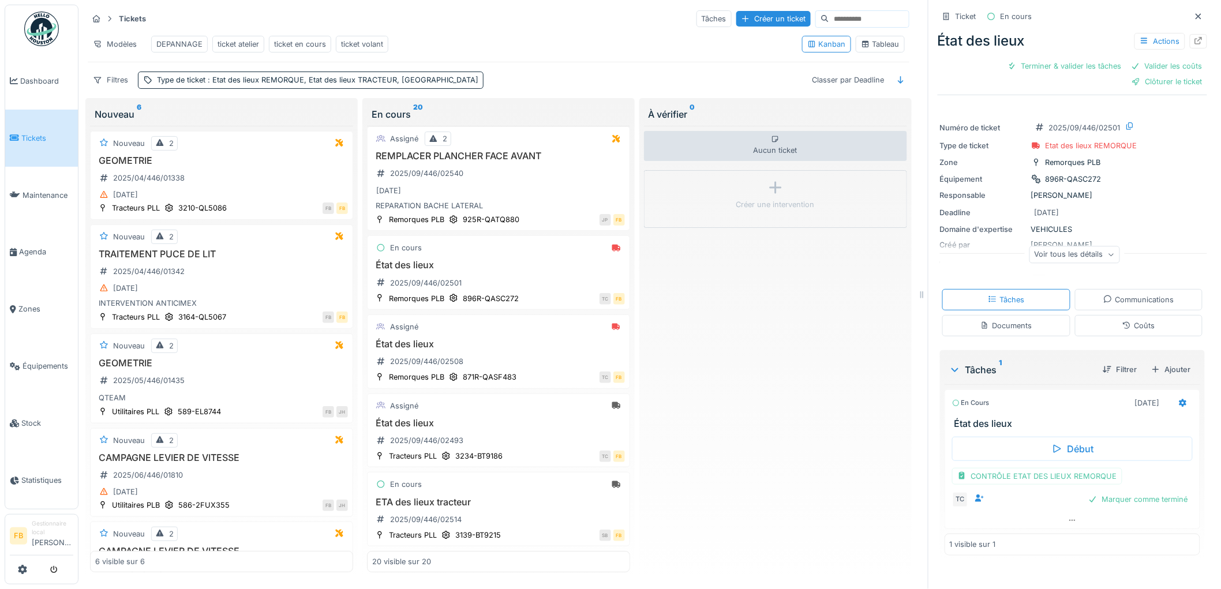
click at [1140, 322] on div "Coûts" at bounding box center [1139, 325] width 128 height 21
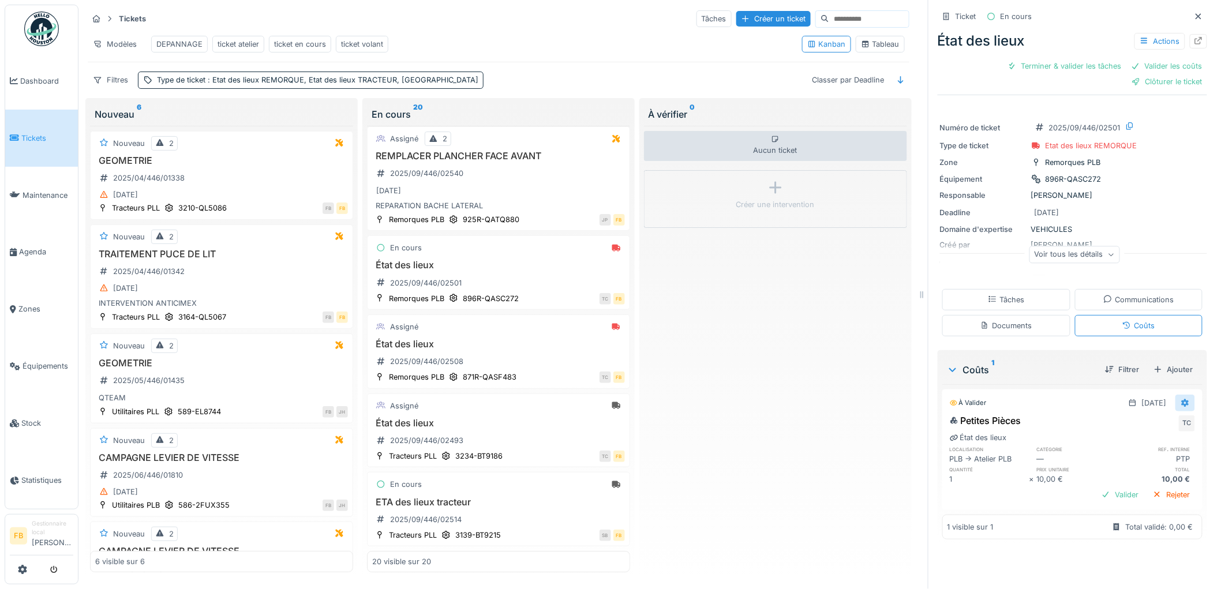
click at [1175, 405] on div at bounding box center [1185, 403] width 20 height 17
click at [987, 296] on div "Tâches" at bounding box center [1005, 299] width 36 height 11
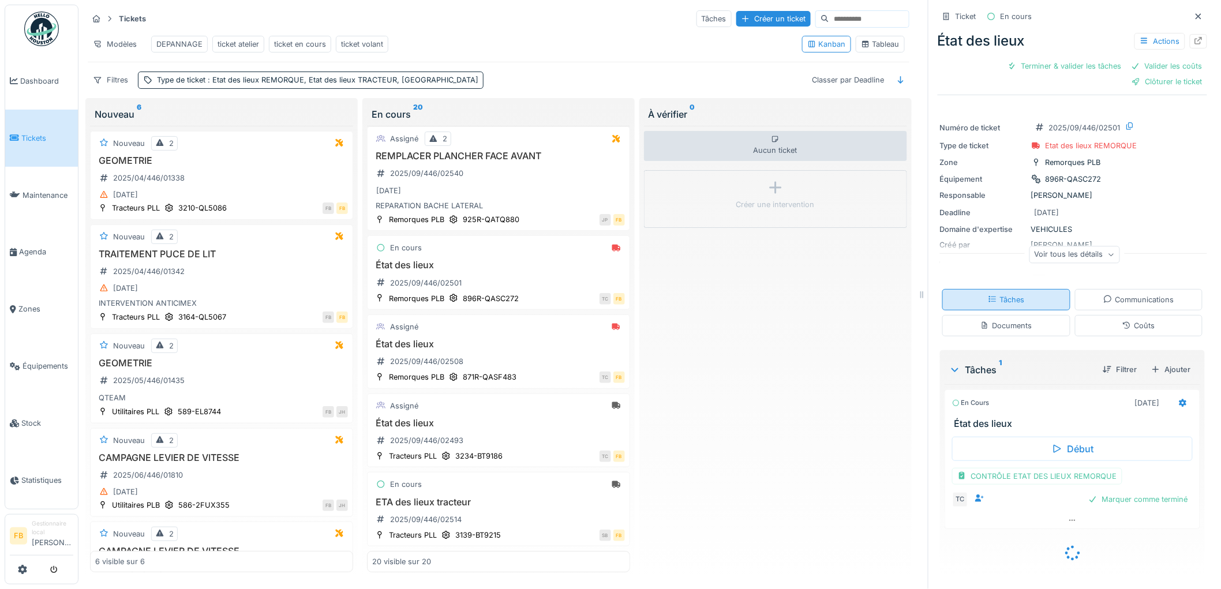
scroll to position [9, 0]
click at [1173, 395] on div at bounding box center [1183, 403] width 20 height 17
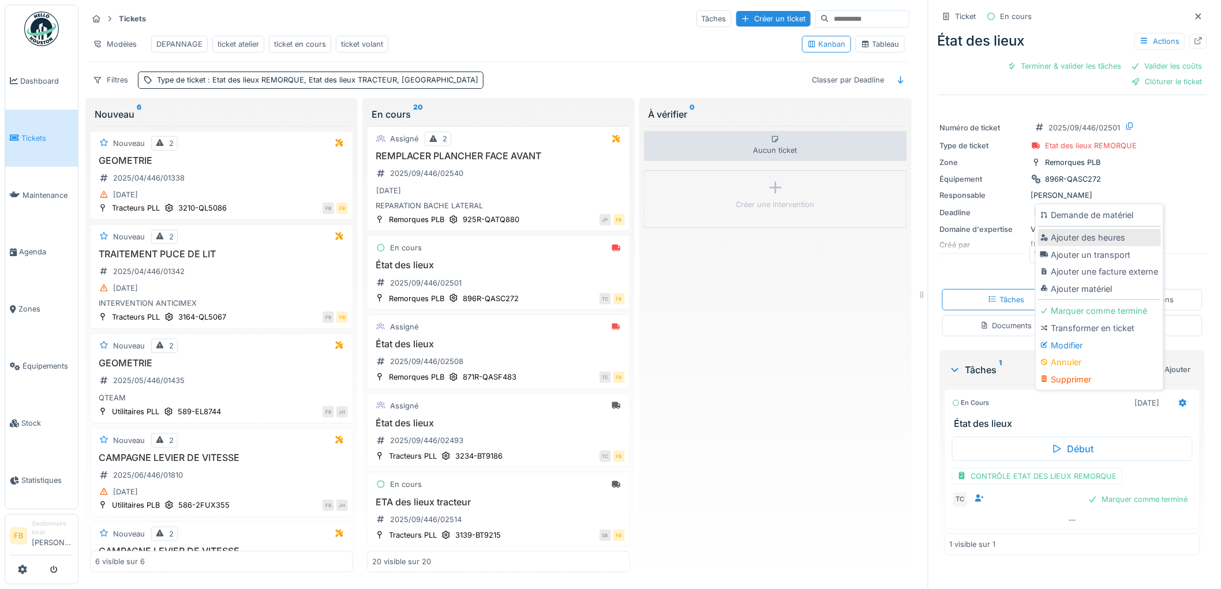
drag, startPoint x: 1086, startPoint y: 257, endPoint x: 1088, endPoint y: 228, distance: 28.3
click at [1088, 228] on div "Demande de matériel Ajouter des heures Ajouter un transport Ajouter une facture…" at bounding box center [1099, 296] width 123 height 181
click at [1088, 229] on div "Ajouter des heures" at bounding box center [1099, 237] width 123 height 17
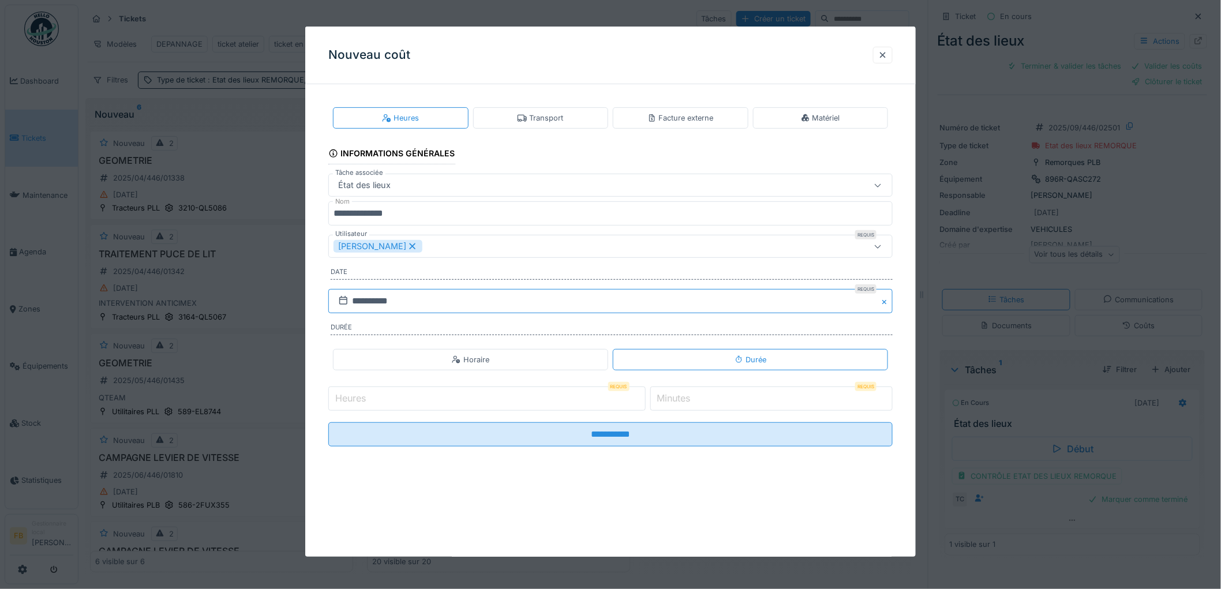
click at [376, 309] on input "**********" at bounding box center [610, 301] width 564 height 24
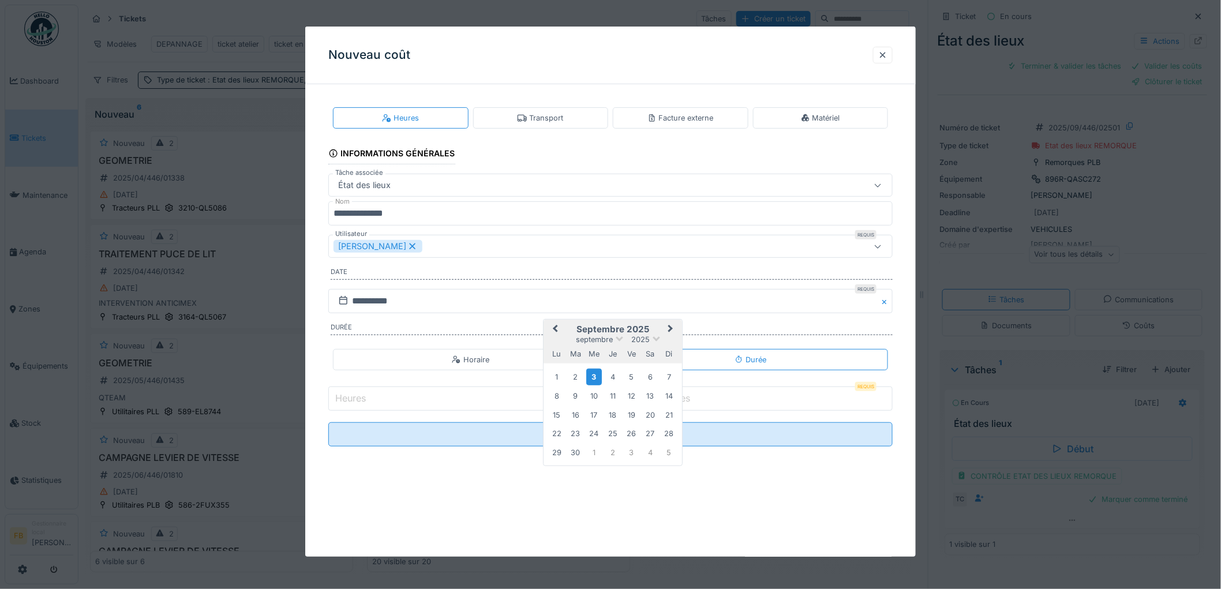
click at [551, 332] on button "Previous Month" at bounding box center [554, 330] width 18 height 18
click at [629, 453] on div "29" at bounding box center [632, 452] width 16 height 16
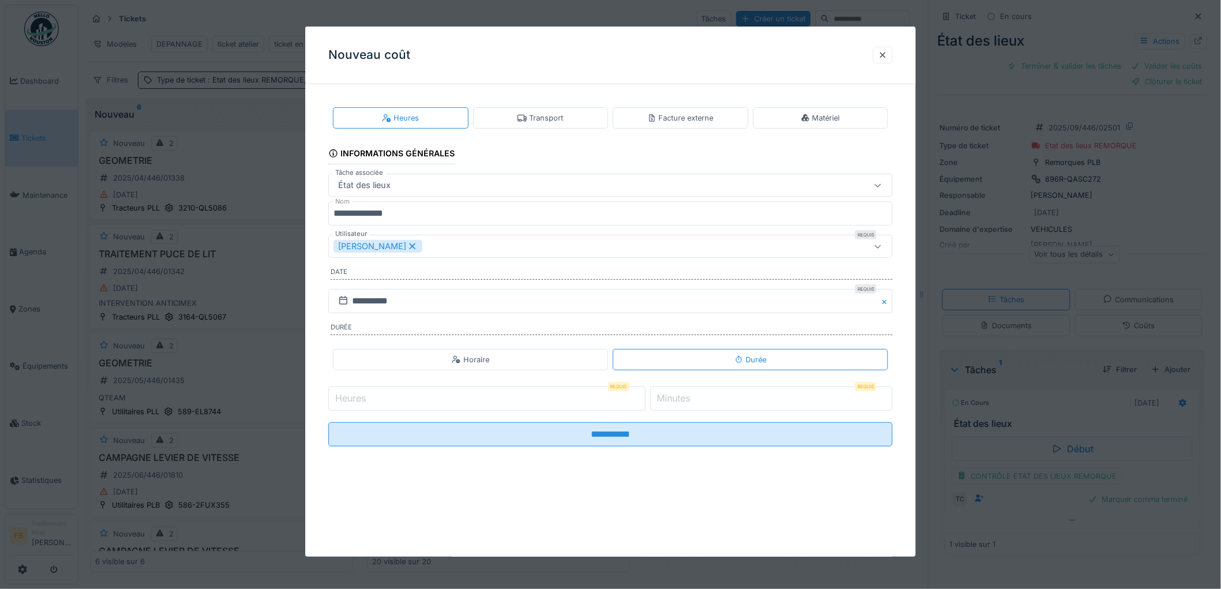
click at [410, 246] on icon at bounding box center [413, 246] width 6 height 6
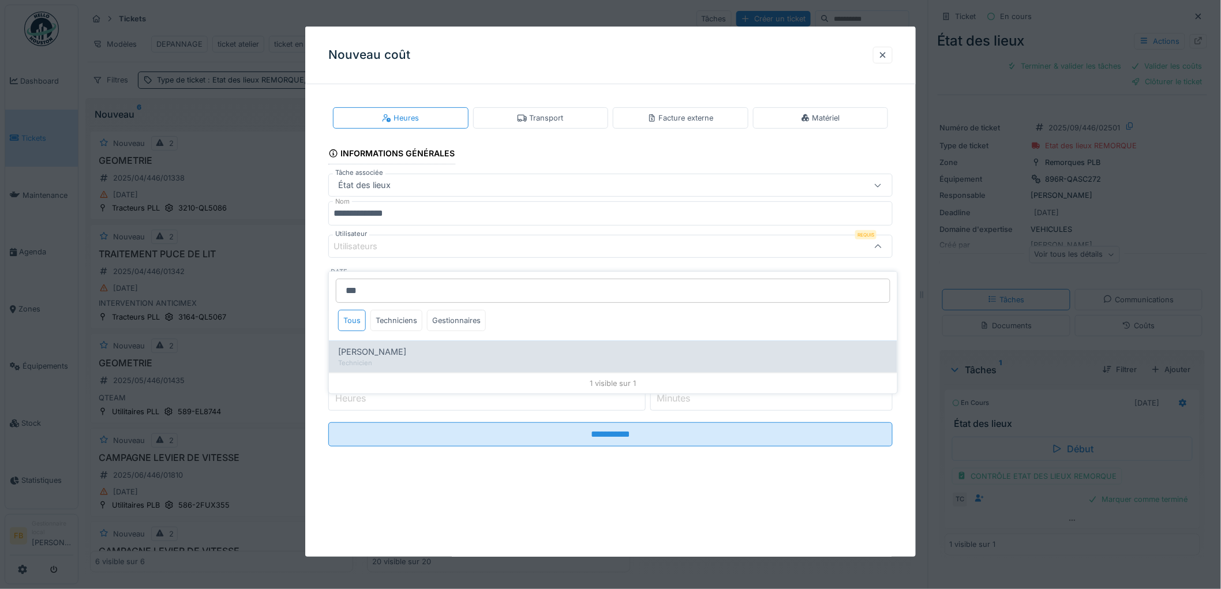
type input "***"
click at [386, 346] on span "Thomas Collinet" at bounding box center [372, 352] width 68 height 13
type input "*****"
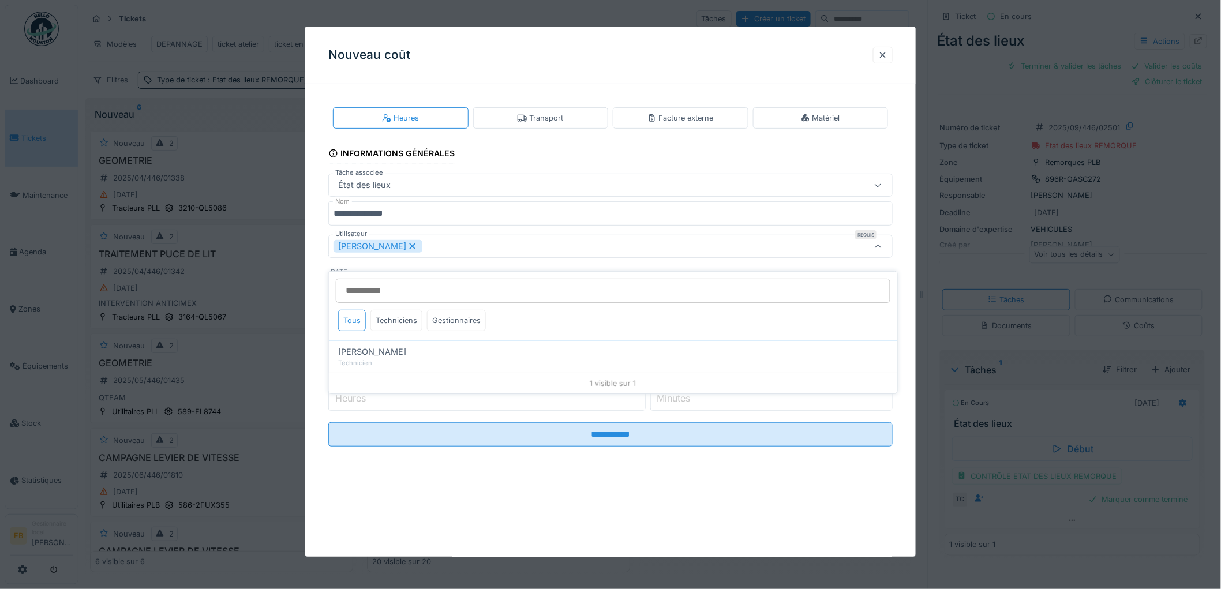
click at [318, 356] on div "**********" at bounding box center [610, 285] width 610 height 385
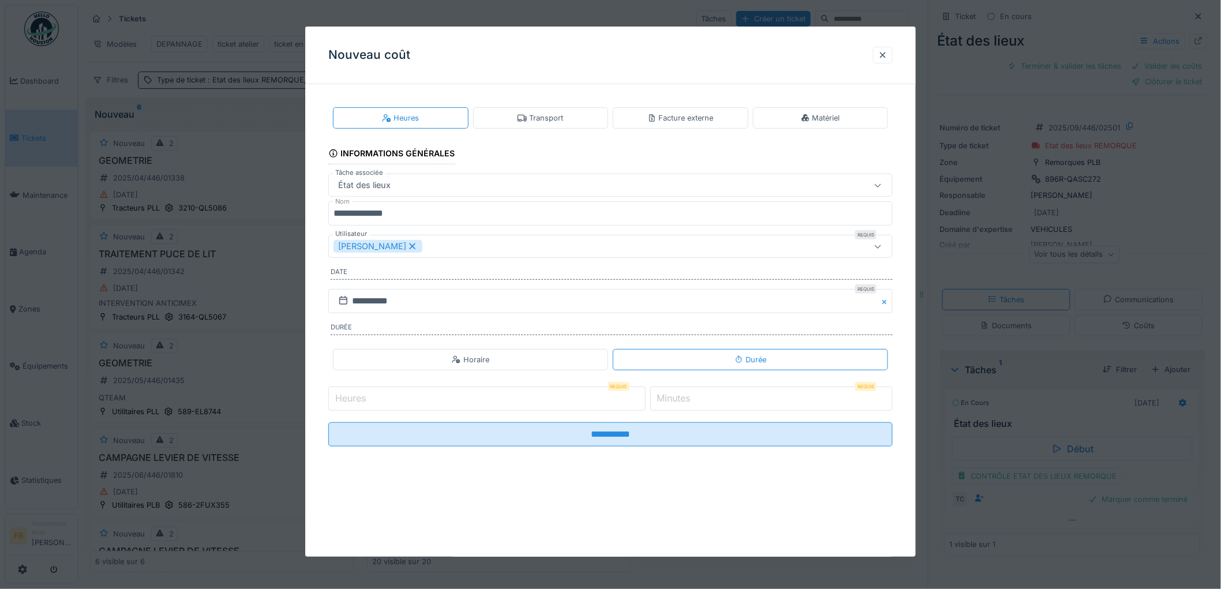
click at [377, 401] on input "Heures" at bounding box center [486, 398] width 317 height 24
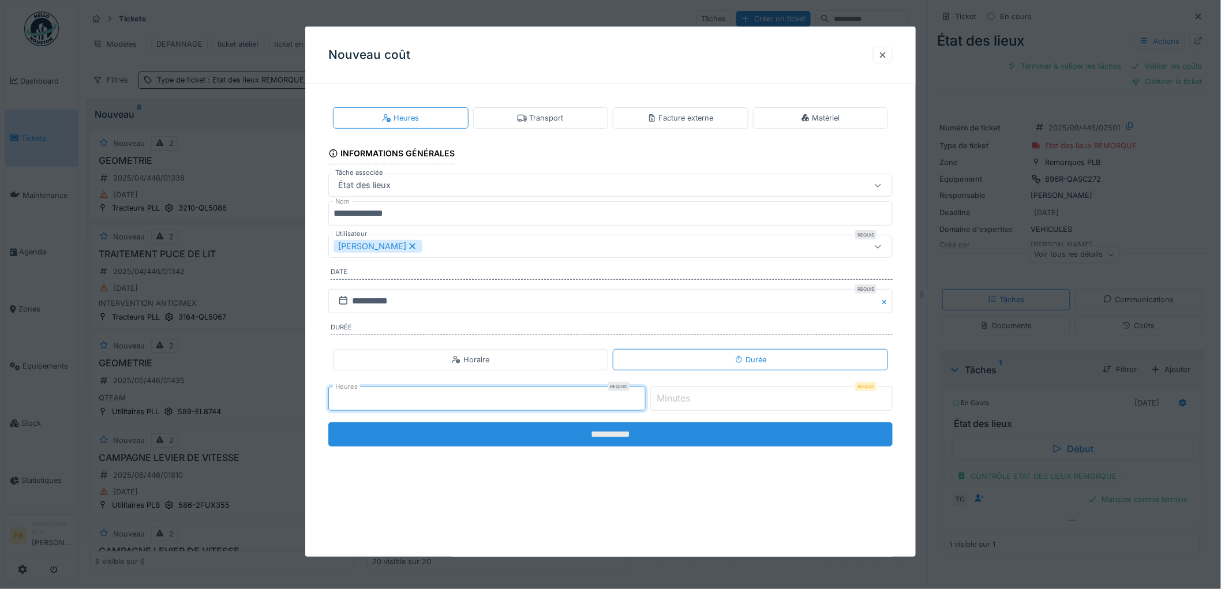
type input "*"
click at [609, 439] on input "**********" at bounding box center [610, 434] width 564 height 24
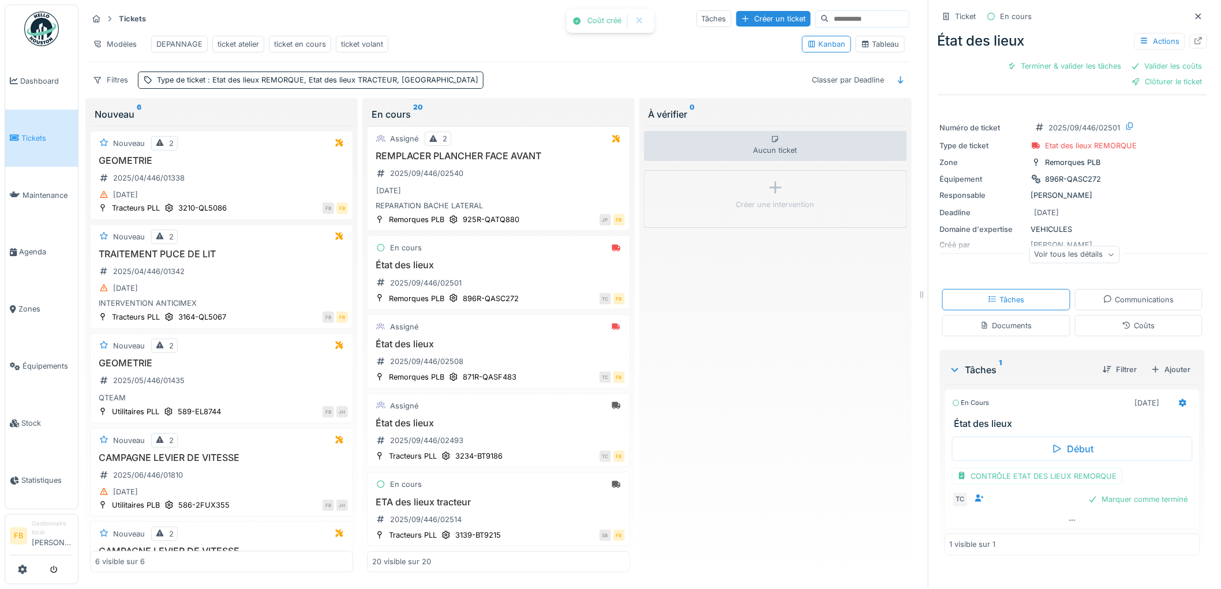
click at [1097, 315] on div "Coûts" at bounding box center [1139, 325] width 128 height 21
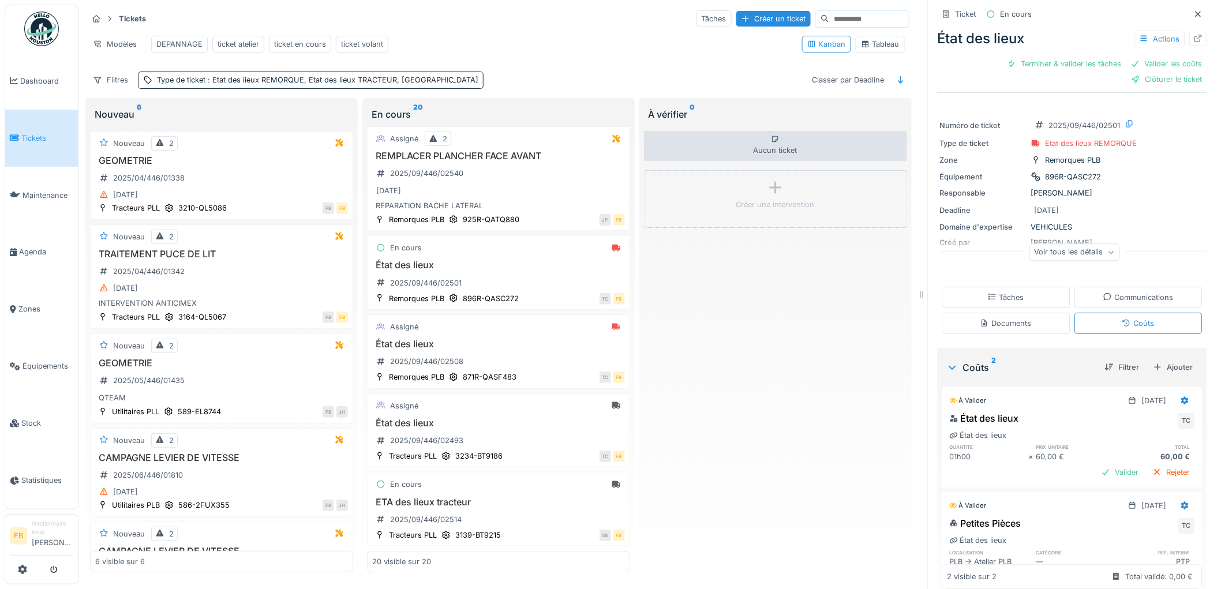
scroll to position [0, 0]
click at [1138, 74] on div "Clôturer le ticket" at bounding box center [1167, 82] width 80 height 16
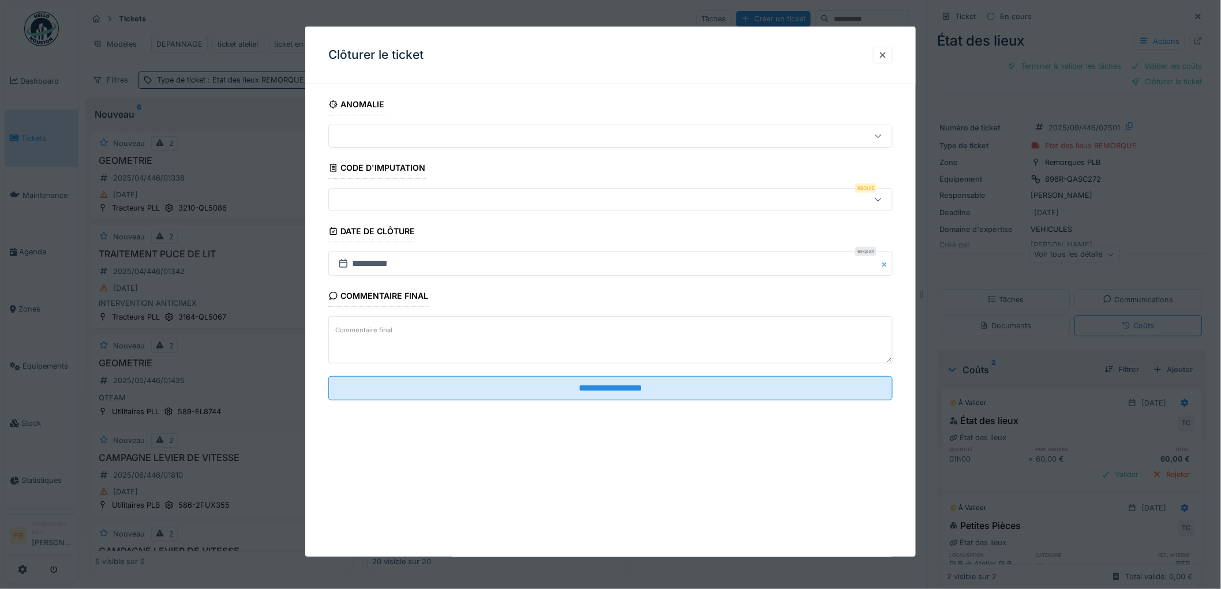
click at [359, 202] on div at bounding box center [577, 199] width 489 height 13
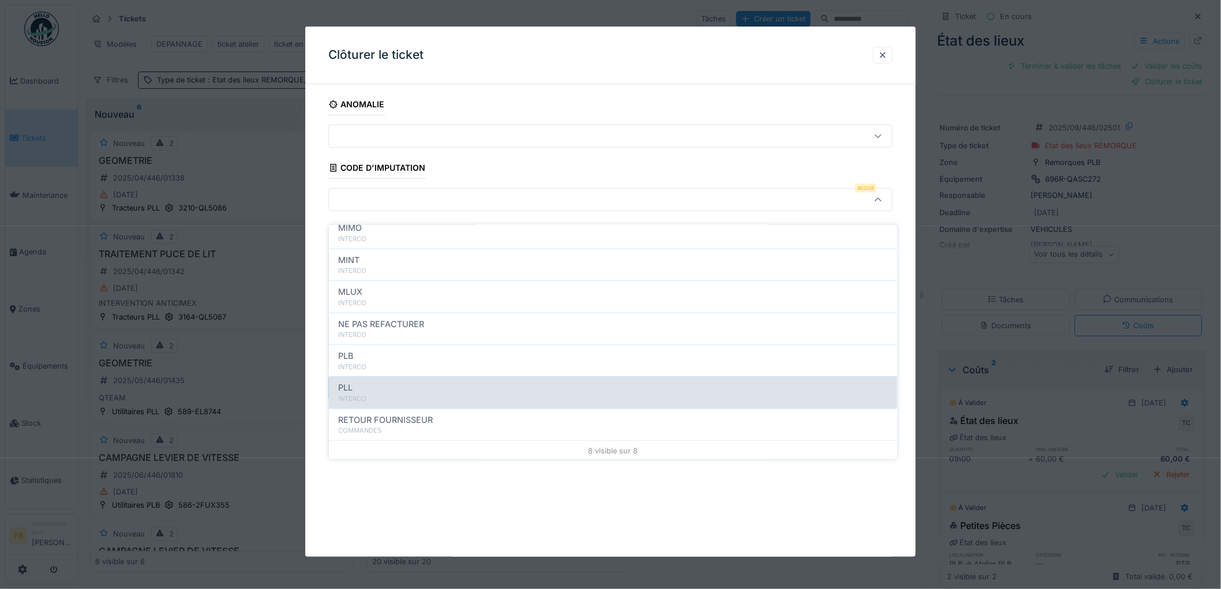
scroll to position [103, 0]
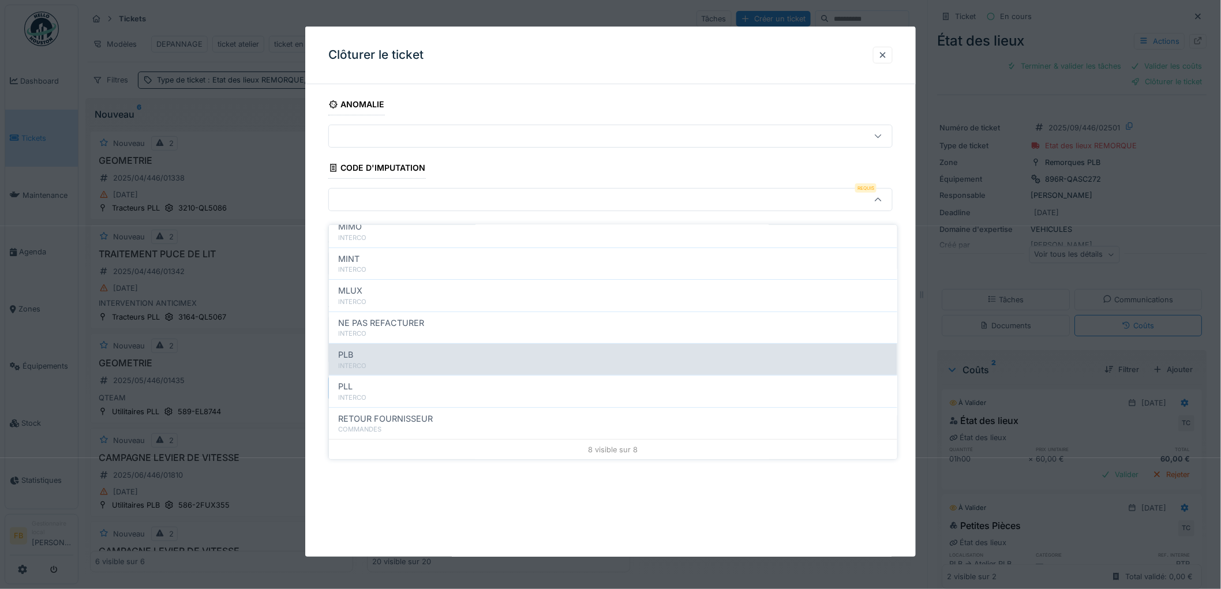
click at [393, 348] on div "PLB" at bounding box center [613, 354] width 550 height 13
type input "***"
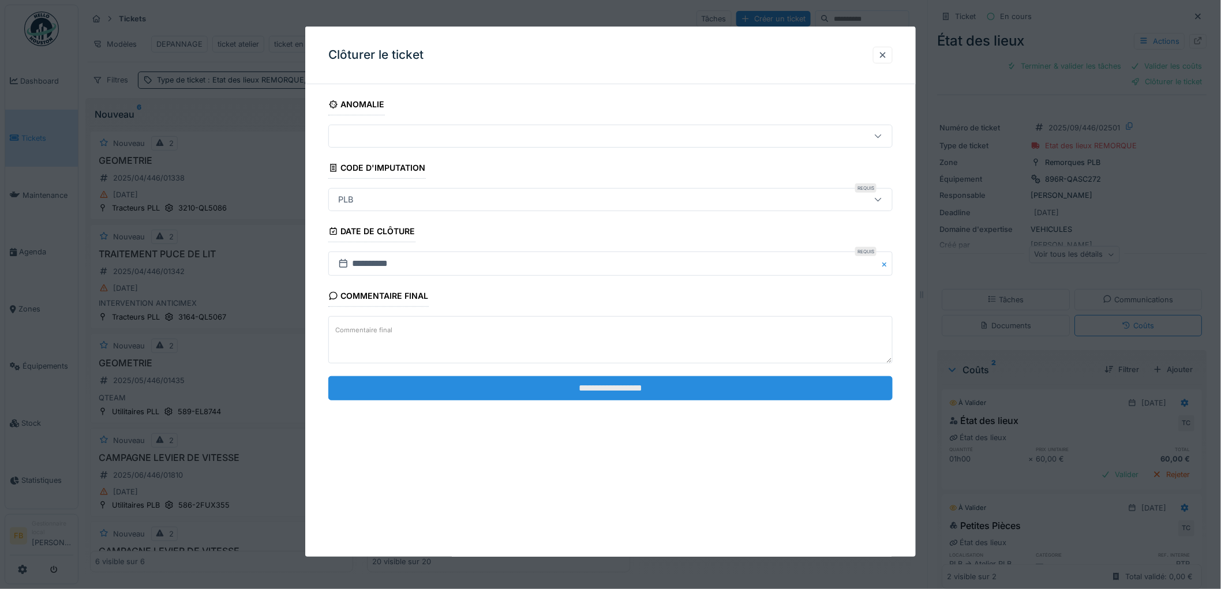
click at [564, 382] on input "**********" at bounding box center [610, 388] width 564 height 24
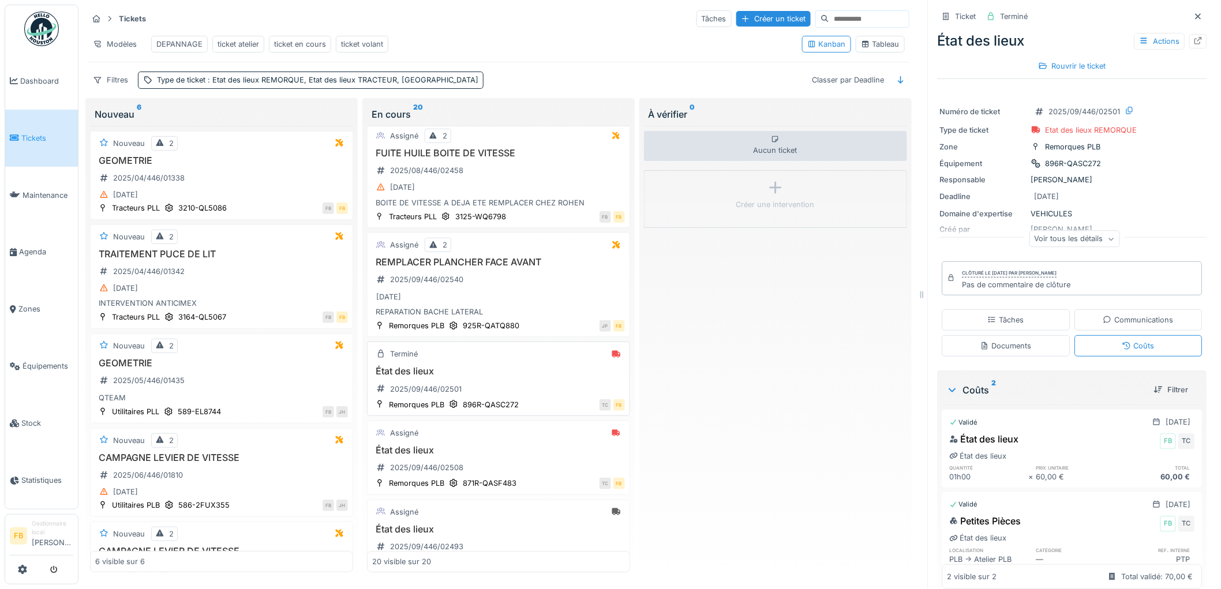
scroll to position [1394, 0]
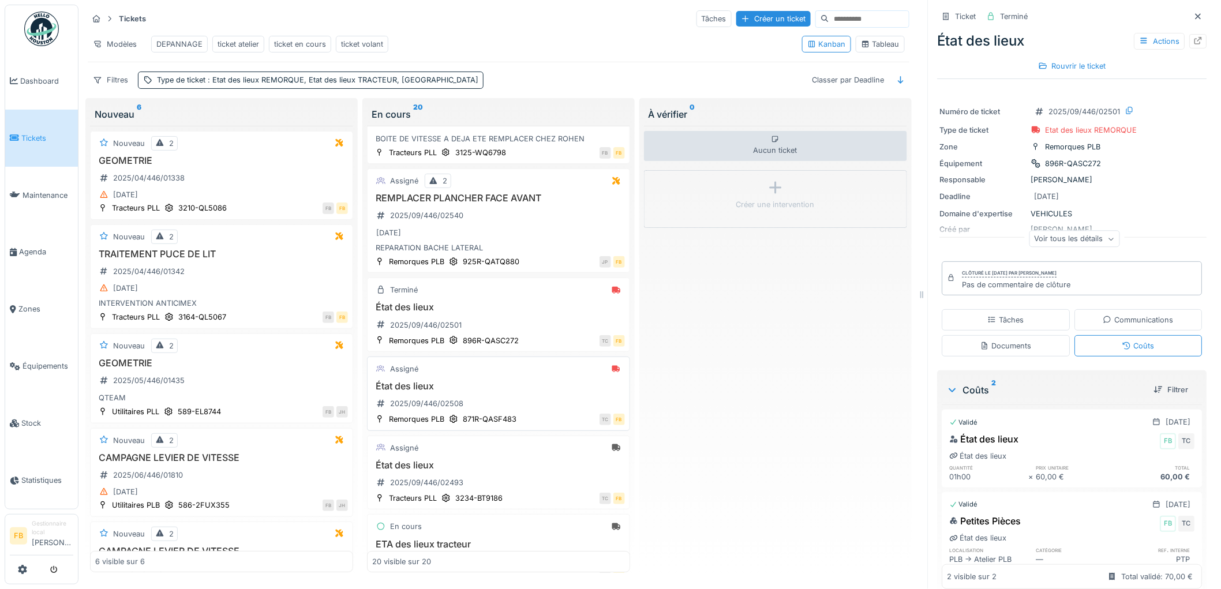
click at [483, 392] on h3 "État des lieux" at bounding box center [498, 386] width 253 height 11
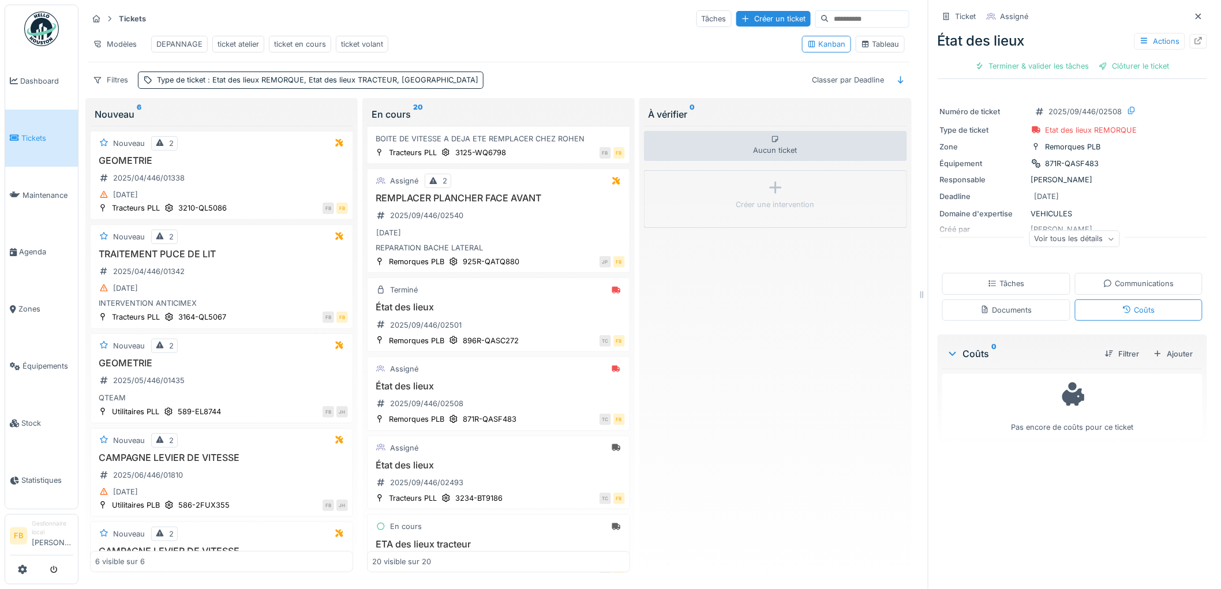
click at [1006, 278] on div "Tâches" at bounding box center [1005, 283] width 36 height 11
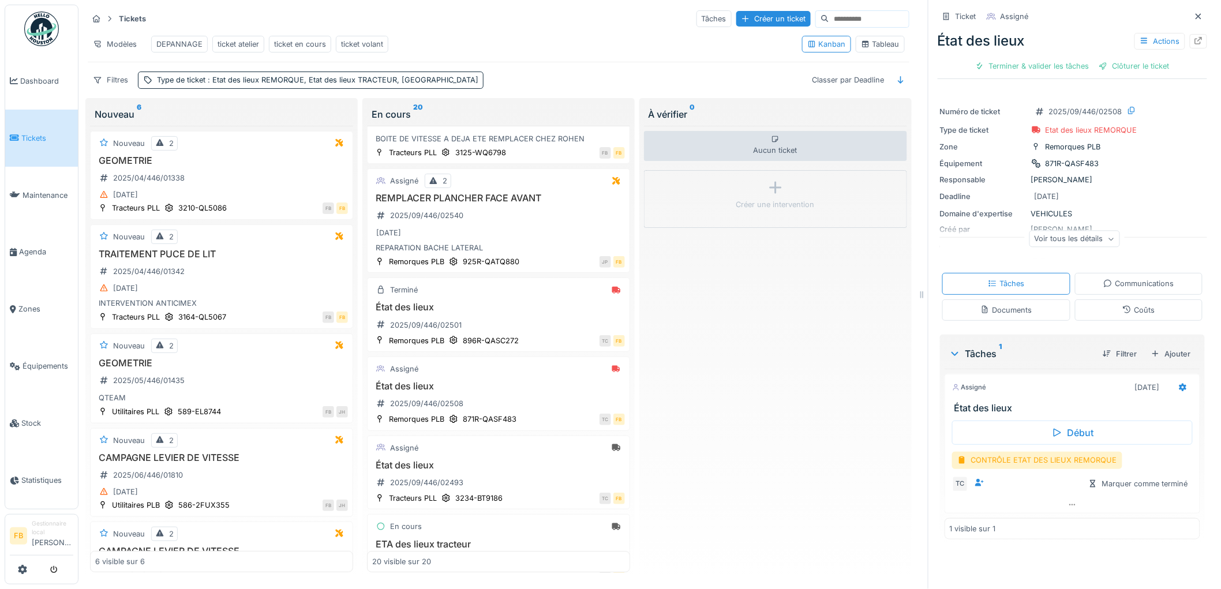
click at [1105, 301] on div "Coûts" at bounding box center [1139, 309] width 128 height 21
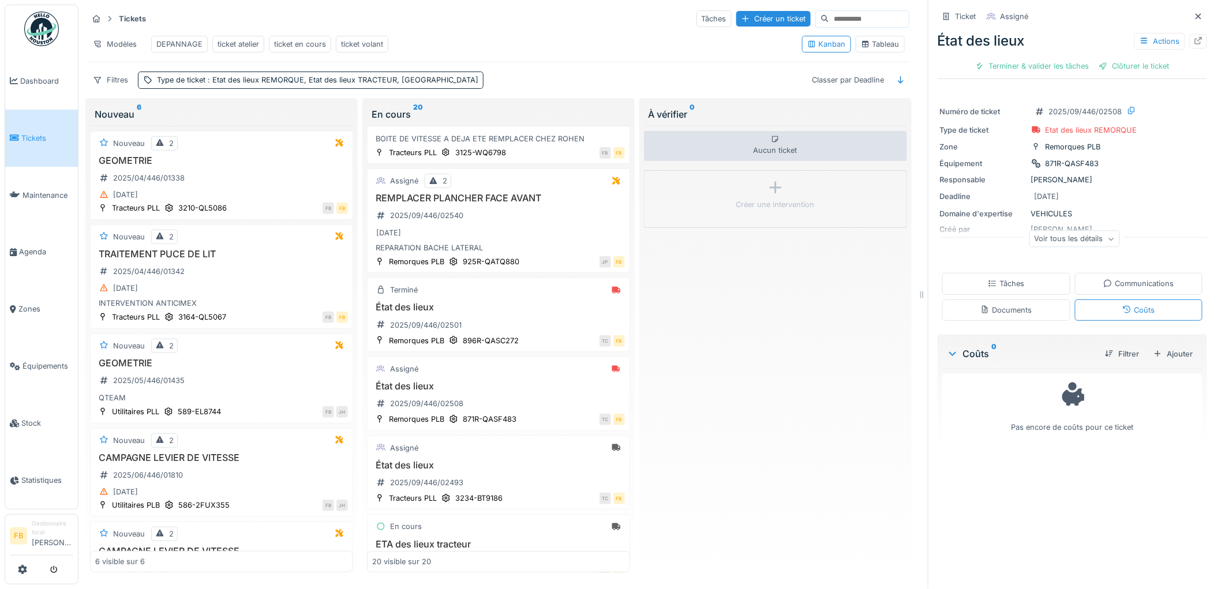
click at [1018, 286] on div "Tâches" at bounding box center [1006, 283] width 128 height 21
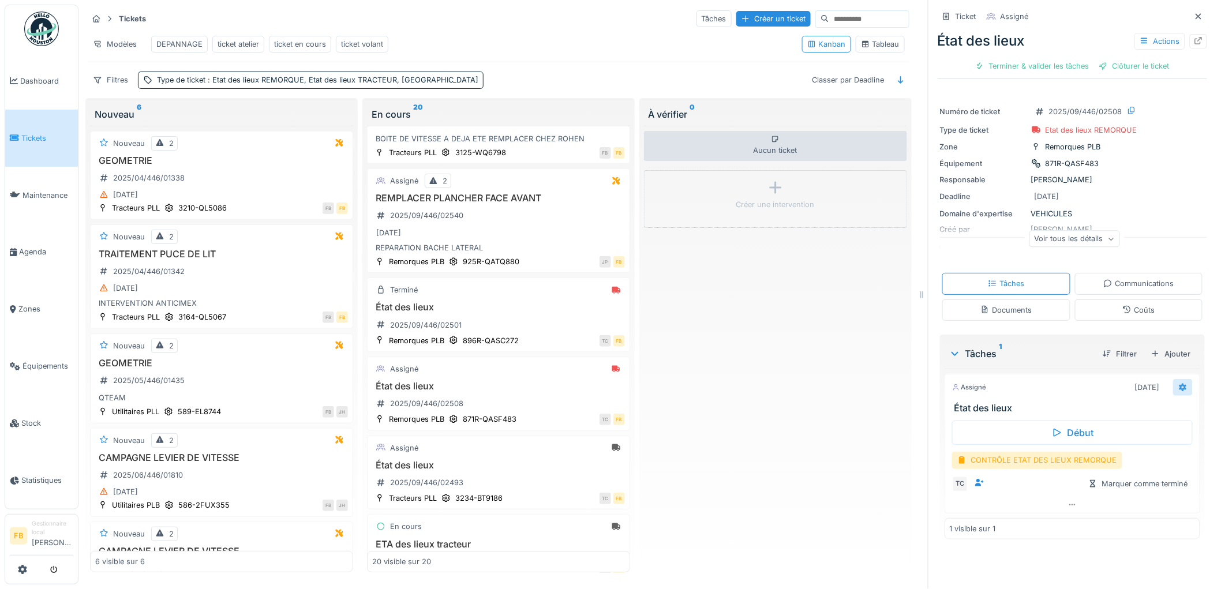
click at [1178, 384] on div at bounding box center [1182, 387] width 9 height 11
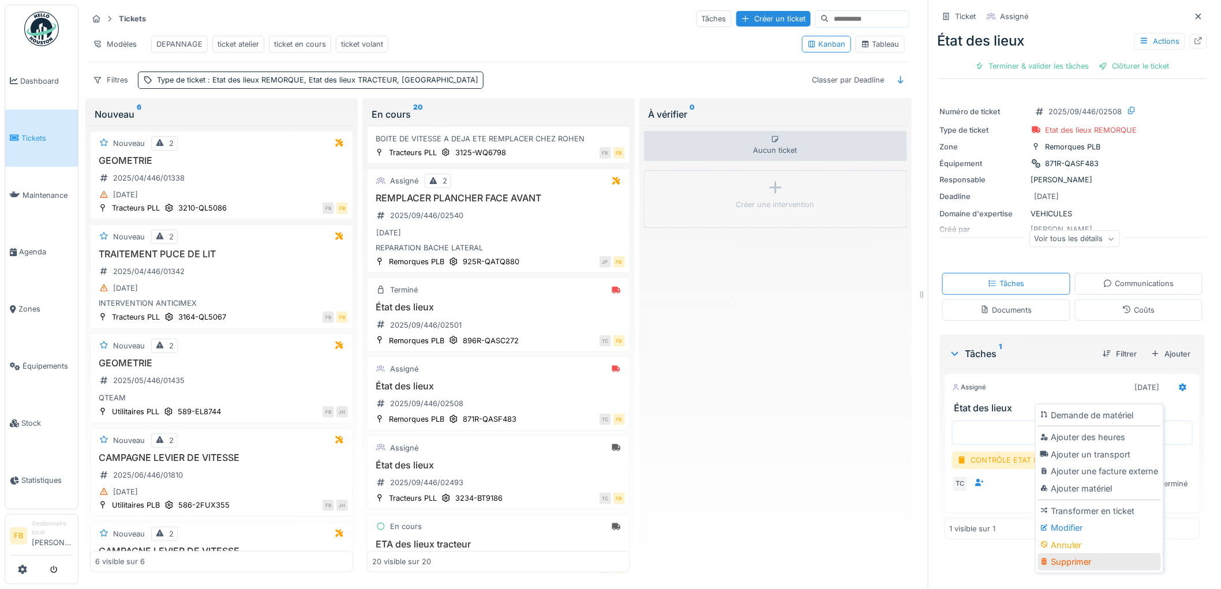
click at [1092, 553] on div "Supprimer" at bounding box center [1099, 561] width 123 height 17
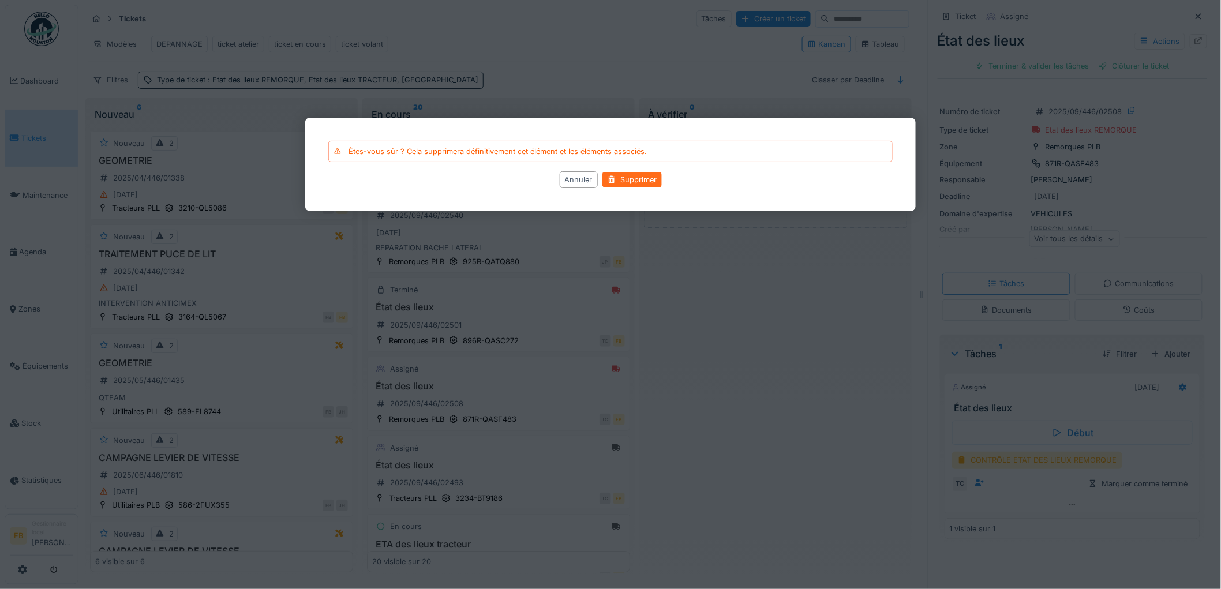
click at [647, 185] on div "Supprimer" at bounding box center [631, 180] width 59 height 16
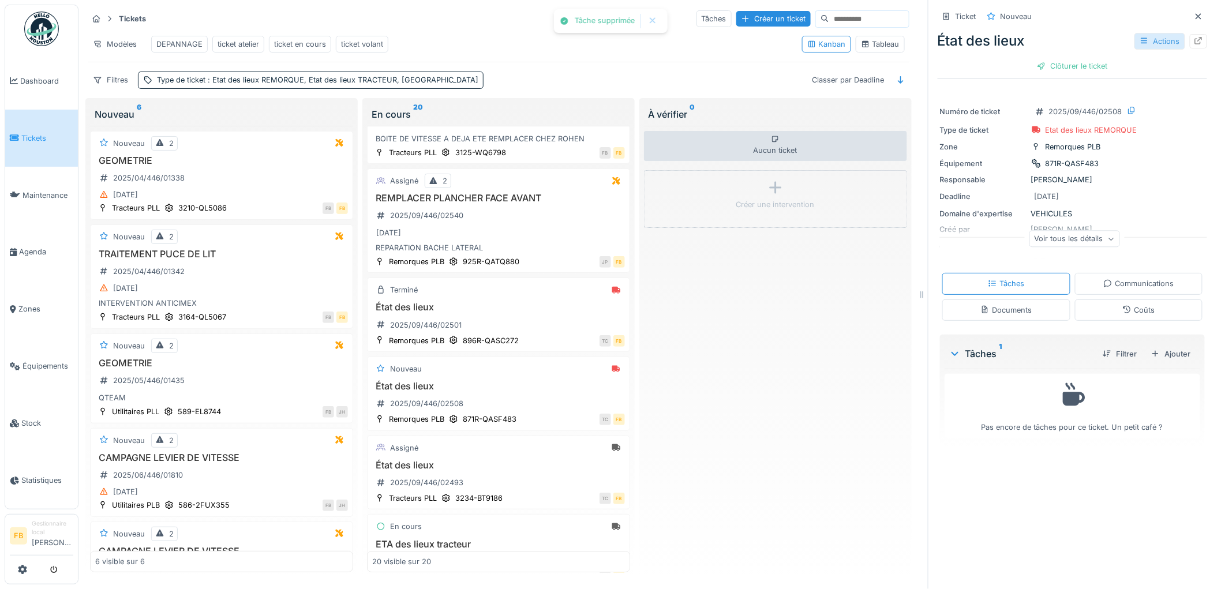
click at [1141, 33] on div "Actions" at bounding box center [1159, 41] width 51 height 17
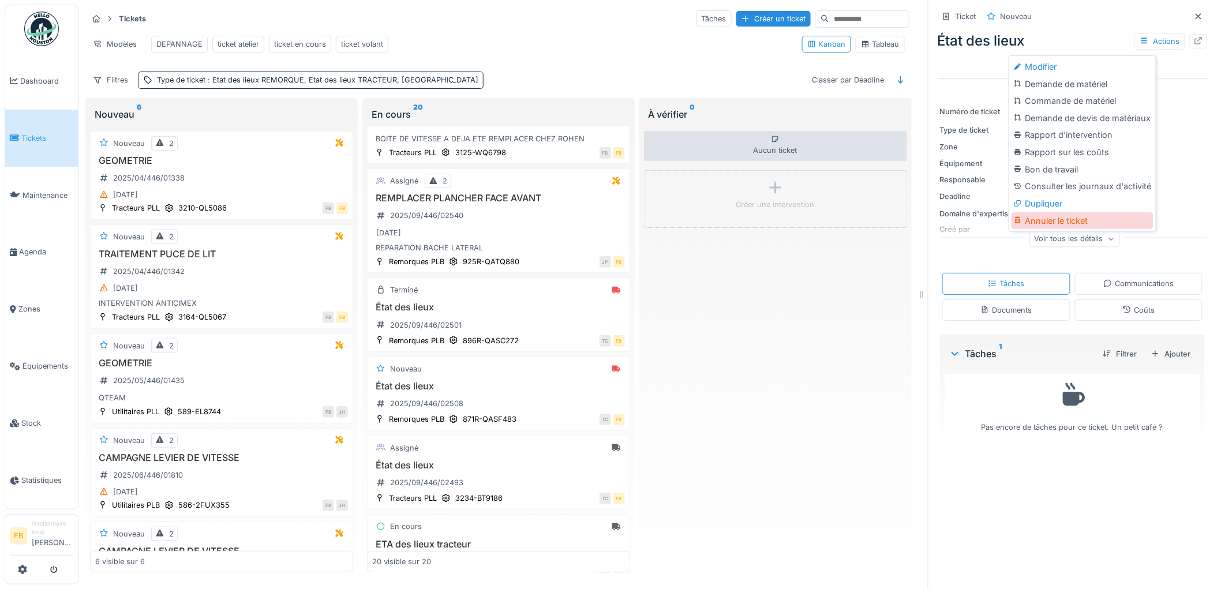
click at [1048, 212] on div "Annuler le ticket" at bounding box center [1082, 220] width 142 height 17
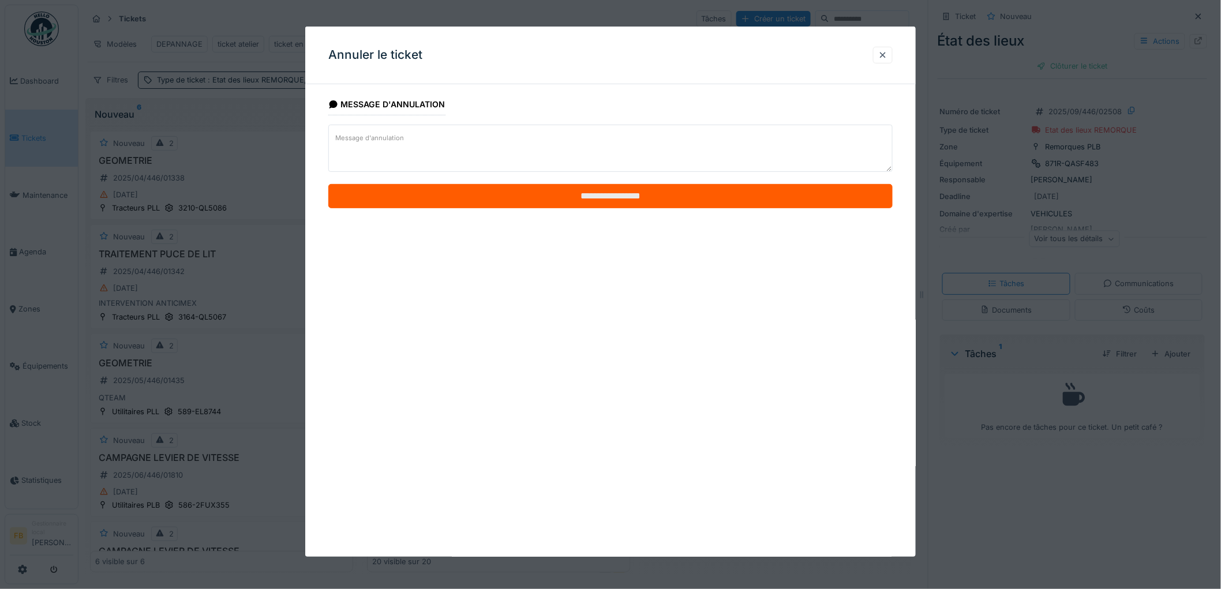
click at [551, 197] on input "**********" at bounding box center [610, 196] width 564 height 24
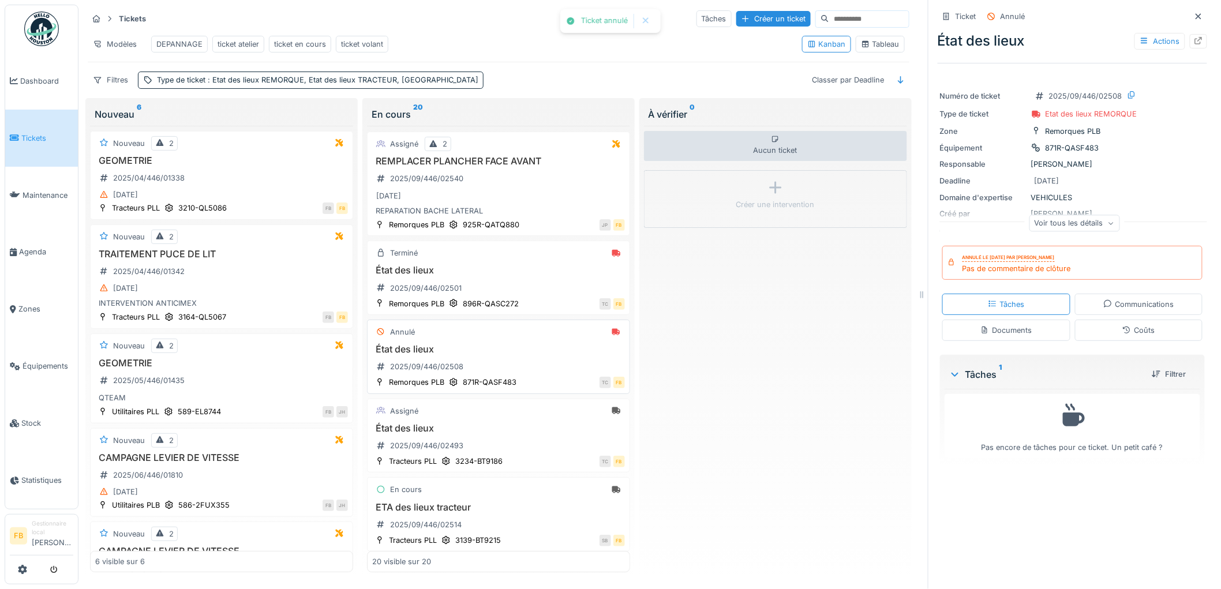
scroll to position [1458, 0]
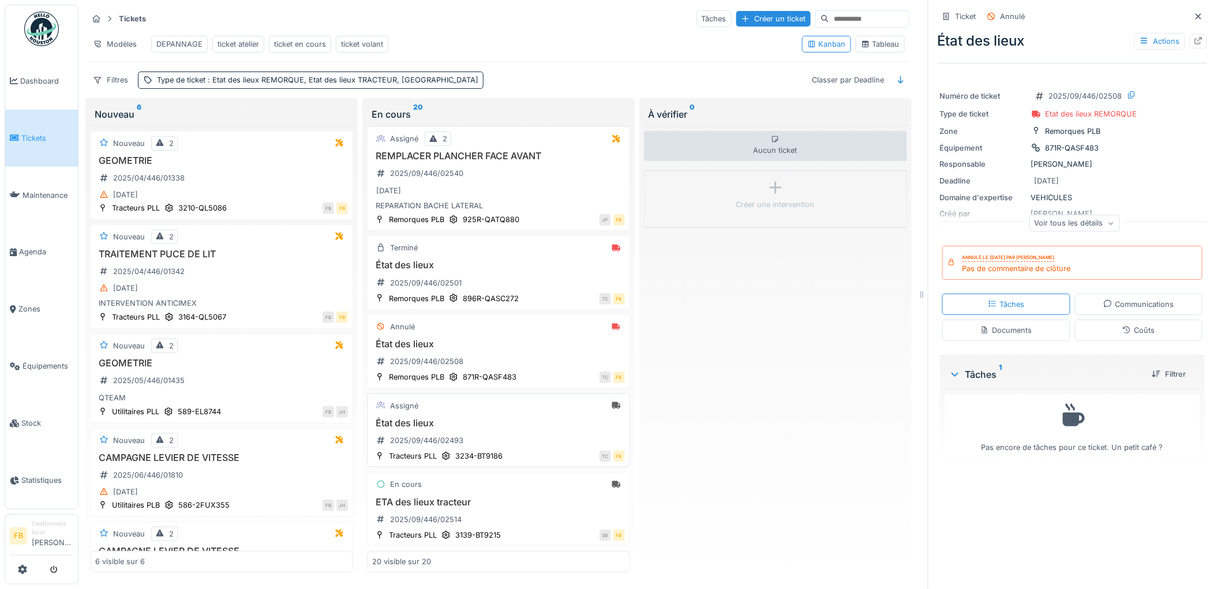
click at [516, 431] on div "État des lieux 2025/09/446/02493" at bounding box center [498, 434] width 253 height 32
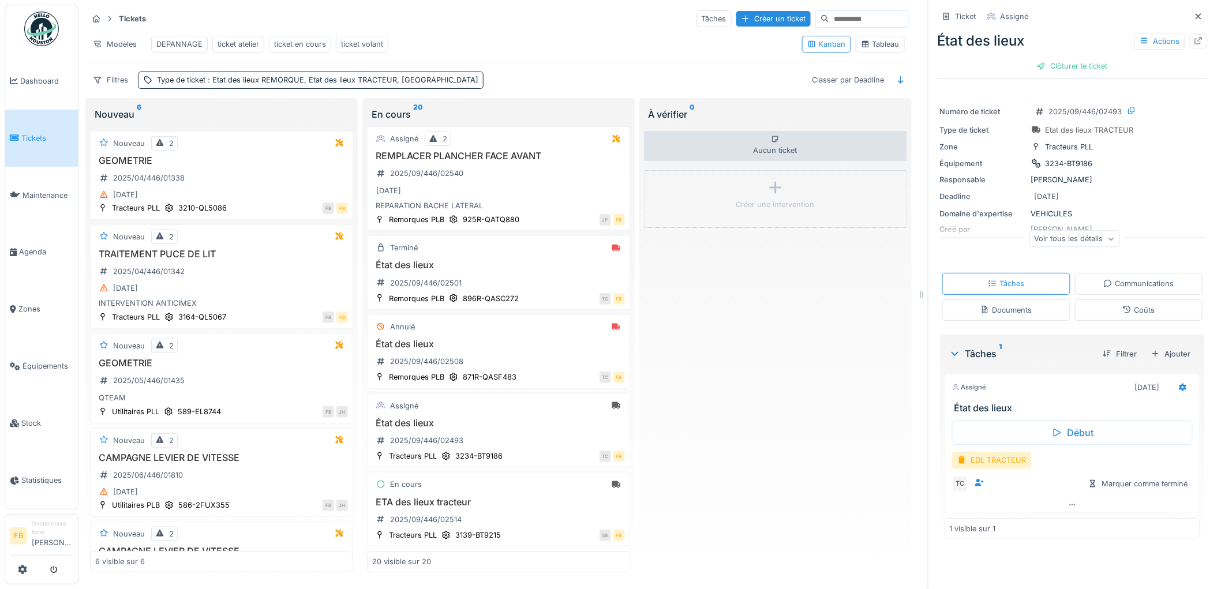
click at [1094, 299] on div "Coûts" at bounding box center [1139, 309] width 128 height 21
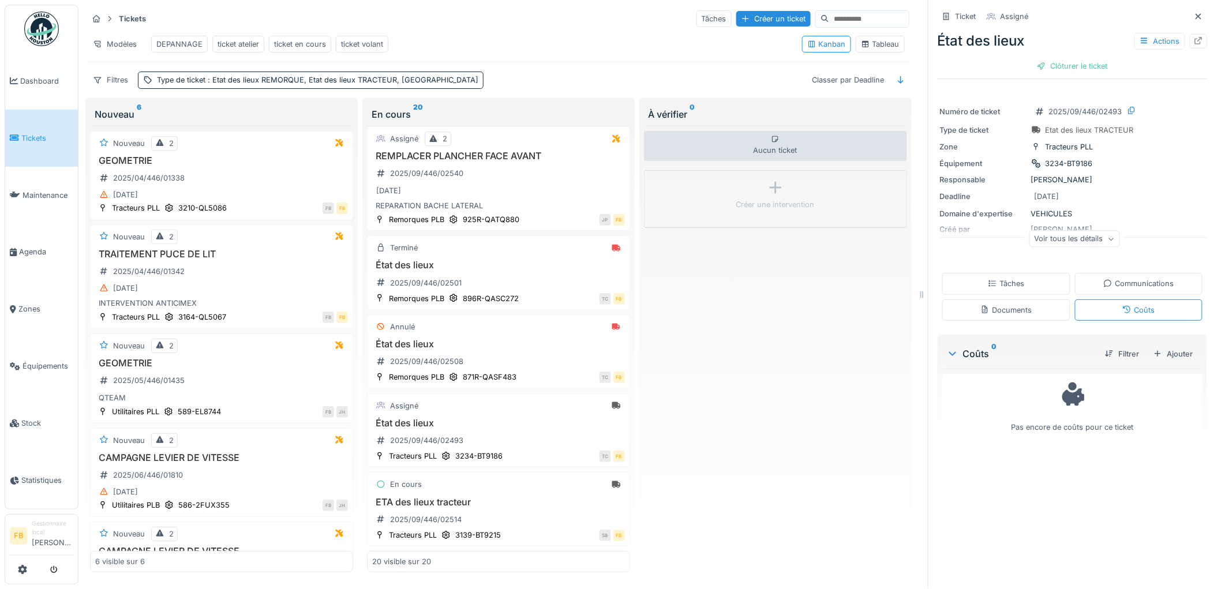
click at [1022, 273] on div "Tâches" at bounding box center [1006, 283] width 128 height 21
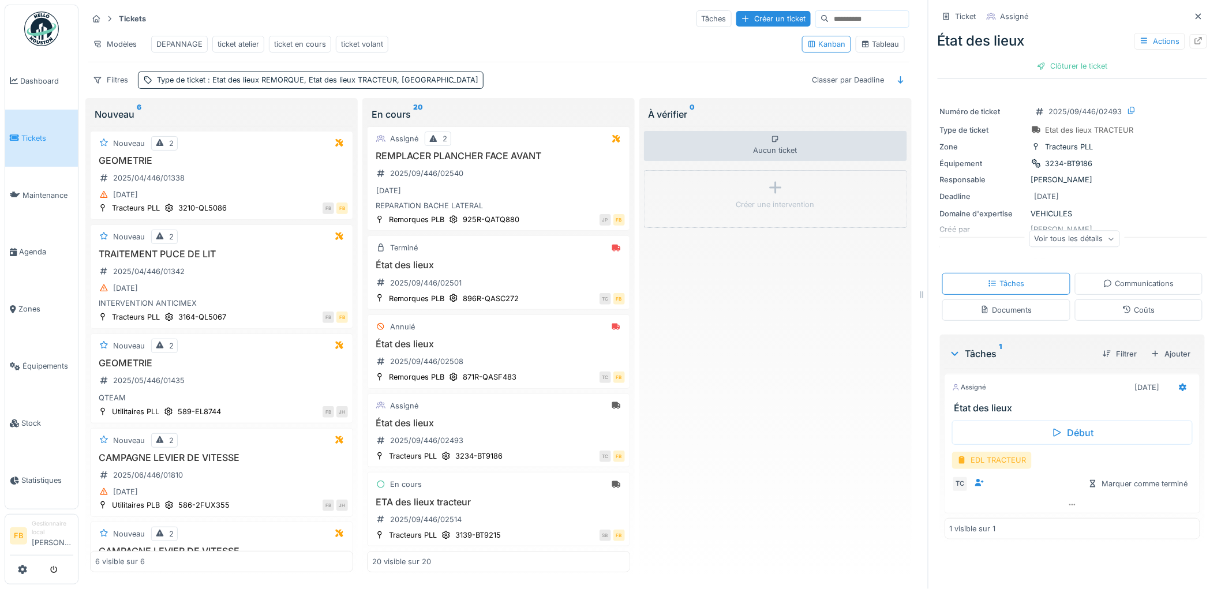
click at [978, 455] on div "EDL TRACTEUR" at bounding box center [992, 460] width 80 height 17
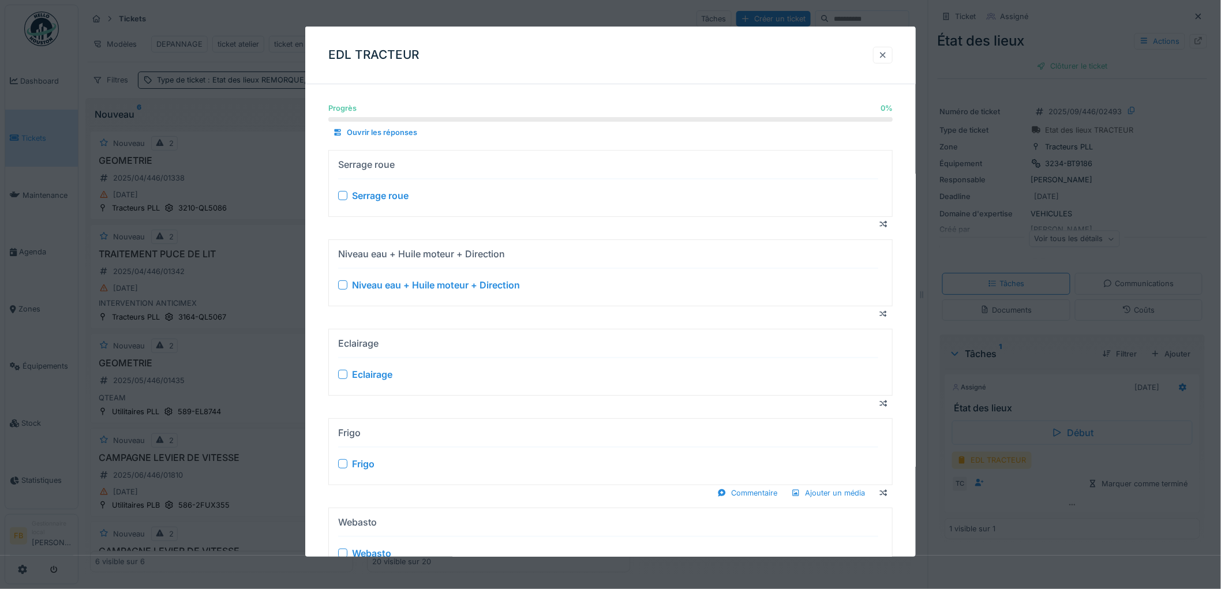
click at [885, 50] on div at bounding box center [882, 55] width 9 height 11
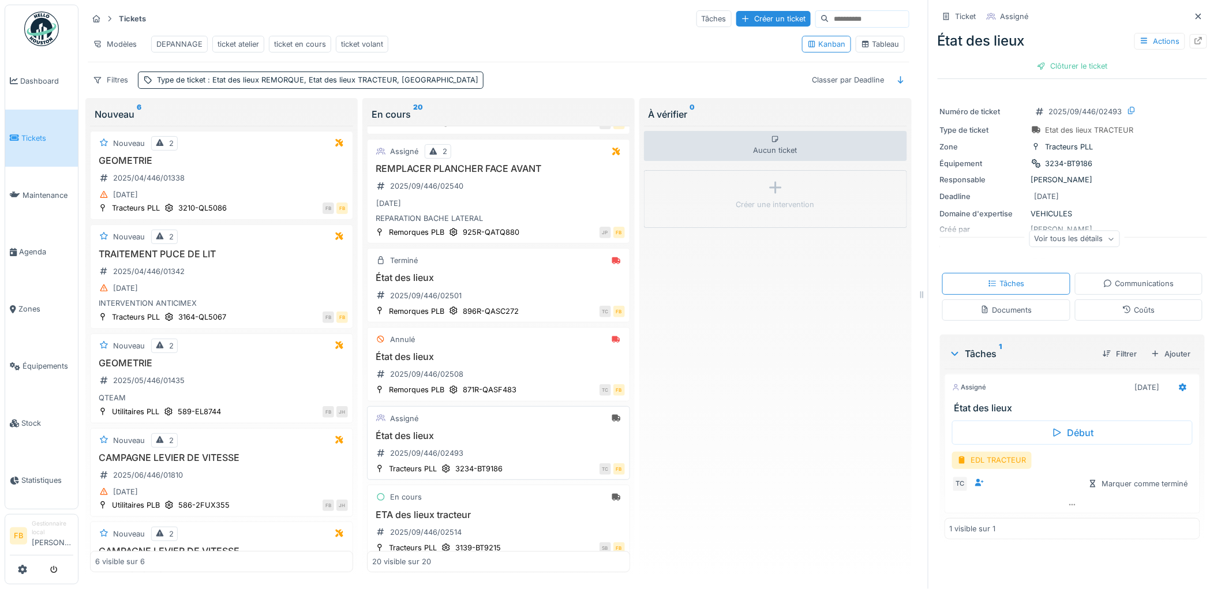
scroll to position [1394, 0]
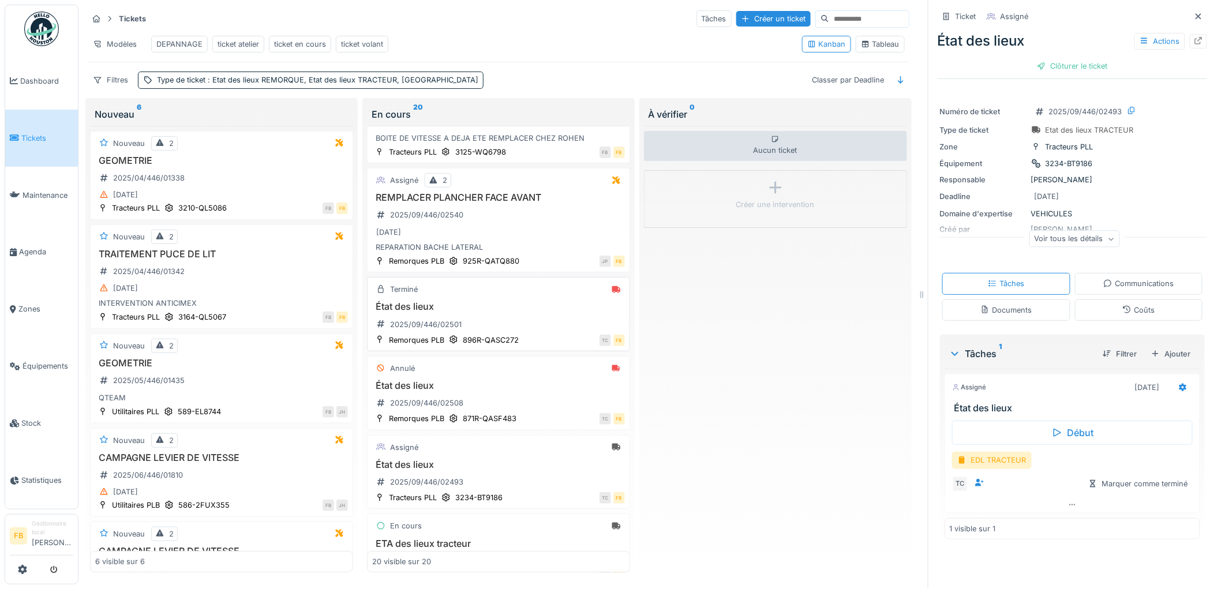
click at [525, 312] on h3 "État des lieux" at bounding box center [498, 306] width 253 height 11
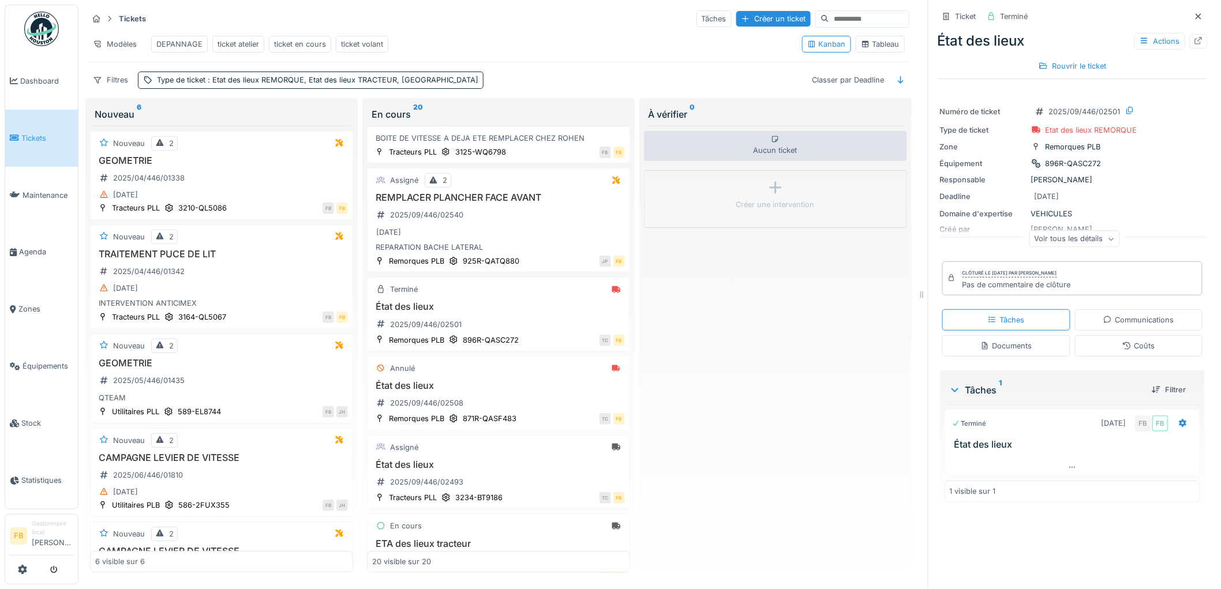
click at [1134, 350] on div "Tâches Communications Documents Coûts" at bounding box center [1071, 333] width 269 height 57
click at [1128, 342] on div "Coûts" at bounding box center [1138, 345] width 32 height 11
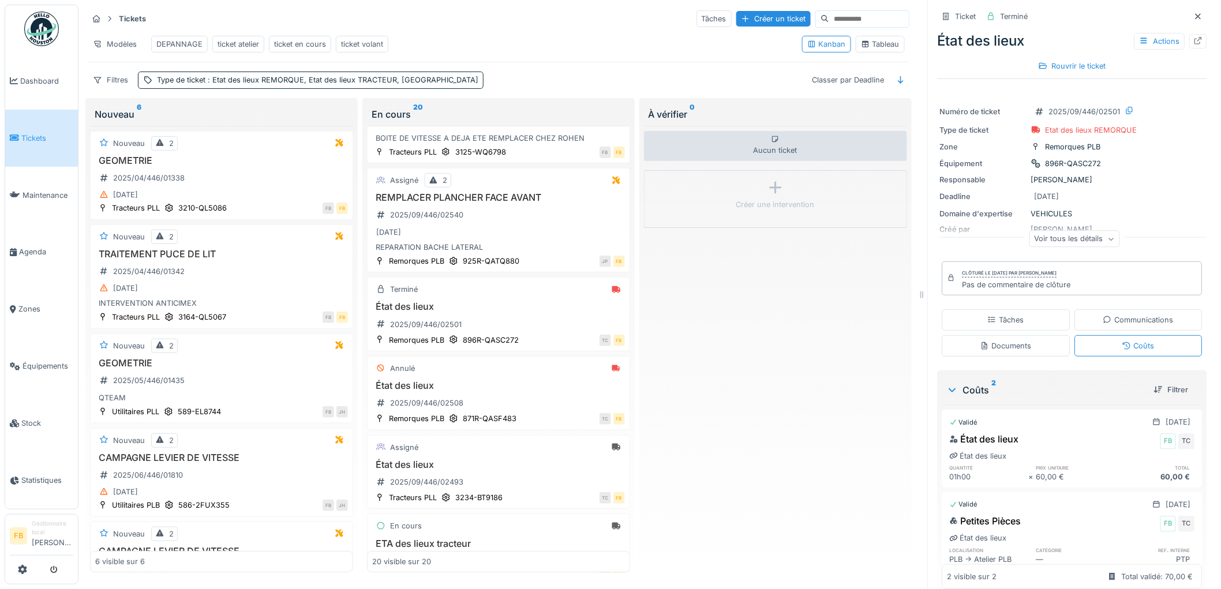
click at [1017, 310] on div "Tâches" at bounding box center [1006, 319] width 128 height 21
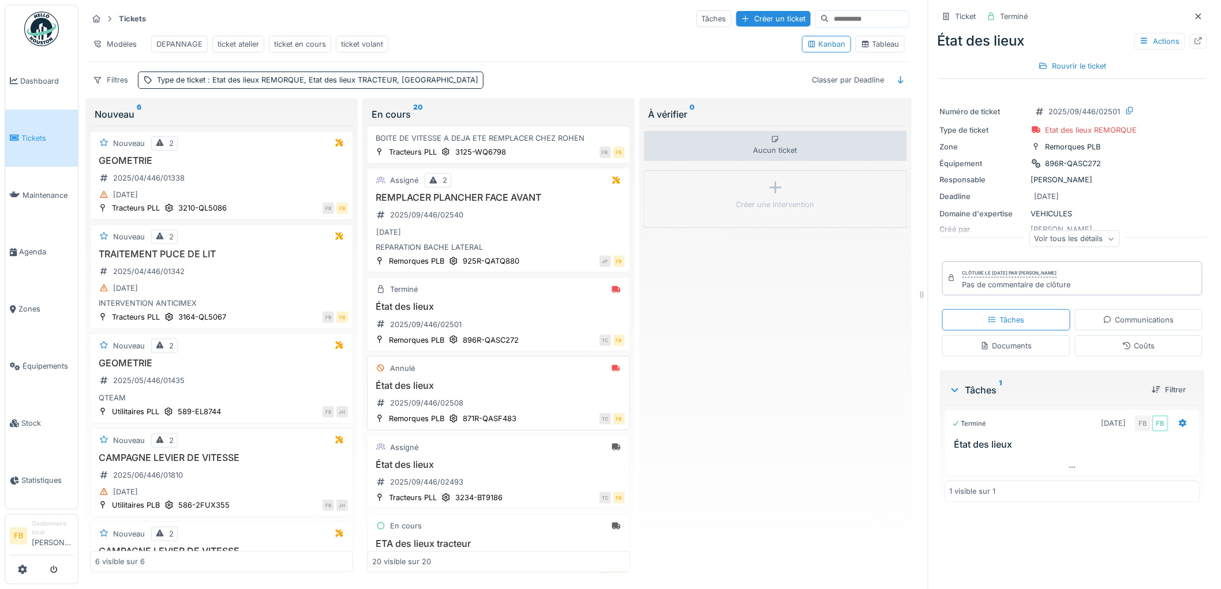
click at [523, 376] on div "Annulé" at bounding box center [498, 368] width 253 height 14
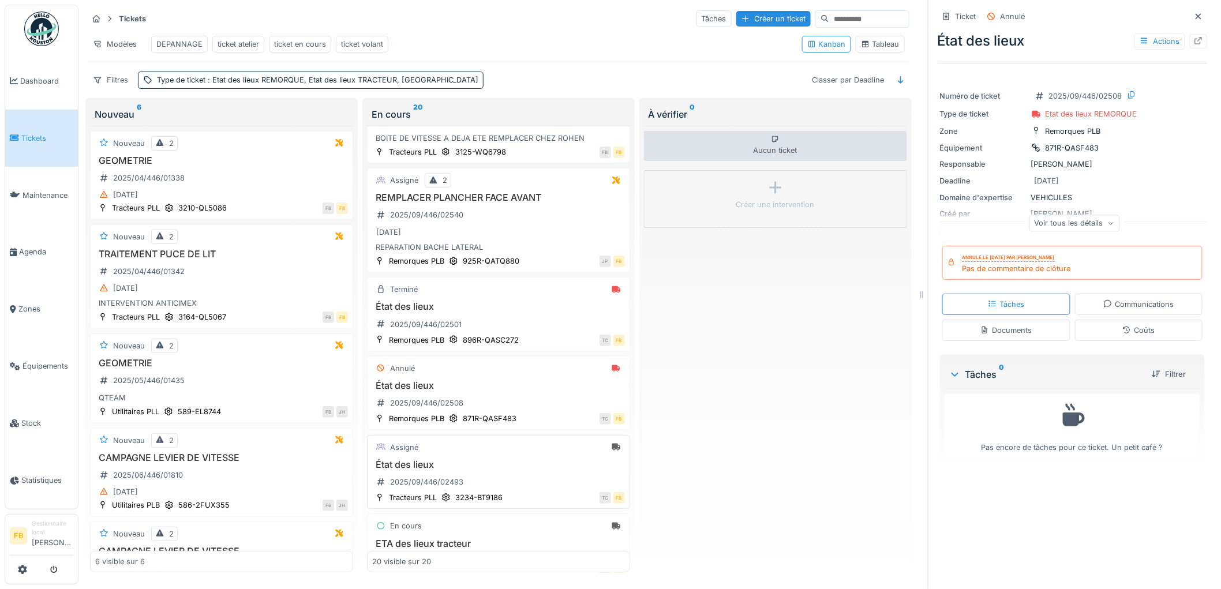
click at [498, 491] on div "État des lieux 2025/09/446/02493" at bounding box center [498, 475] width 253 height 32
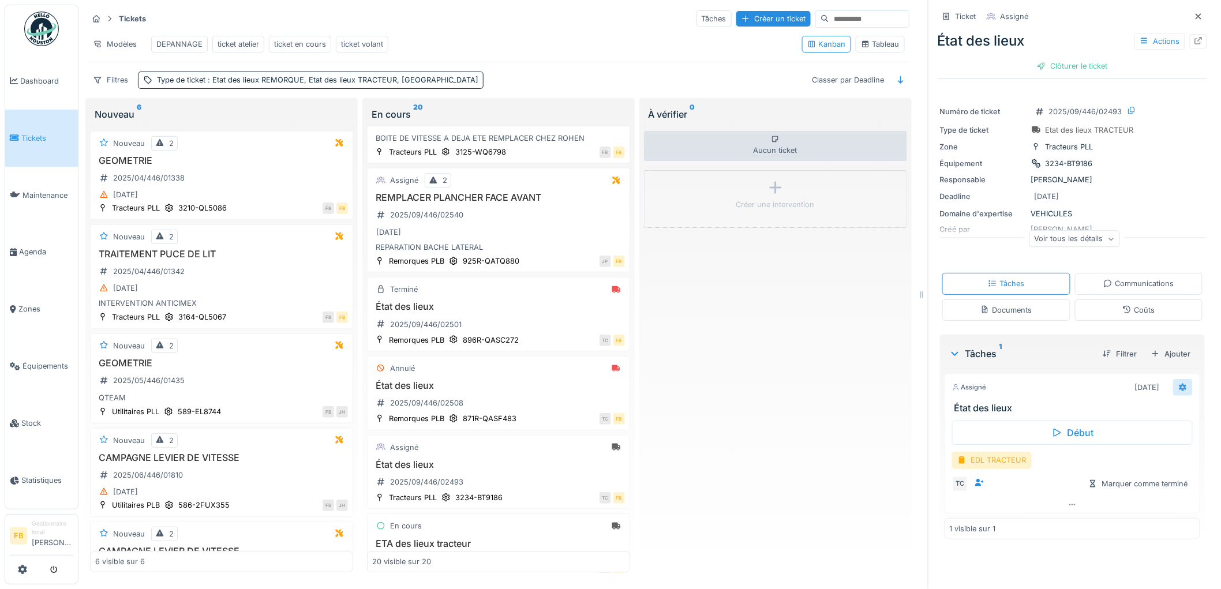
click at [1179, 383] on icon at bounding box center [1182, 387] width 7 height 8
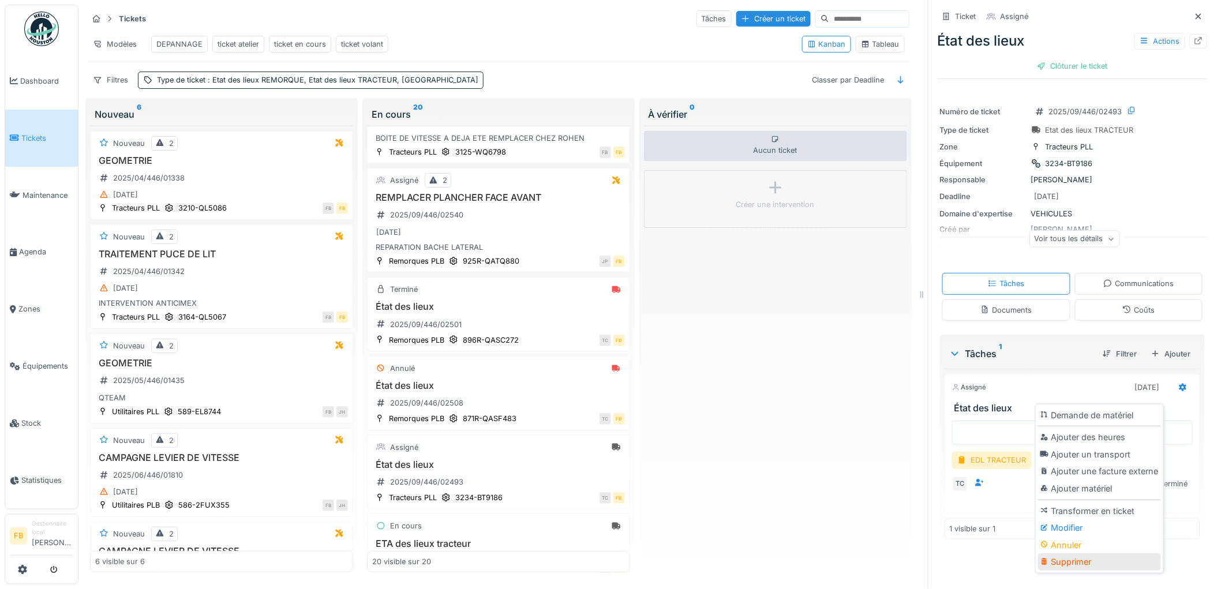
click at [1075, 554] on div "Supprimer" at bounding box center [1099, 561] width 123 height 17
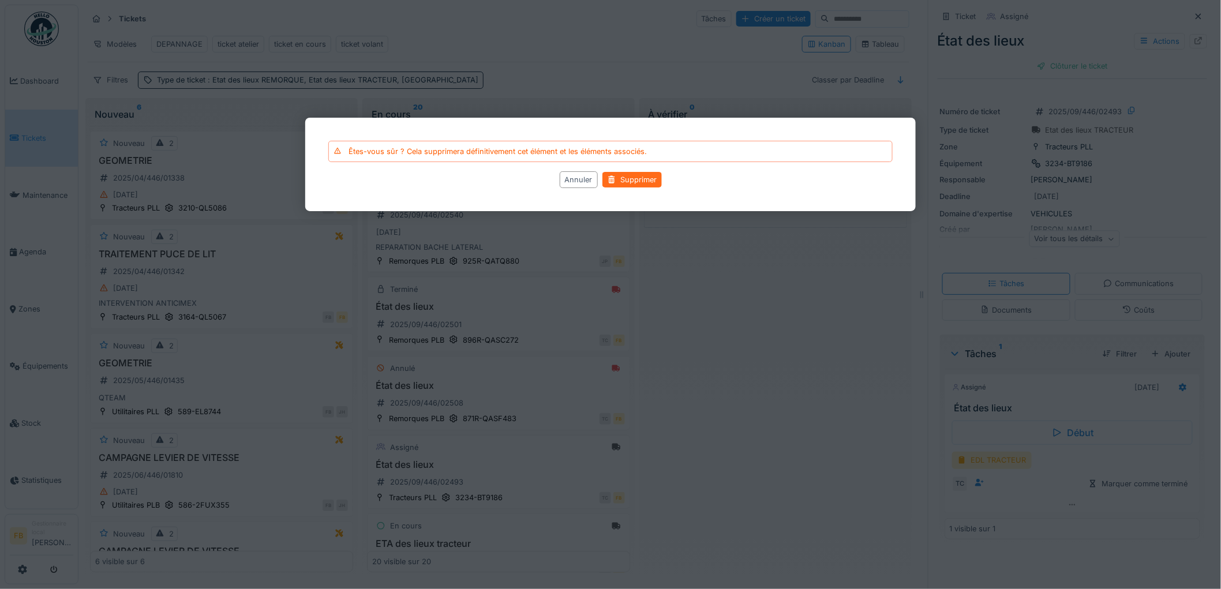
click at [642, 179] on div "Supprimer" at bounding box center [631, 180] width 59 height 16
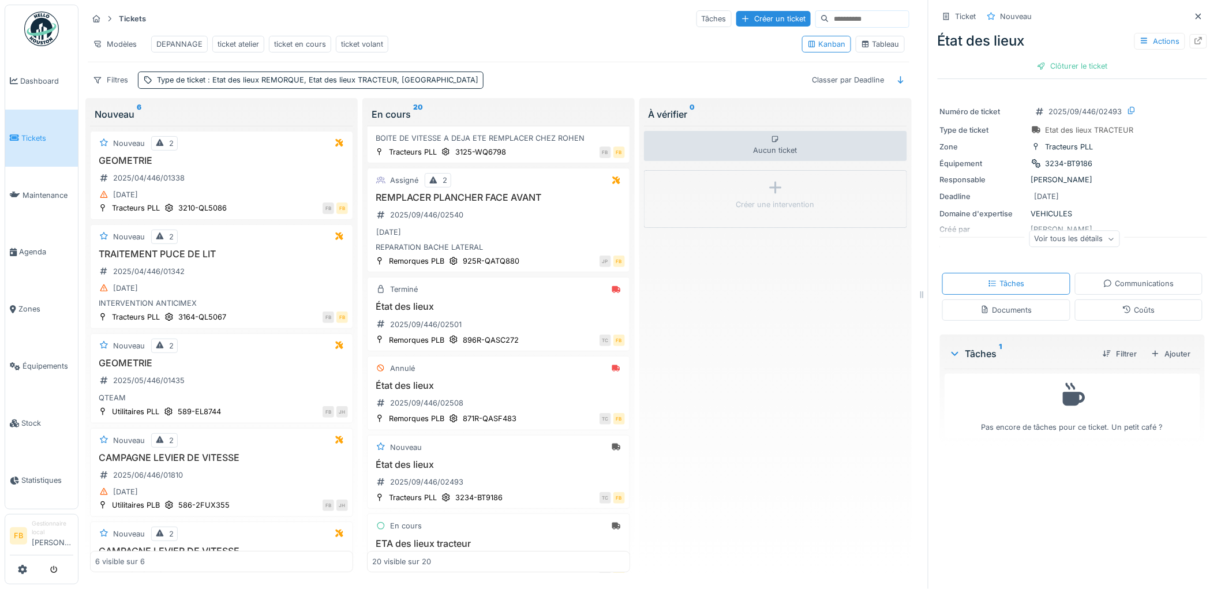
click at [1093, 302] on div "Coûts" at bounding box center [1139, 309] width 128 height 21
click at [1029, 279] on div "Tâches" at bounding box center [1006, 283] width 128 height 21
click at [1161, 33] on div "Actions" at bounding box center [1159, 41] width 51 height 17
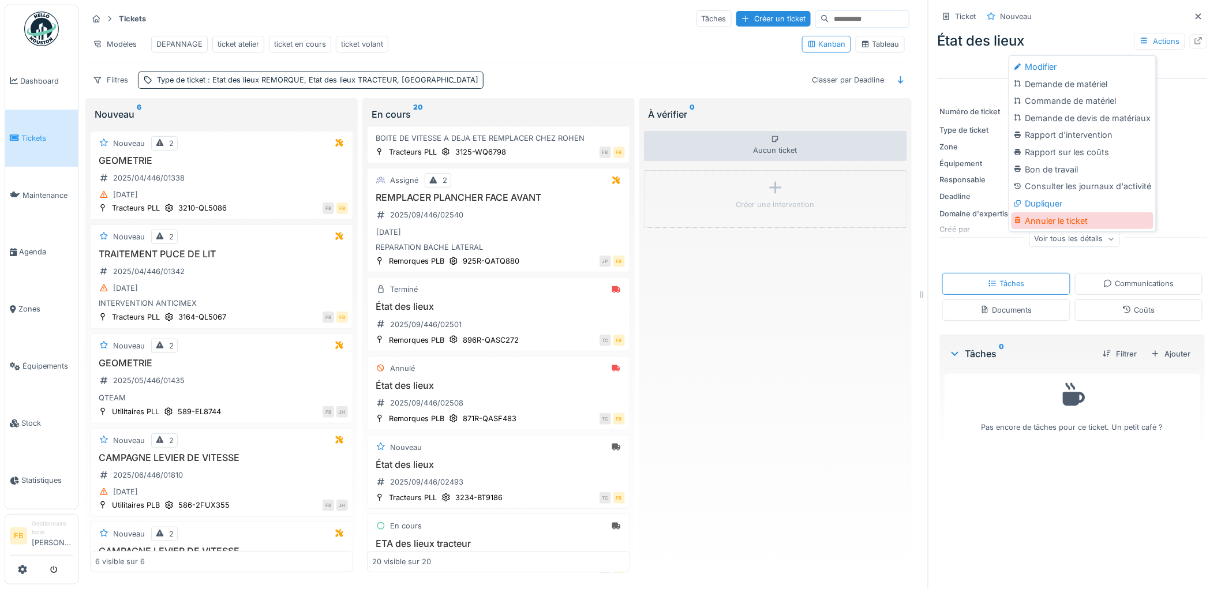
click at [1060, 215] on div "Annuler le ticket" at bounding box center [1082, 220] width 142 height 17
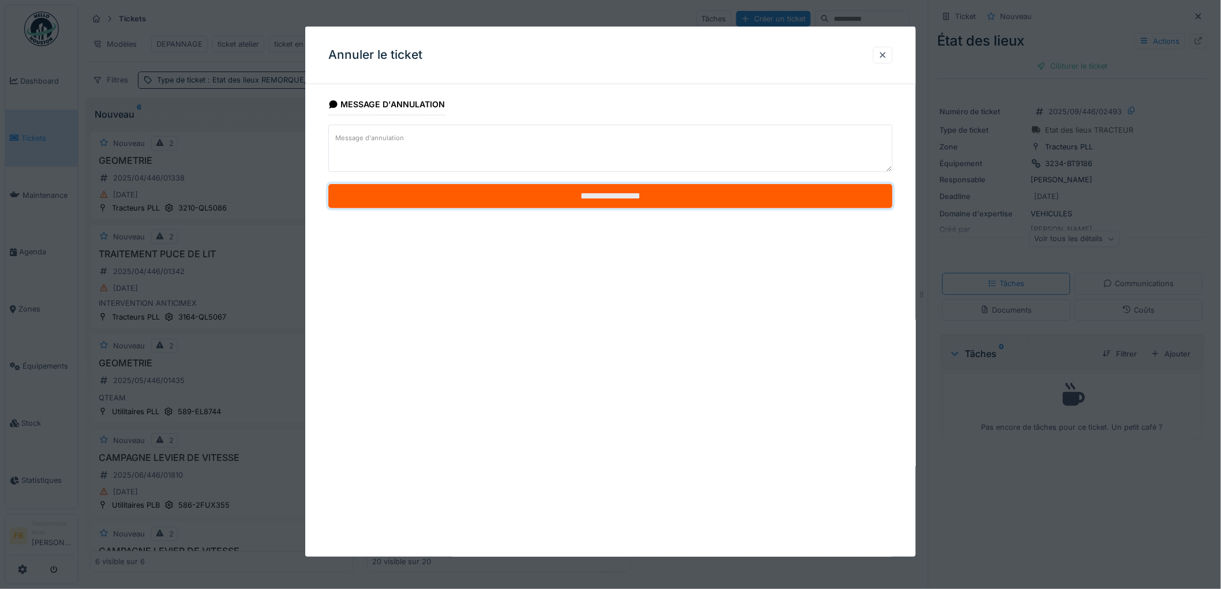
click at [600, 195] on input "**********" at bounding box center [610, 196] width 564 height 24
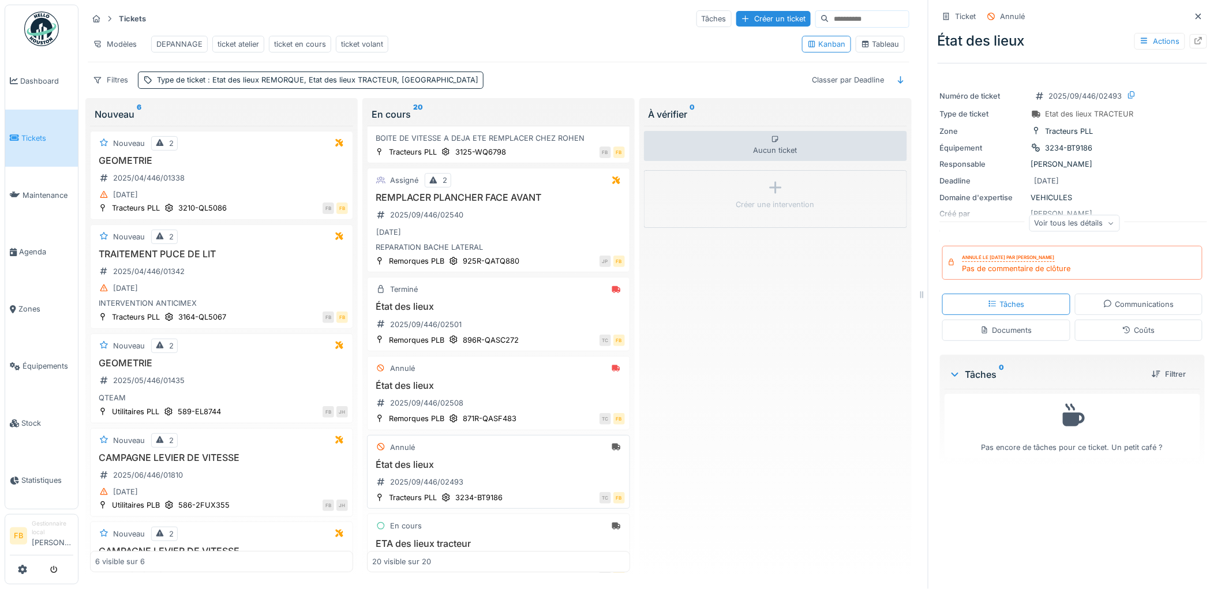
click at [528, 485] on div "État des lieux 2025/09/446/02493" at bounding box center [498, 475] width 253 height 32
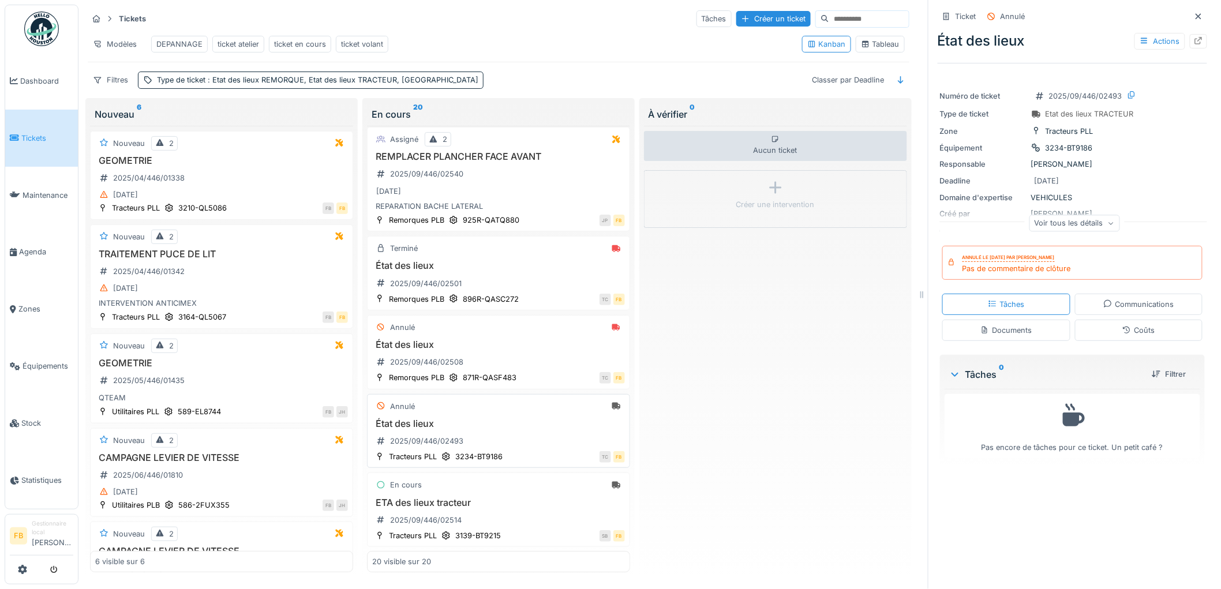
scroll to position [1458, 0]
click at [531, 497] on h3 "ETA des lieux tracteur" at bounding box center [498, 502] width 253 height 11
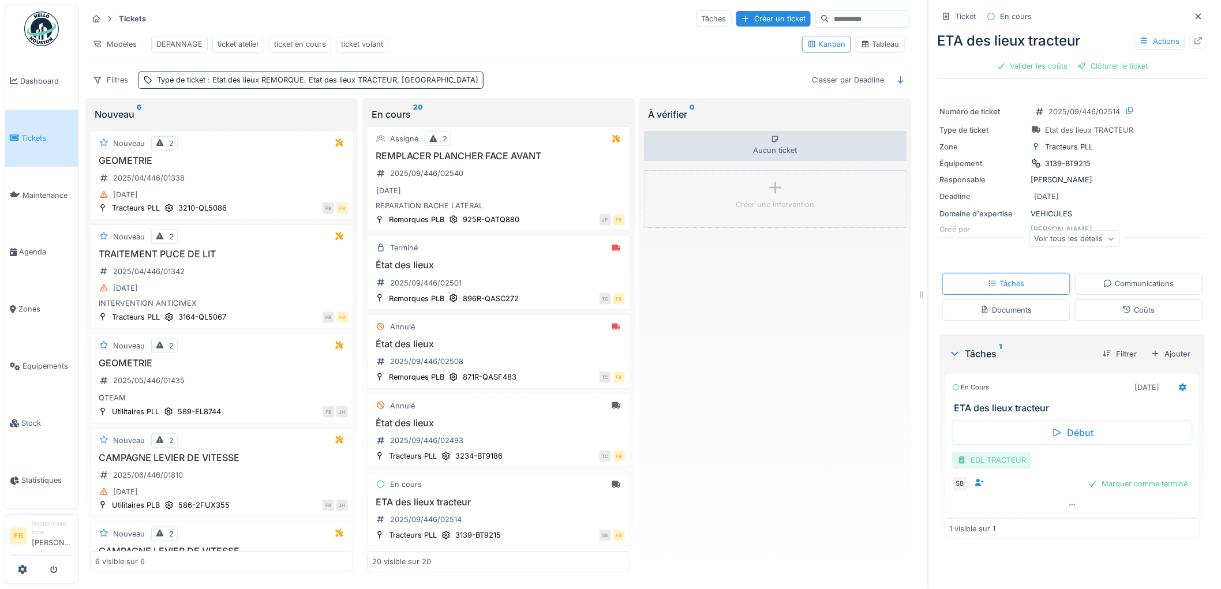
click at [986, 453] on div "EDL TRACTEUR" at bounding box center [992, 460] width 80 height 17
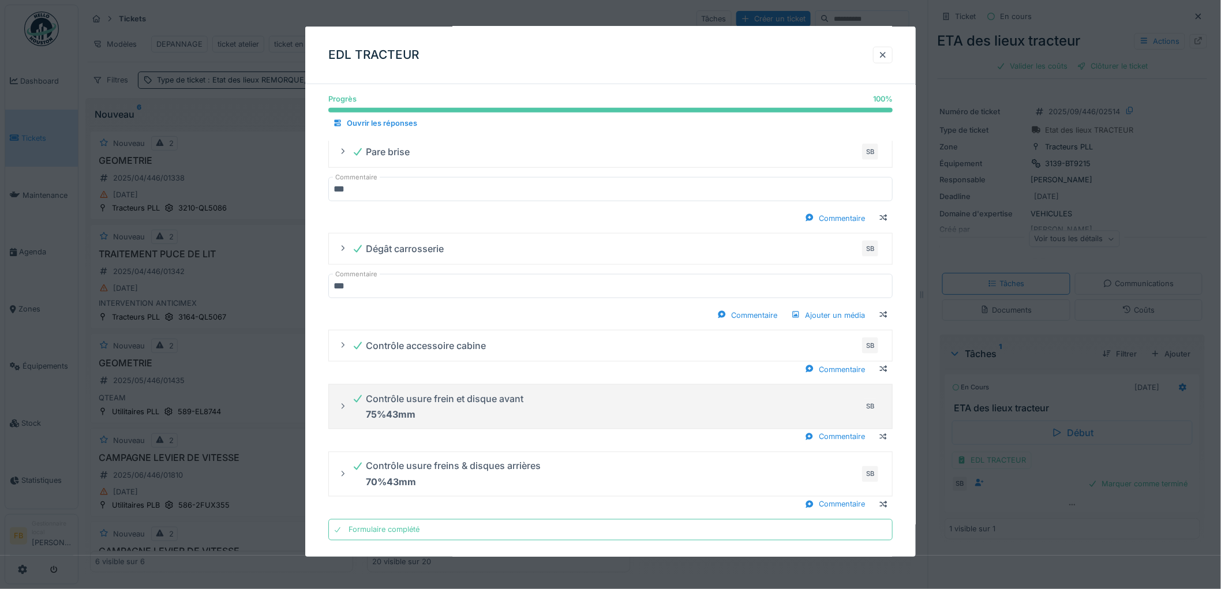
scroll to position [537, 0]
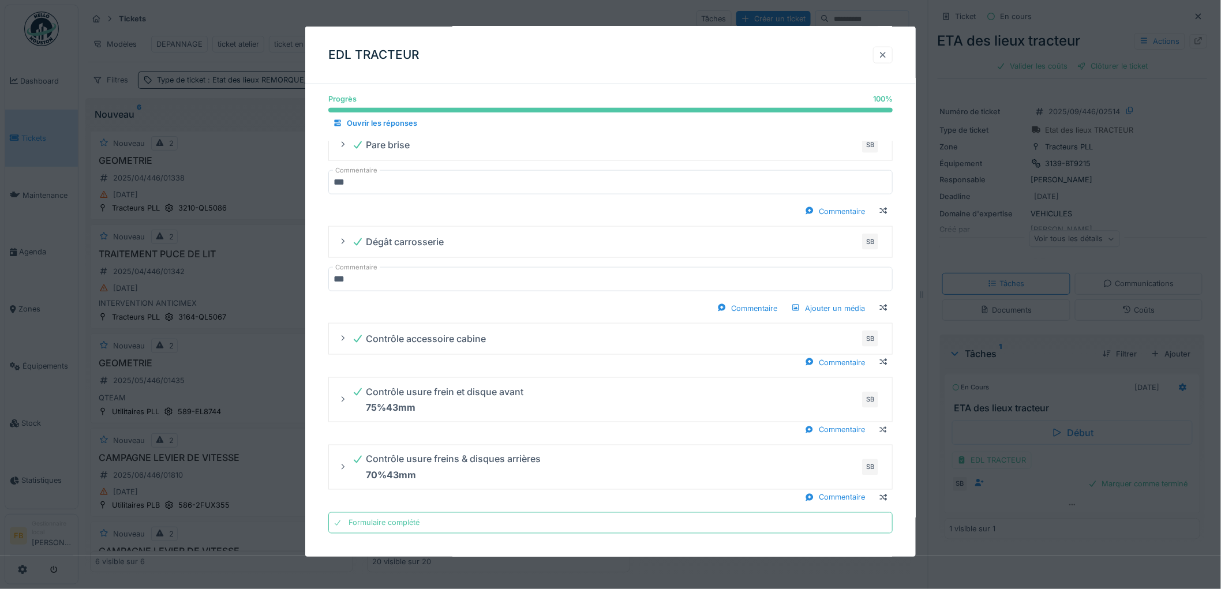
click at [878, 55] on div at bounding box center [883, 55] width 20 height 17
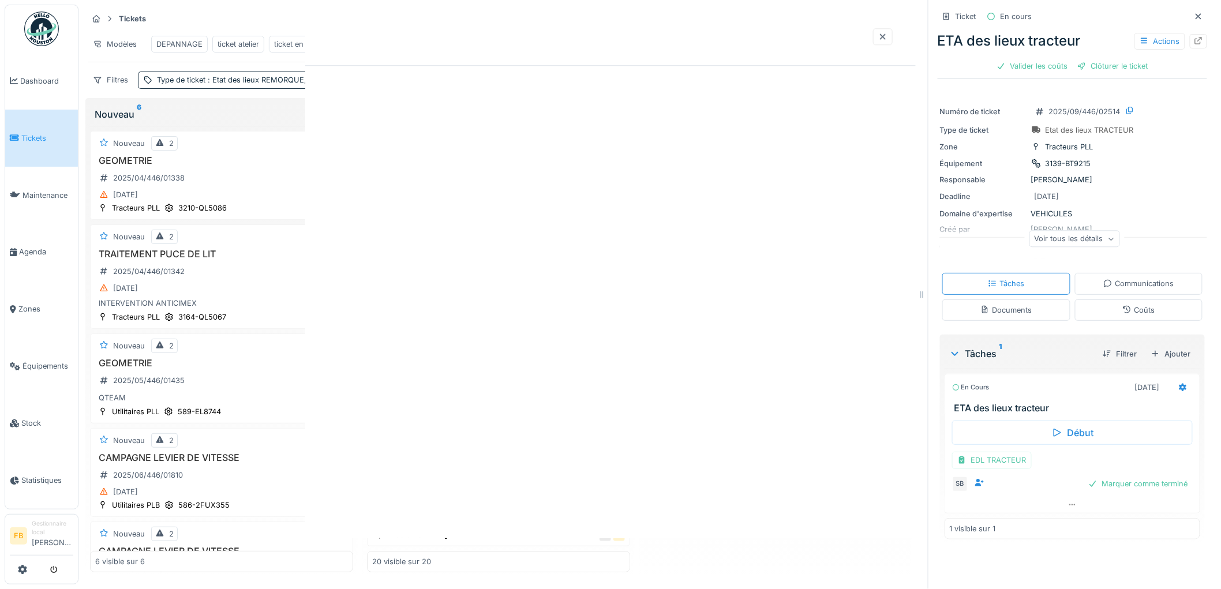
scroll to position [0, 0]
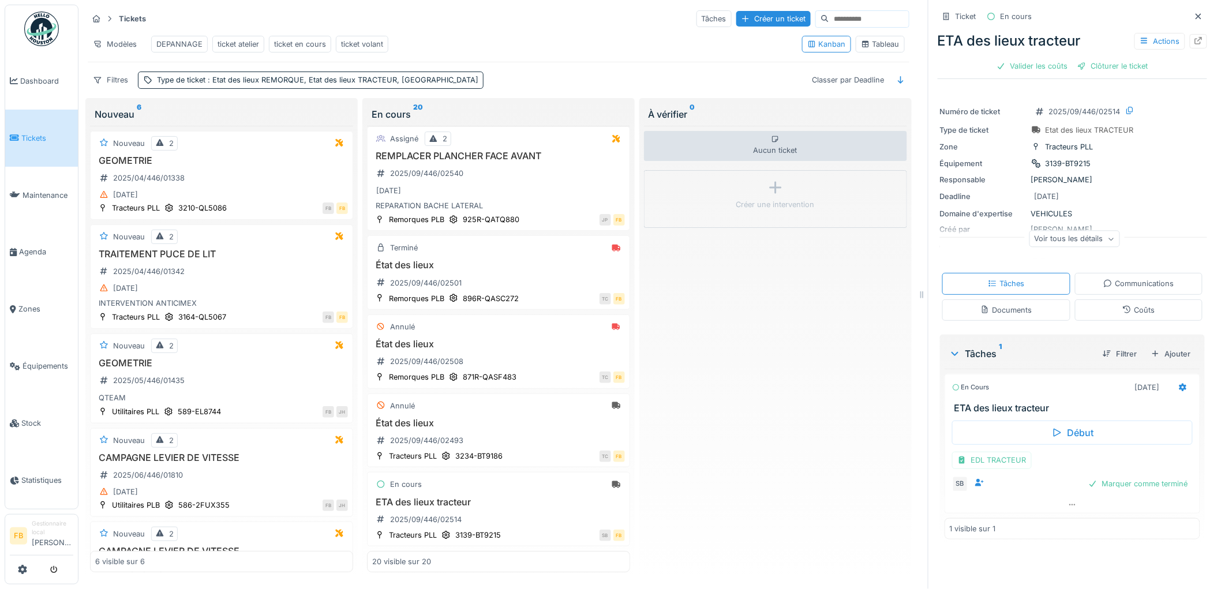
click at [1098, 301] on div "Coûts" at bounding box center [1139, 309] width 128 height 21
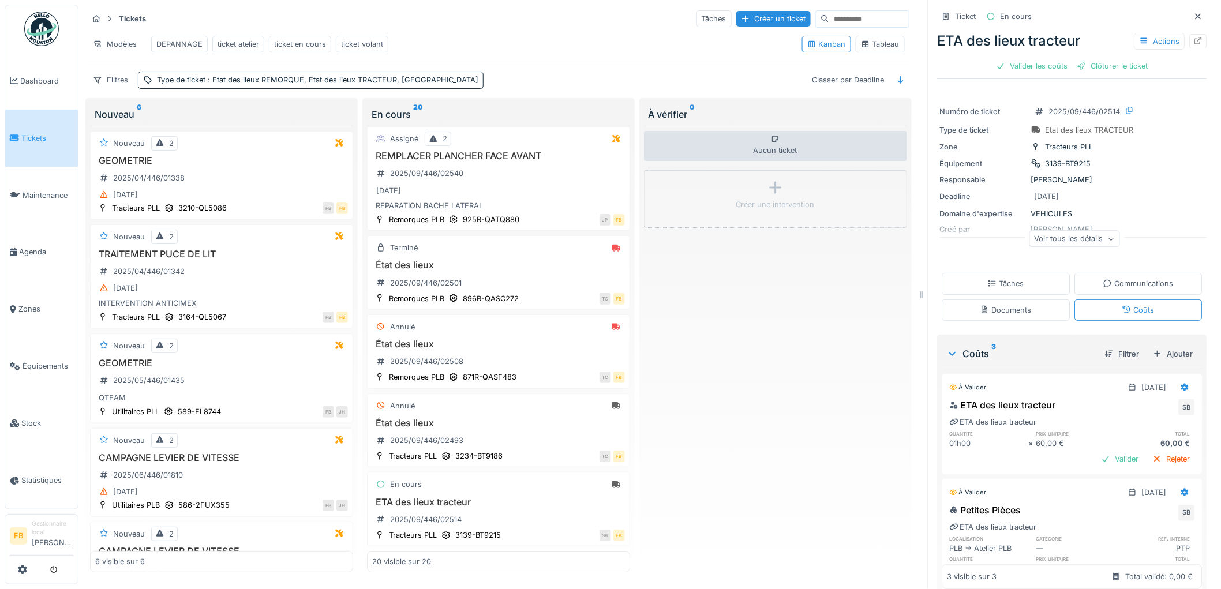
click at [1013, 276] on div "Tâches" at bounding box center [1006, 283] width 128 height 21
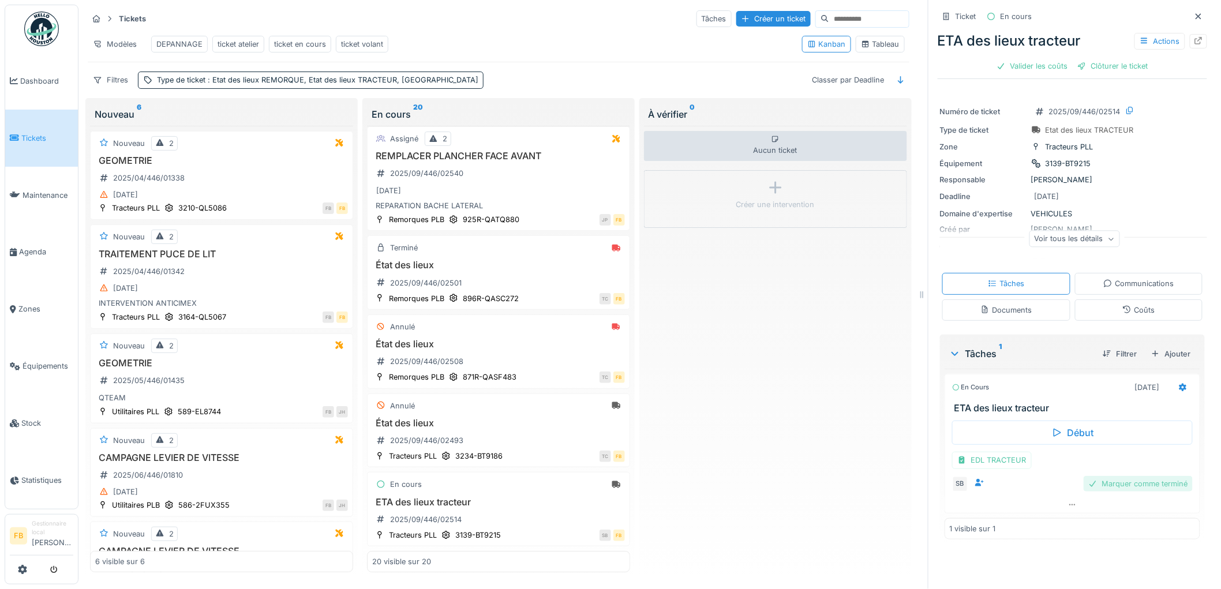
click at [1132, 476] on div "Marquer comme terminé" at bounding box center [1137, 484] width 109 height 16
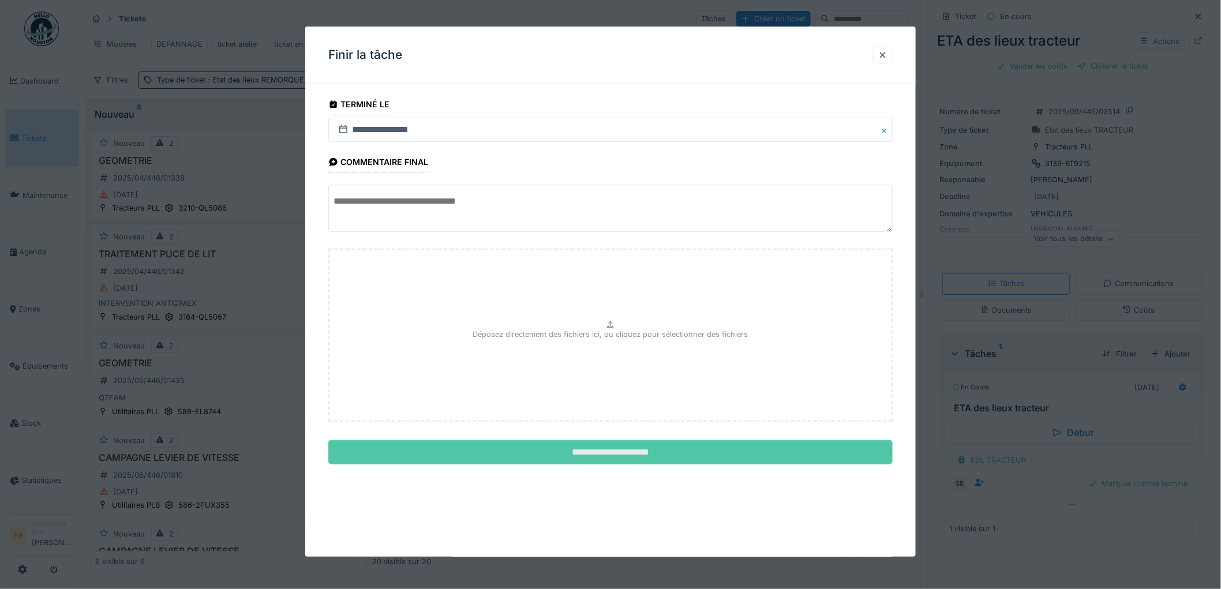
click at [609, 453] on input "**********" at bounding box center [610, 452] width 564 height 24
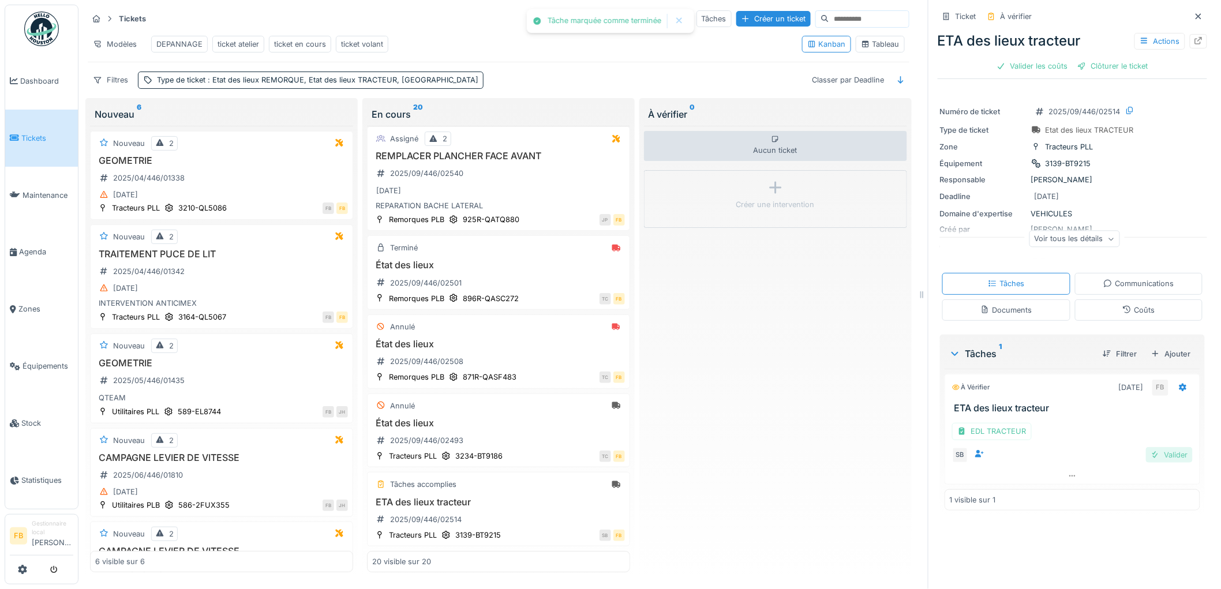
click at [1152, 447] on div "Valider" at bounding box center [1169, 455] width 47 height 16
click at [1014, 58] on div "Valider les coûts" at bounding box center [1032, 66] width 81 height 16
click at [1070, 61] on div "Clôturer le ticket" at bounding box center [1072, 66] width 80 height 16
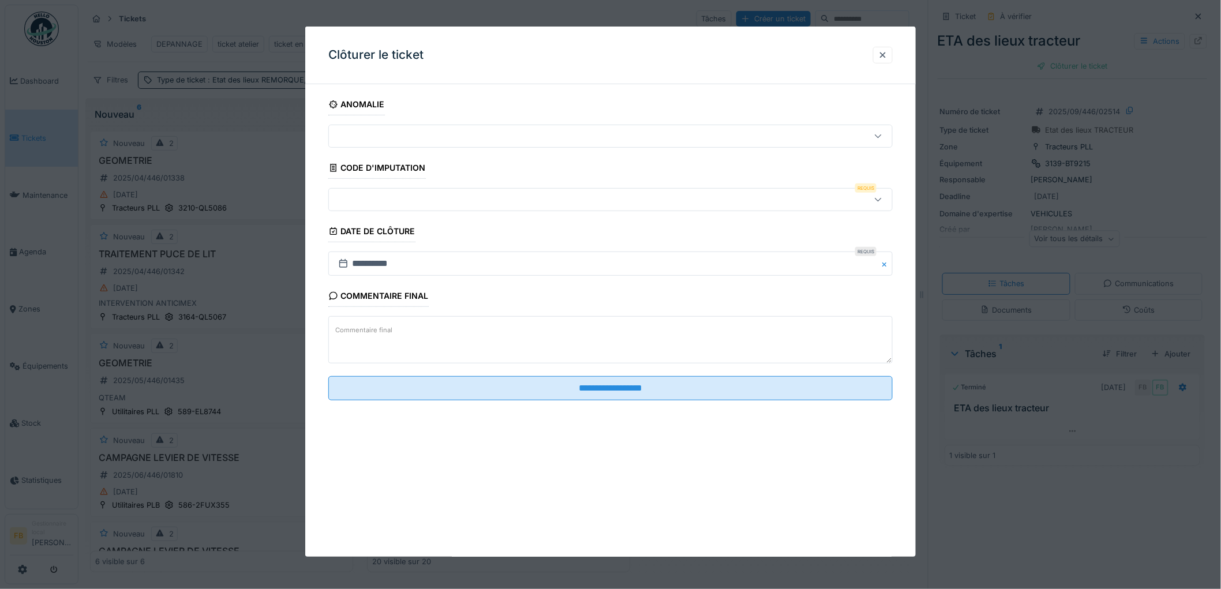
click at [376, 202] on div at bounding box center [577, 199] width 489 height 13
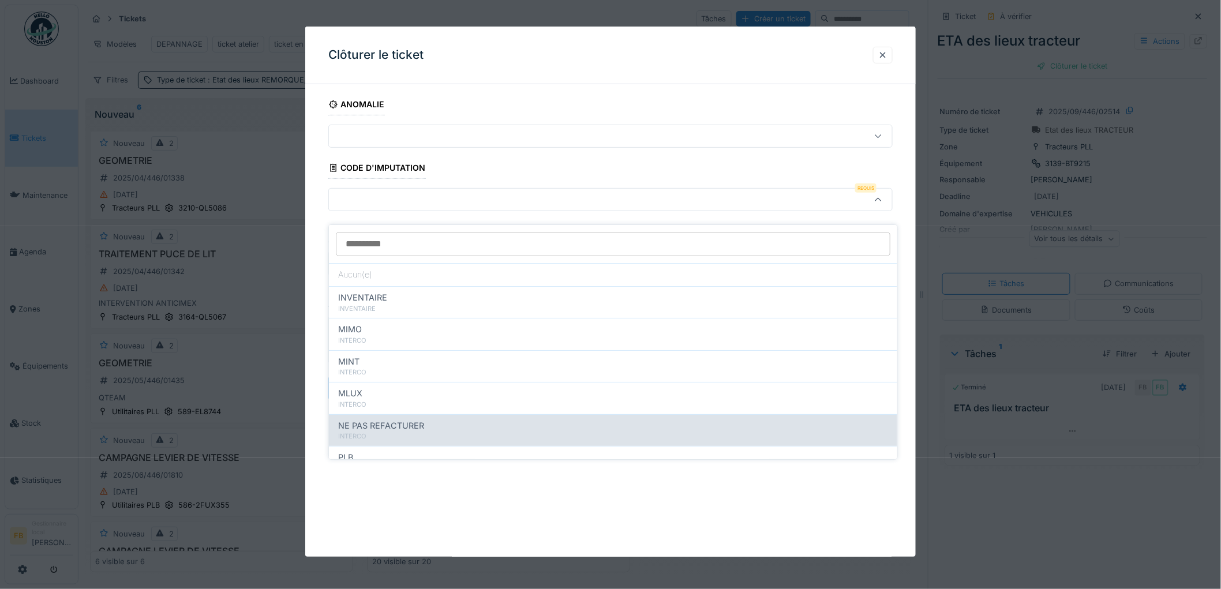
scroll to position [64, 0]
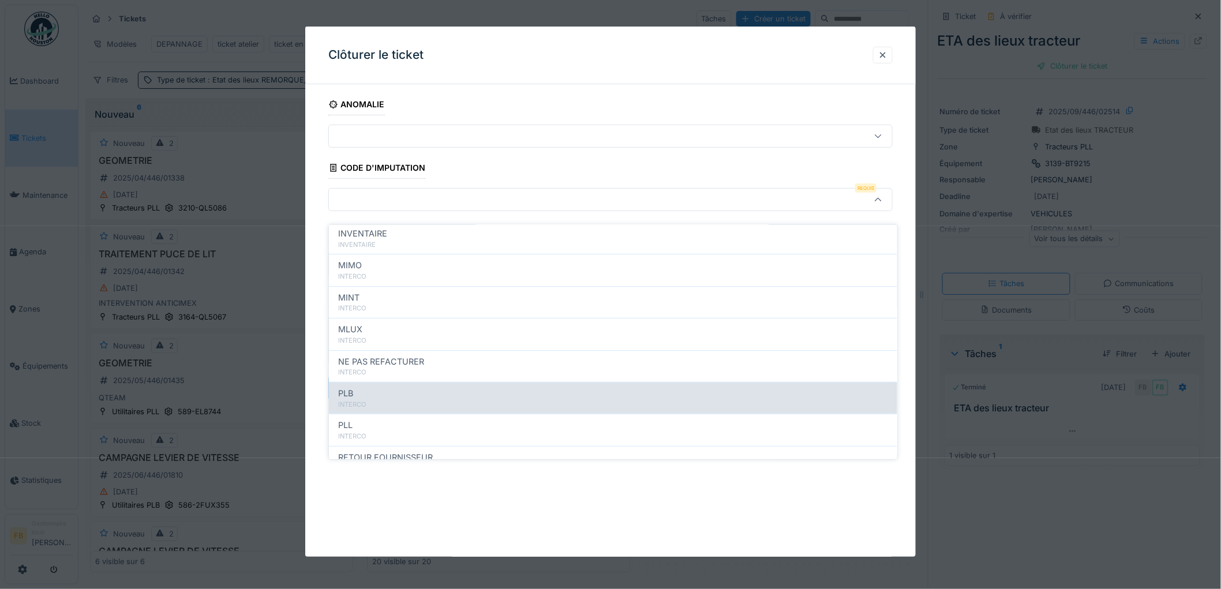
click at [399, 400] on div "INTERCO" at bounding box center [613, 405] width 550 height 10
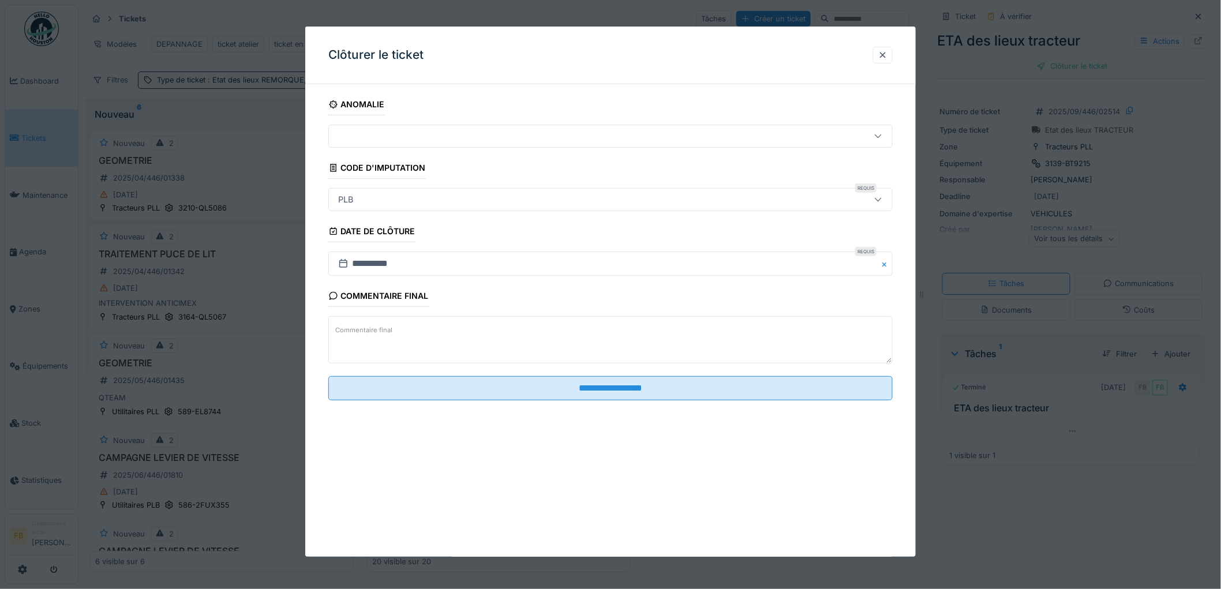
click at [373, 197] on div "PLB" at bounding box center [577, 199] width 489 height 13
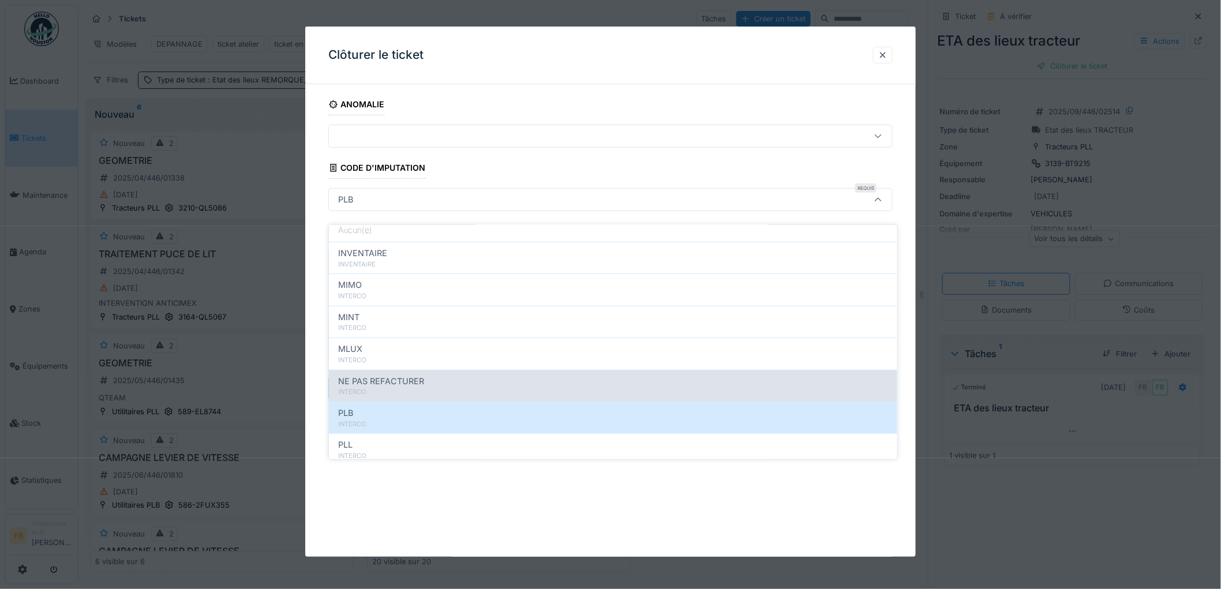
scroll to position [103, 0]
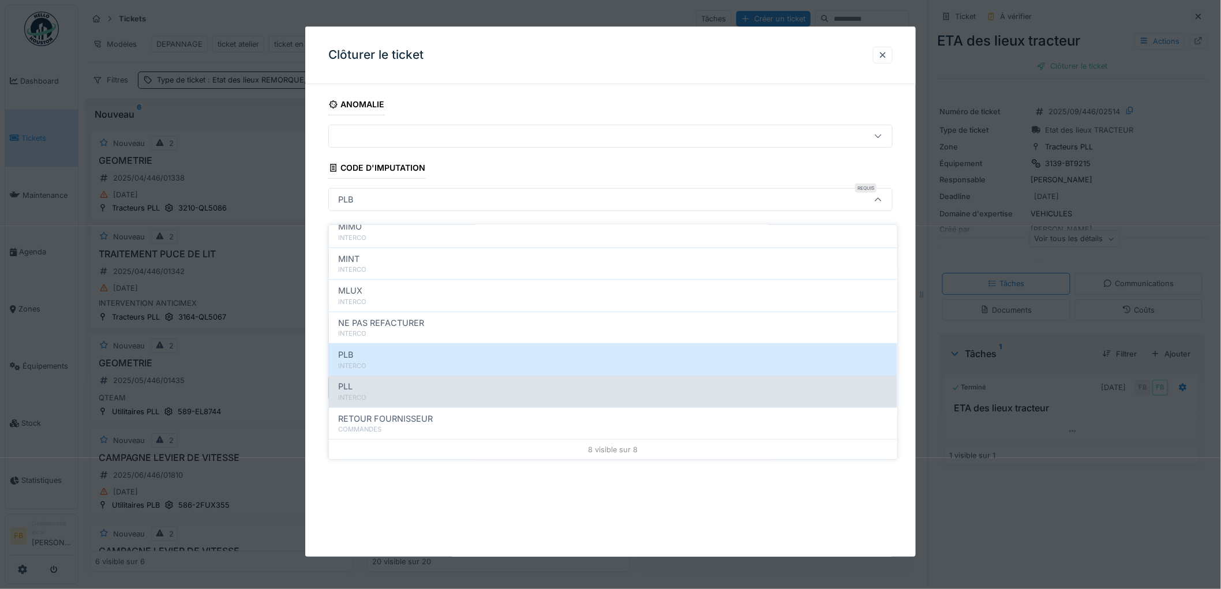
click at [405, 393] on div "INTERCO" at bounding box center [613, 398] width 550 height 10
type input "***"
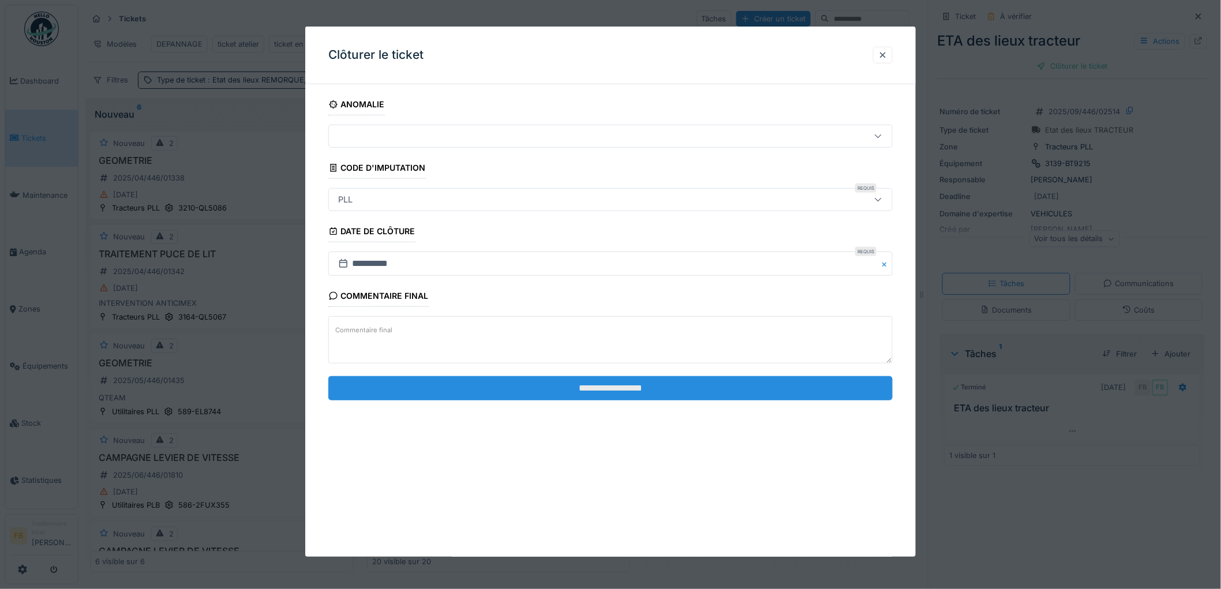
click at [565, 384] on input "**********" at bounding box center [610, 388] width 564 height 24
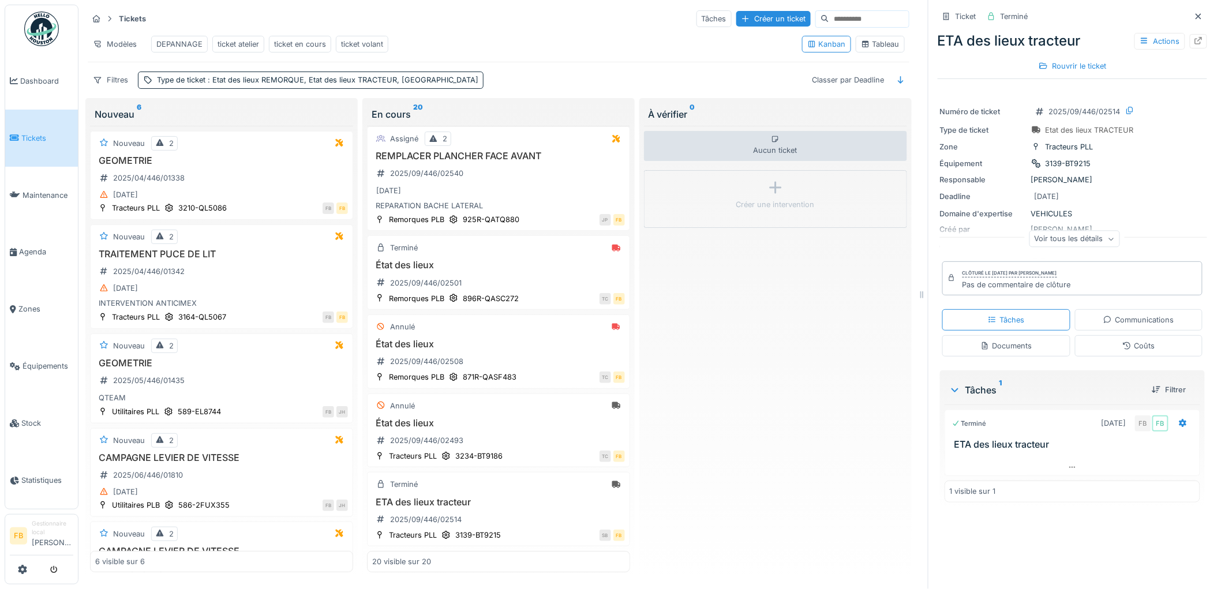
click at [21, 133] on span "Tickets" at bounding box center [47, 138] width 52 height 11
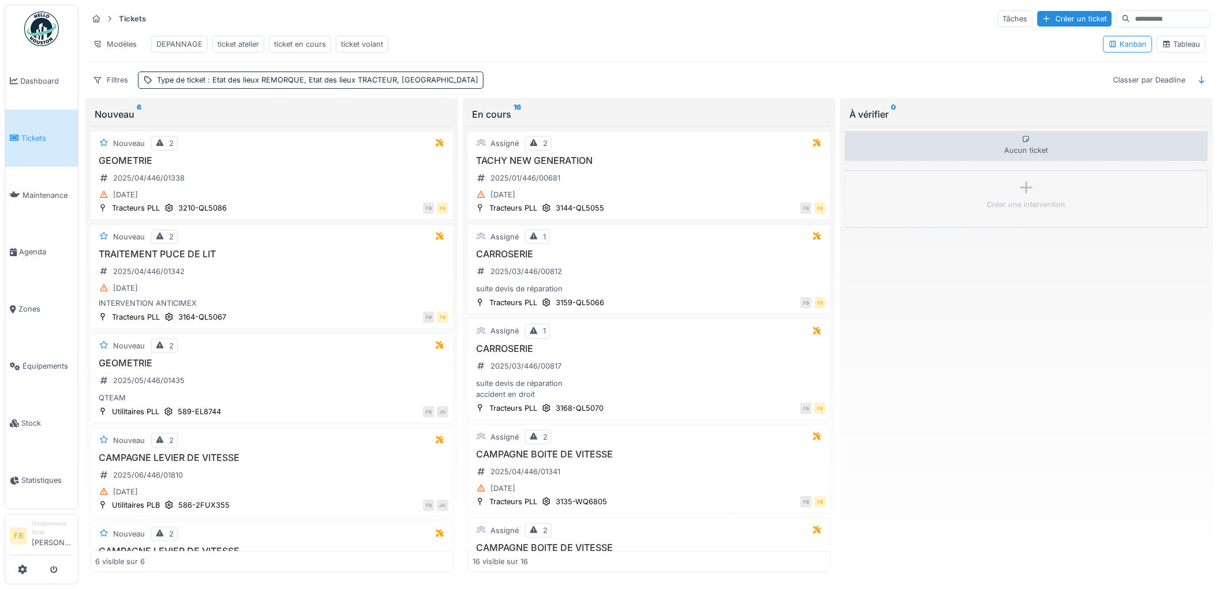
click at [290, 46] on div "ticket en cours" at bounding box center [300, 44] width 52 height 11
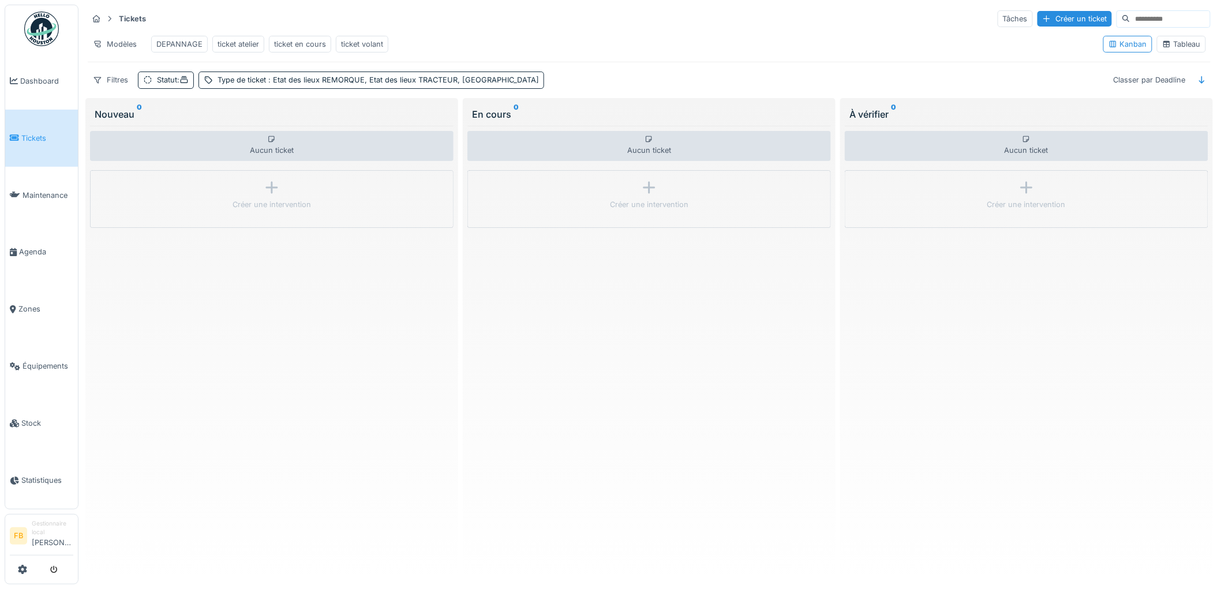
click at [374, 44] on div "ticket volant" at bounding box center [362, 44] width 42 height 11
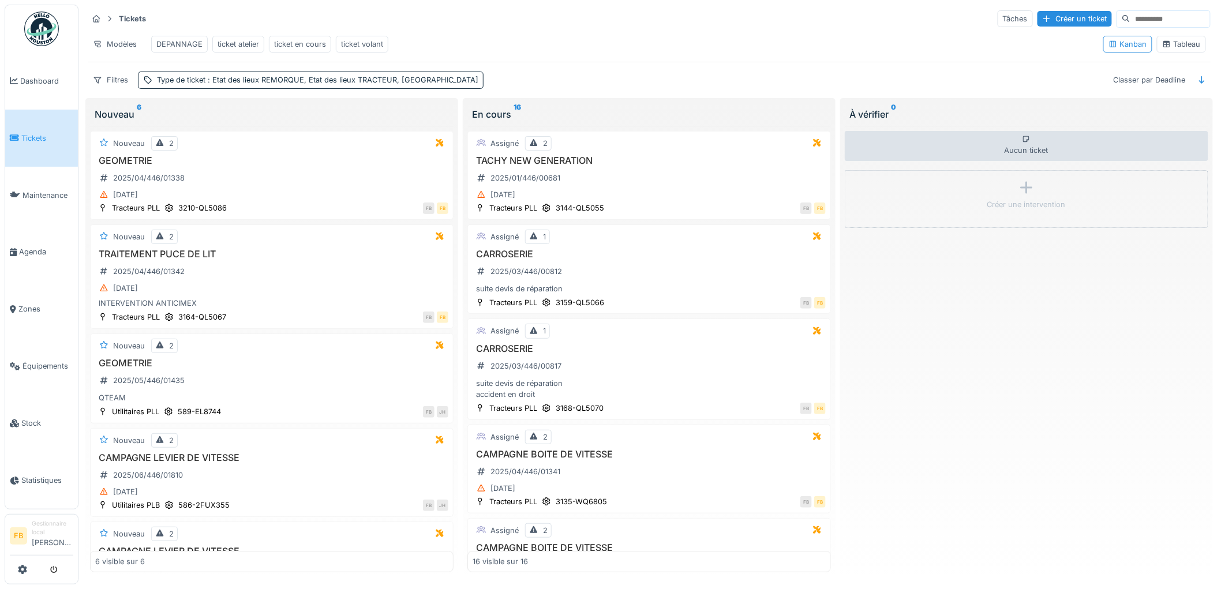
drag, startPoint x: 374, startPoint y: 44, endPoint x: 363, endPoint y: 55, distance: 14.7
click at [363, 55] on div "DEPANNAGE ticket atelier ticket en cours ticket volant" at bounding box center [270, 44] width 246 height 26
click at [308, 44] on div "ticket en cours" at bounding box center [300, 44] width 52 height 11
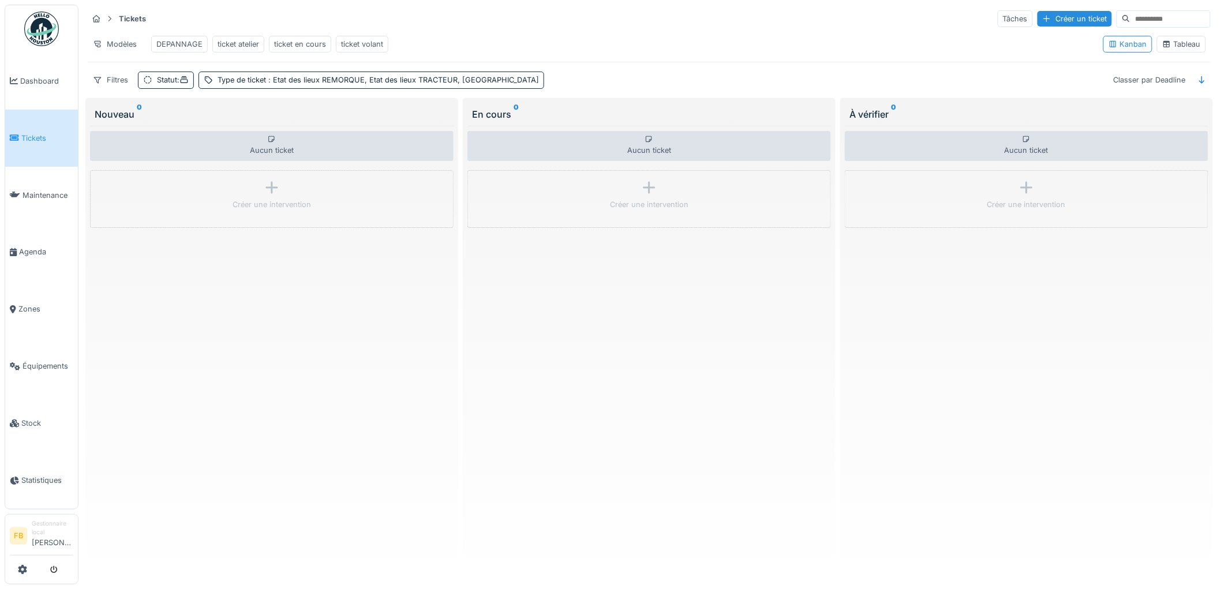
click at [248, 47] on div "ticket atelier" at bounding box center [238, 44] width 42 height 11
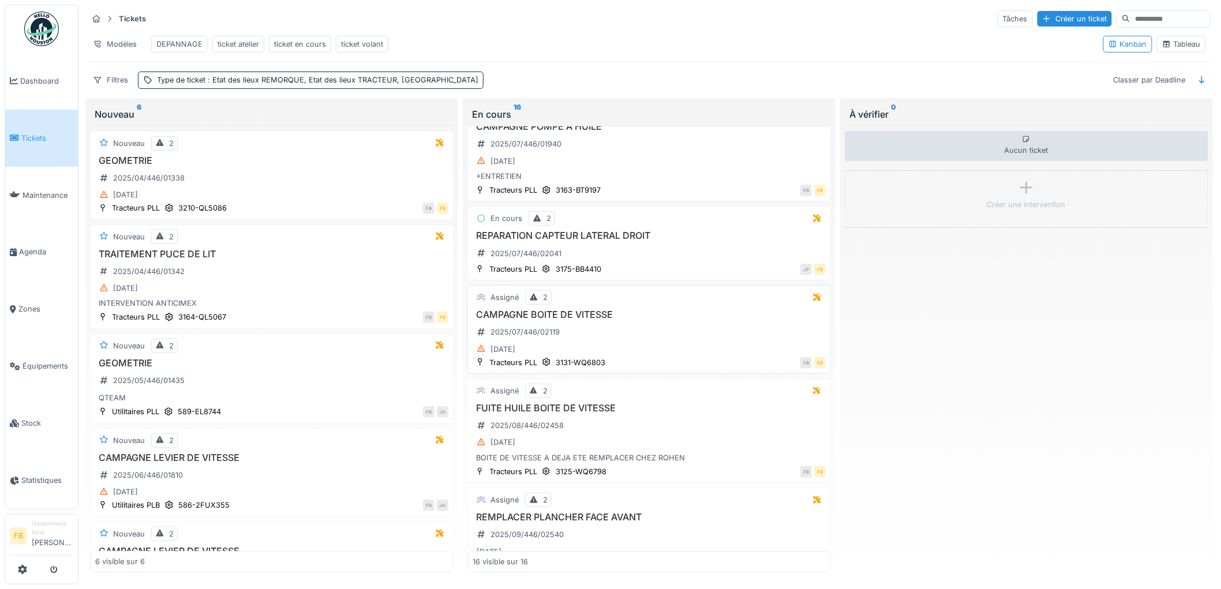
scroll to position [1089, 0]
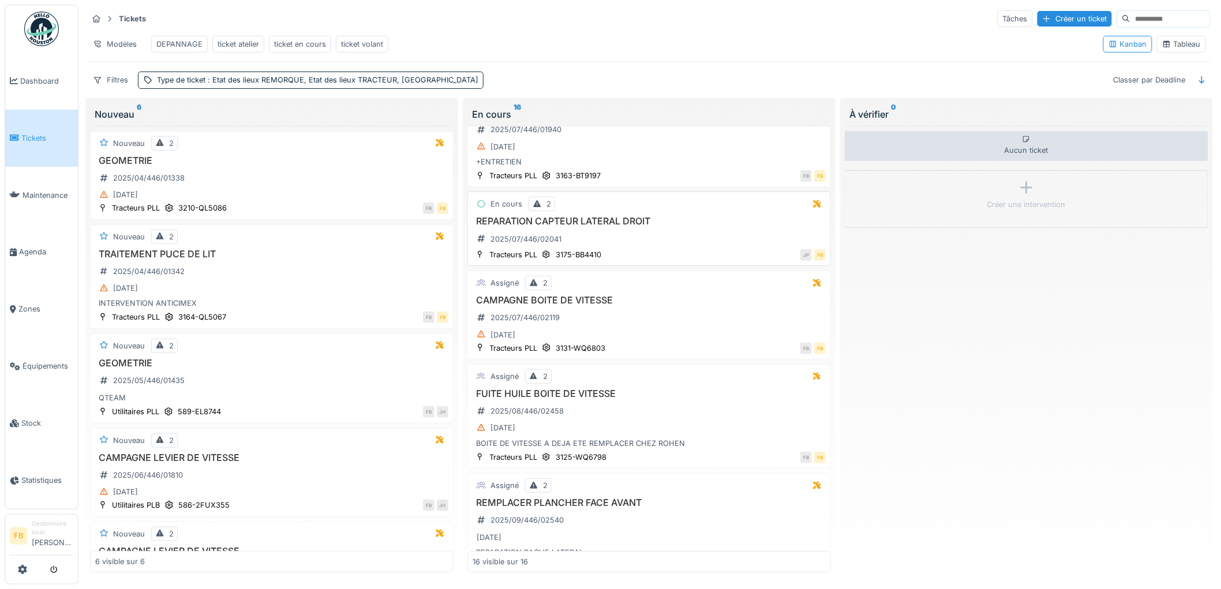
click at [666, 248] on div "REPARATION CAPTEUR LATERAL DROIT 2025/07/446/02041" at bounding box center [648, 232] width 353 height 32
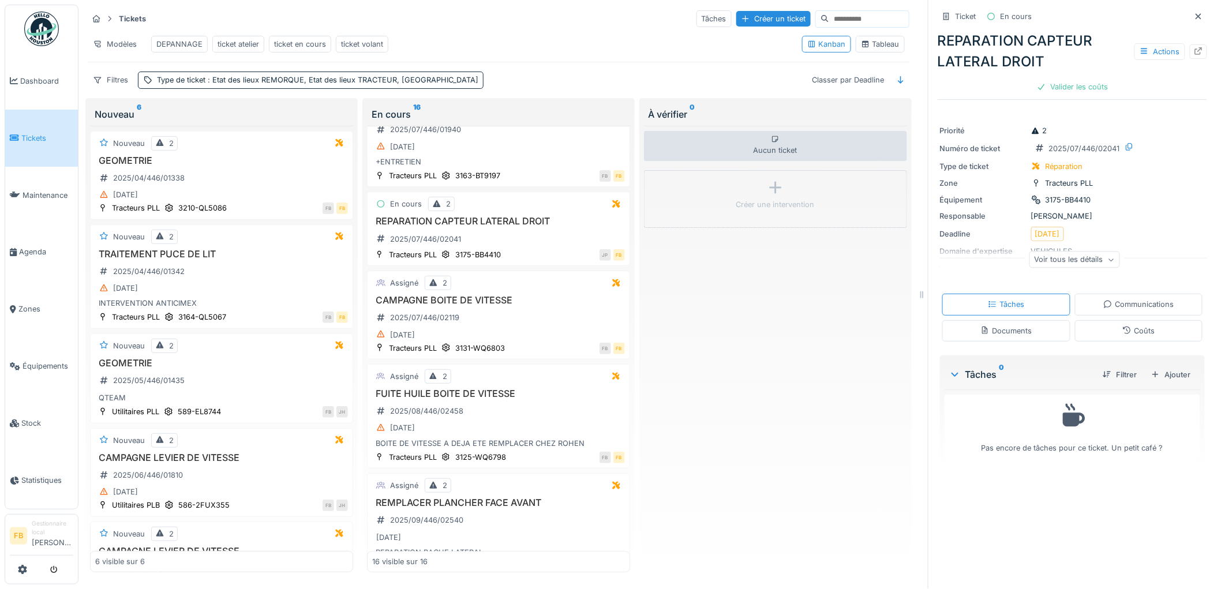
click at [1122, 330] on icon at bounding box center [1126, 329] width 9 height 7
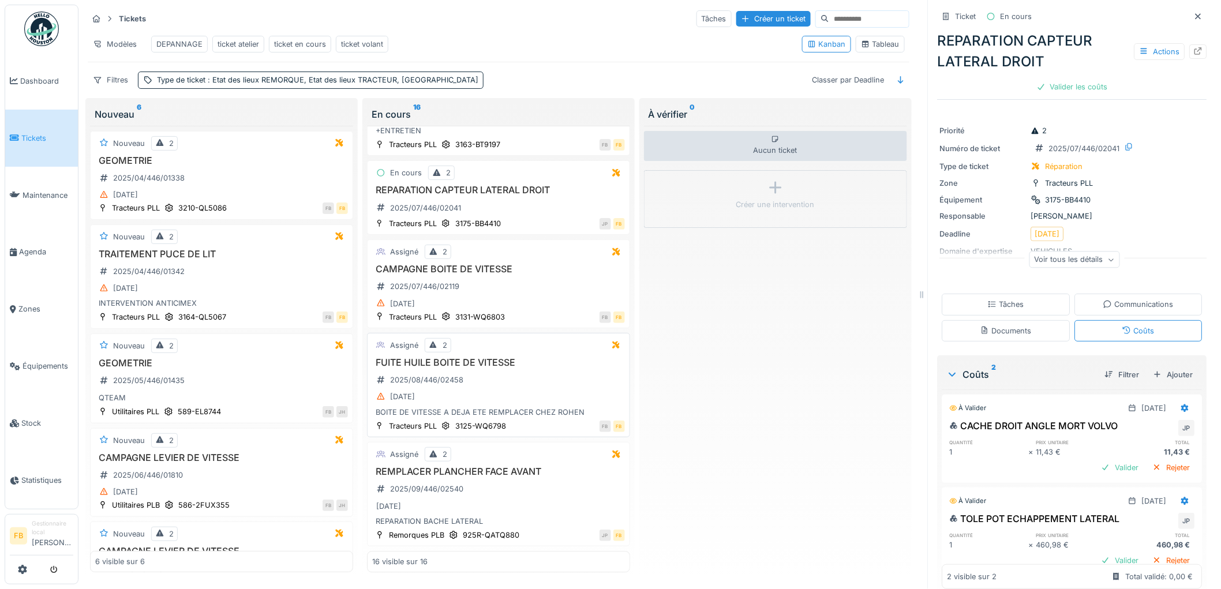
scroll to position [1140, 0]
click at [511, 499] on div "[DATE]" at bounding box center [498, 506] width 253 height 14
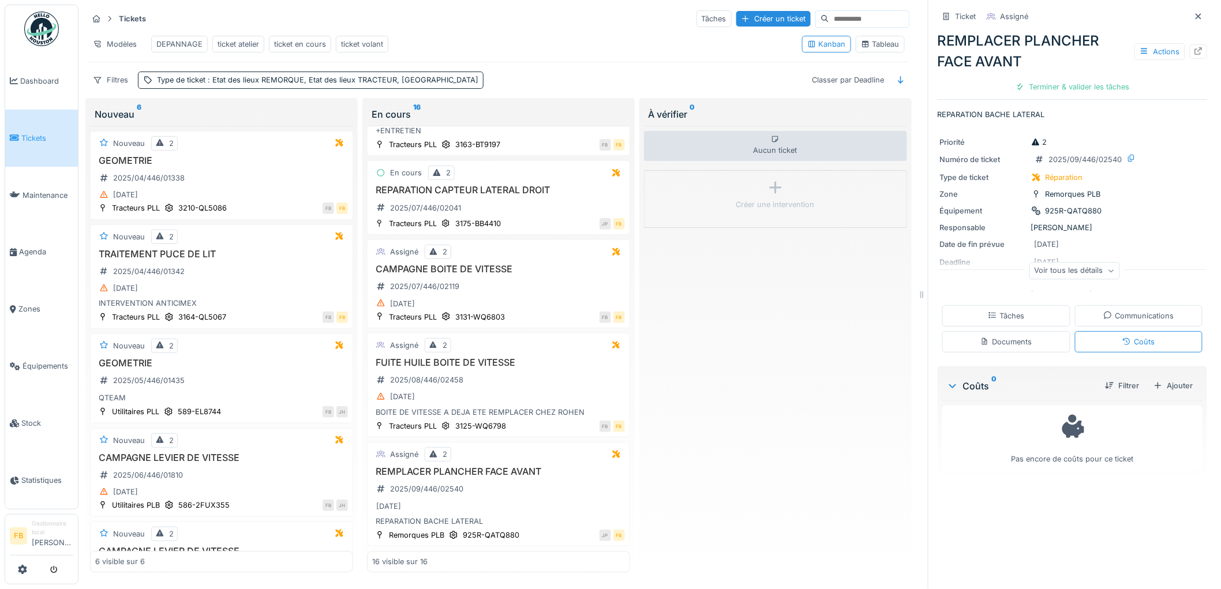
click at [1001, 310] on div "Tâches" at bounding box center [1005, 315] width 36 height 11
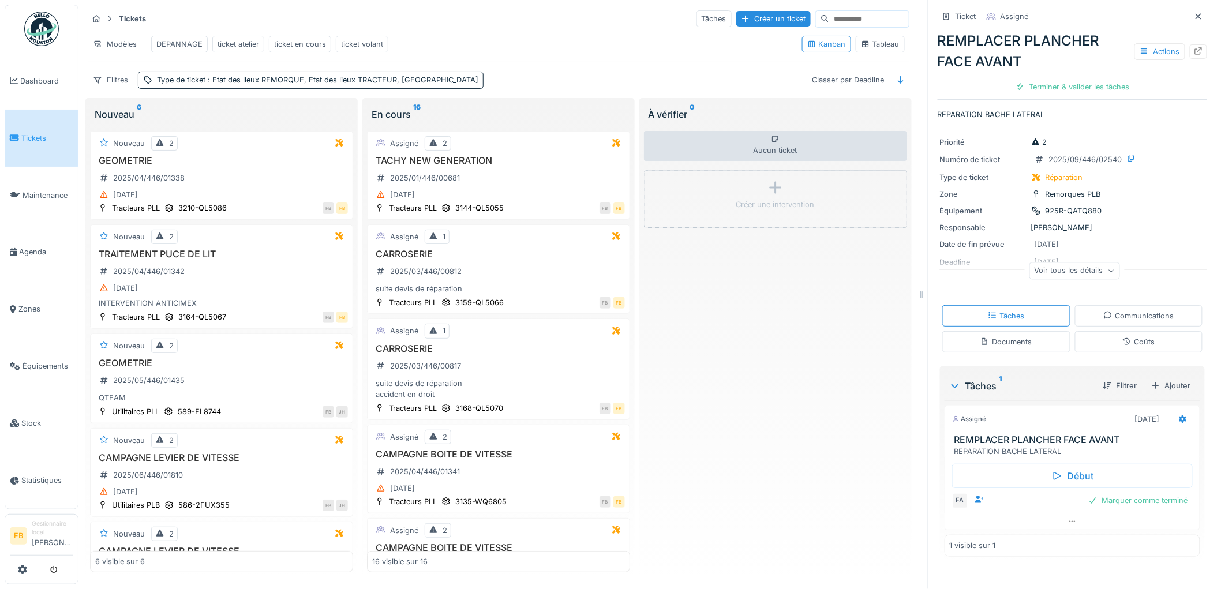
click at [41, 141] on span "Tickets" at bounding box center [47, 138] width 52 height 11
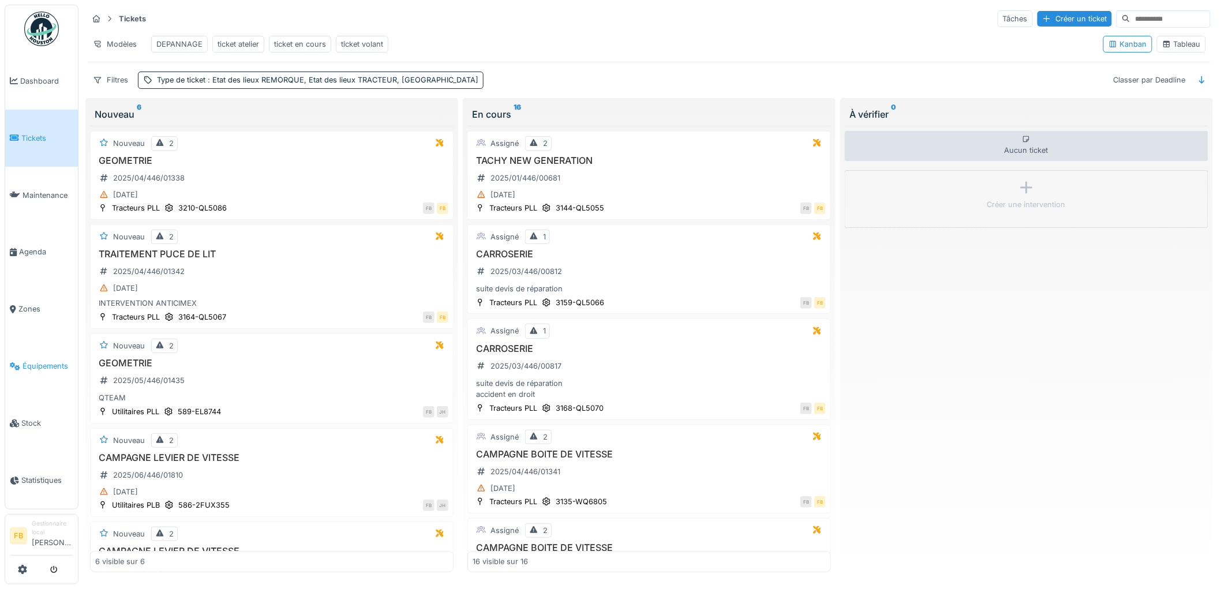
click at [35, 370] on link "Équipements" at bounding box center [41, 365] width 73 height 57
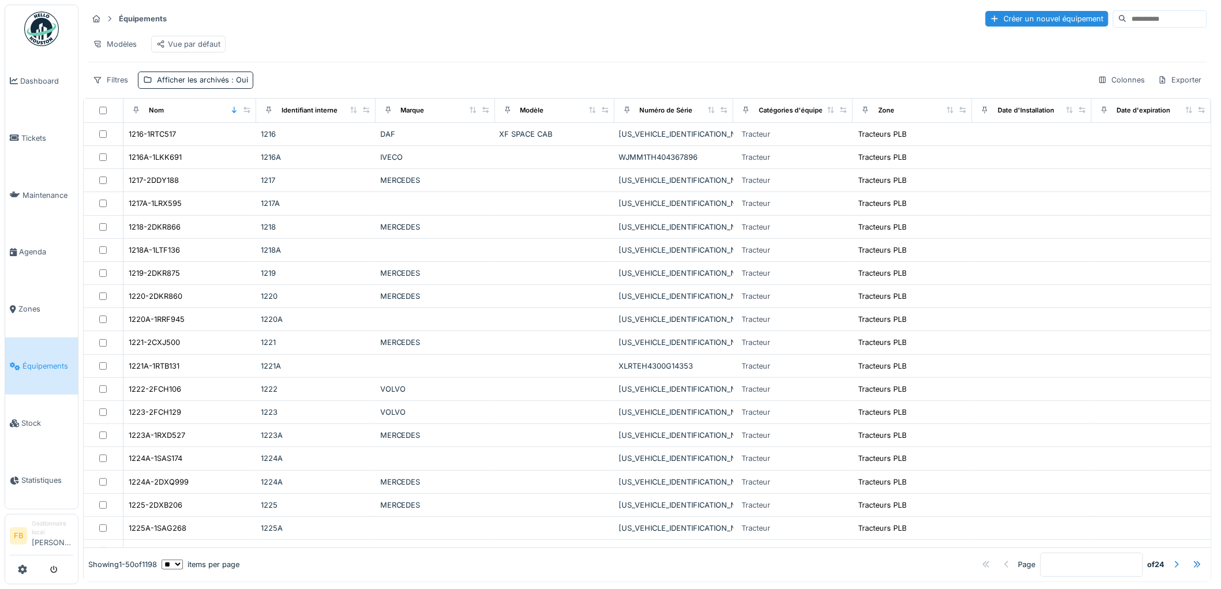
click at [1135, 23] on input at bounding box center [1167, 19] width 80 height 16
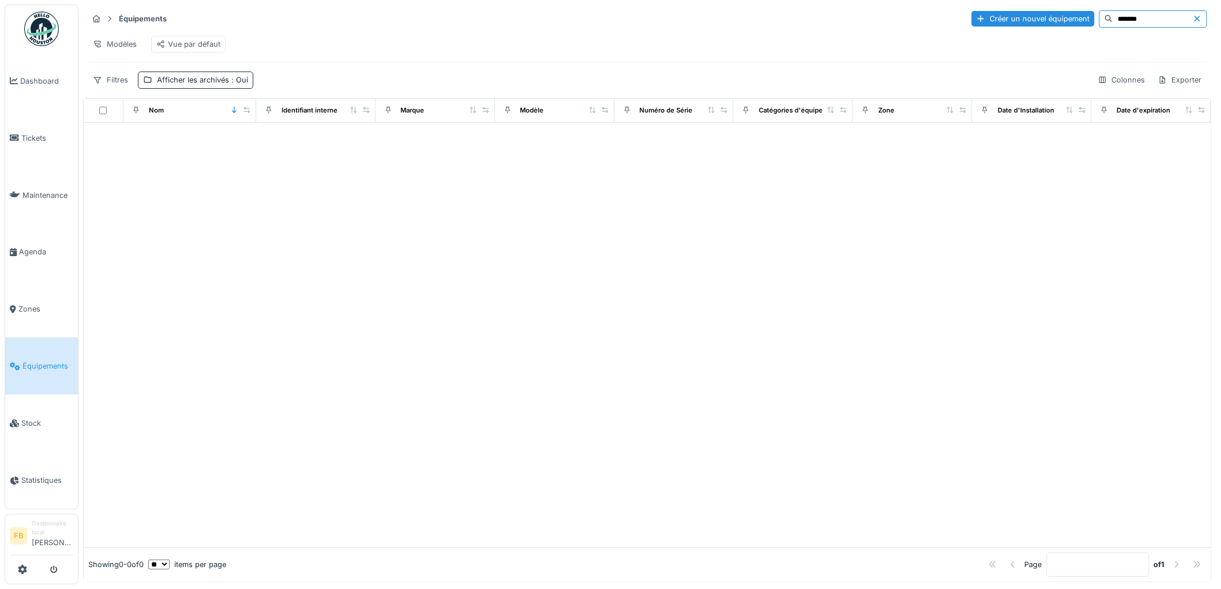
click at [1113, 16] on input "*******" at bounding box center [1153, 19] width 80 height 16
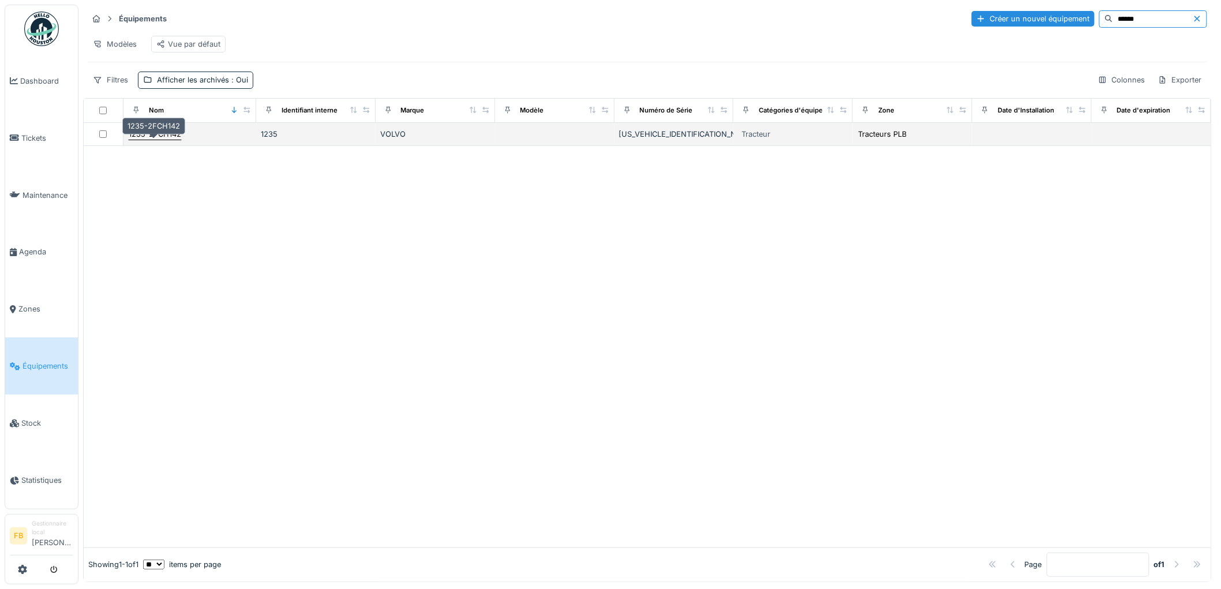
type input "******"
click at [169, 140] on div "1235-2FCH142" at bounding box center [155, 134] width 52 height 11
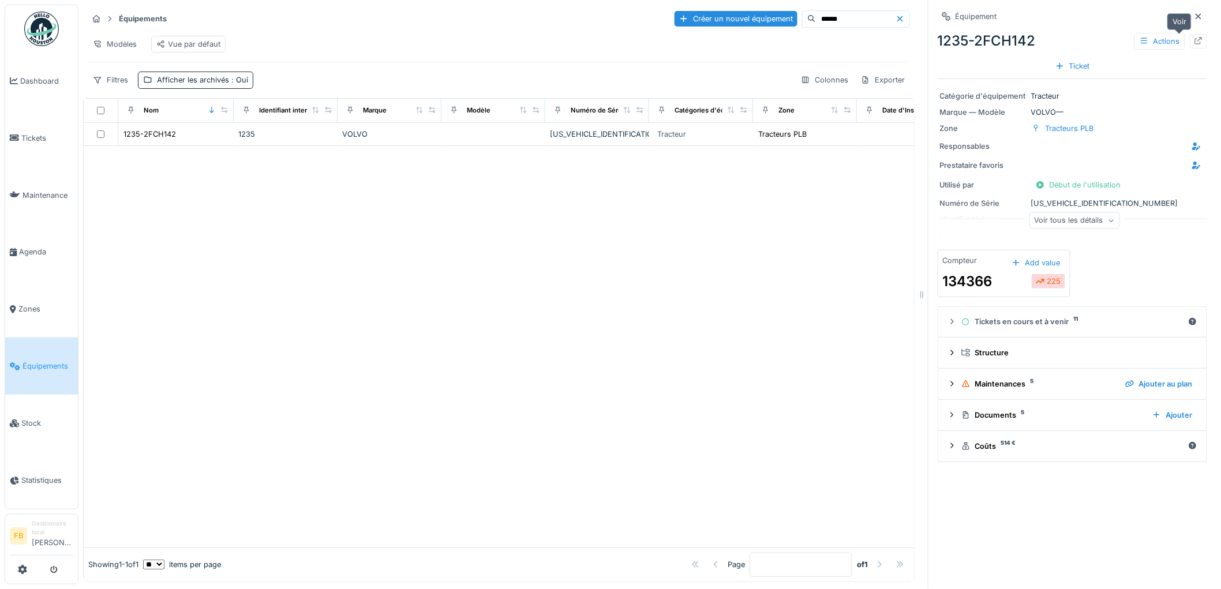
click at [1193, 43] on icon at bounding box center [1197, 40] width 9 height 7
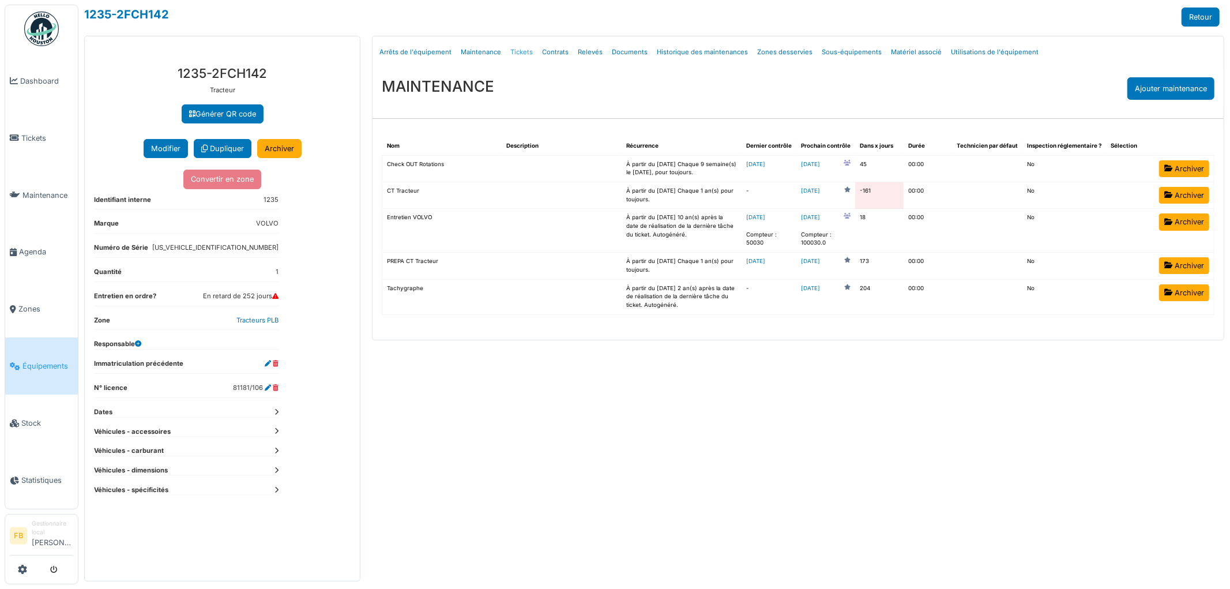
click at [520, 58] on link "Tickets" at bounding box center [522, 52] width 32 height 27
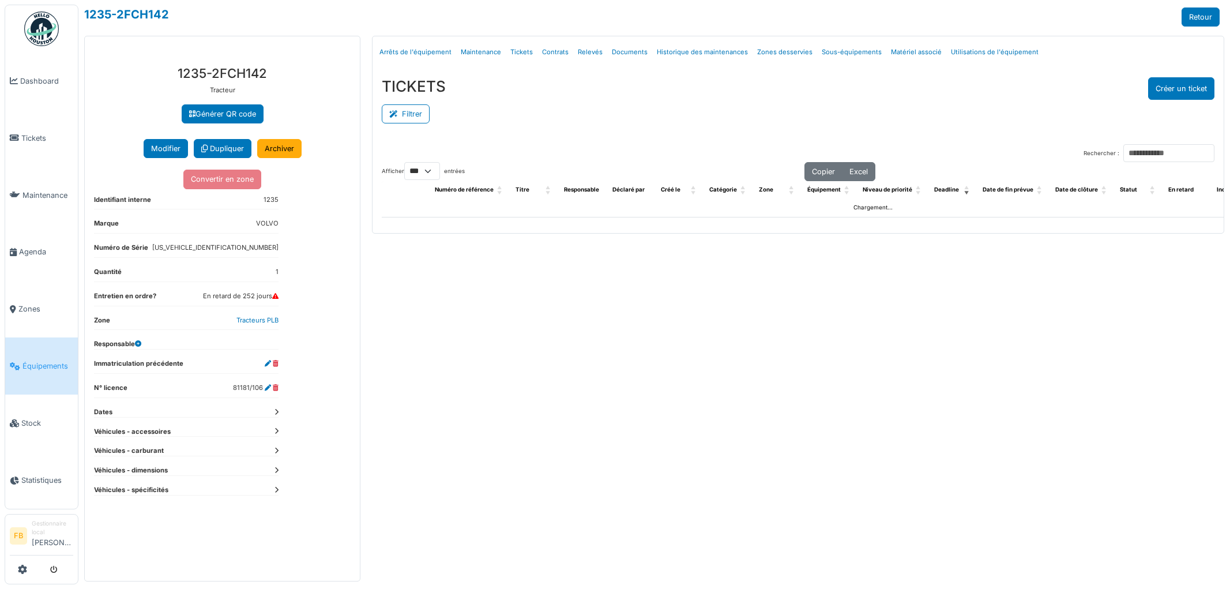
select select "***"
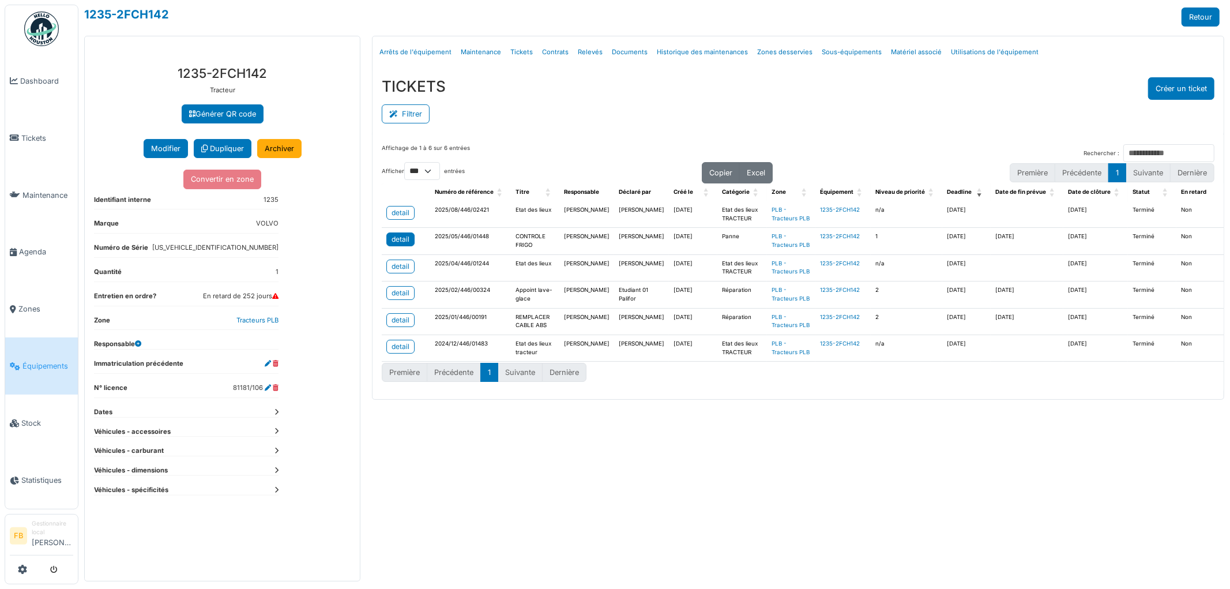
click at [404, 245] on div "detail" at bounding box center [401, 239] width 18 height 10
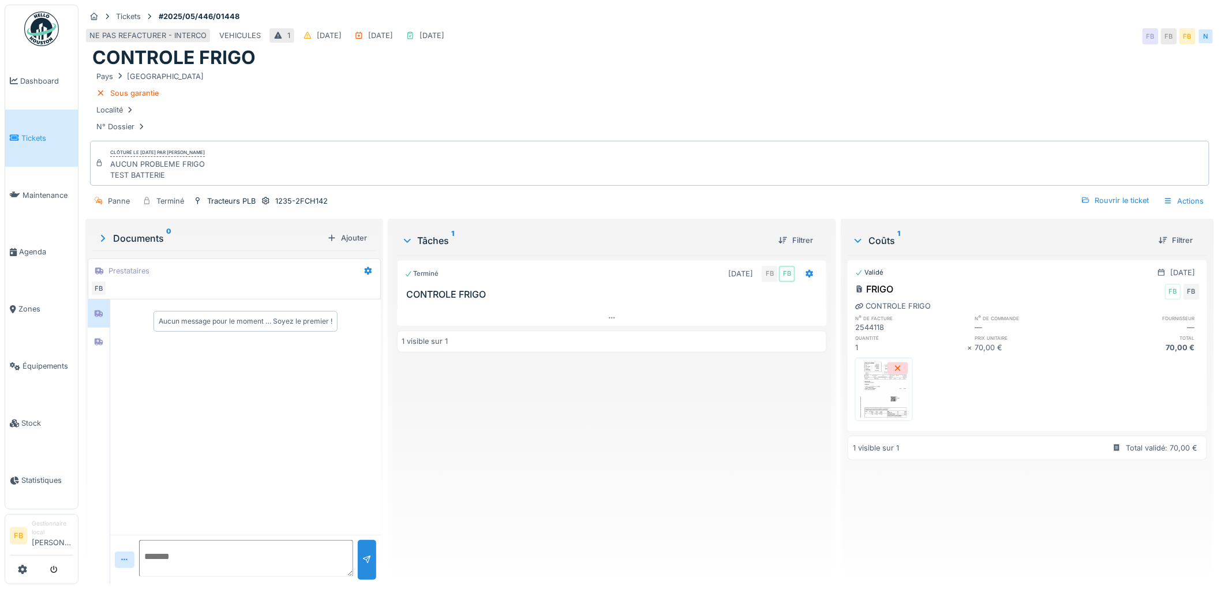
click at [877, 401] on img at bounding box center [884, 390] width 52 height 58
